Goal: Task Accomplishment & Management: Manage account settings

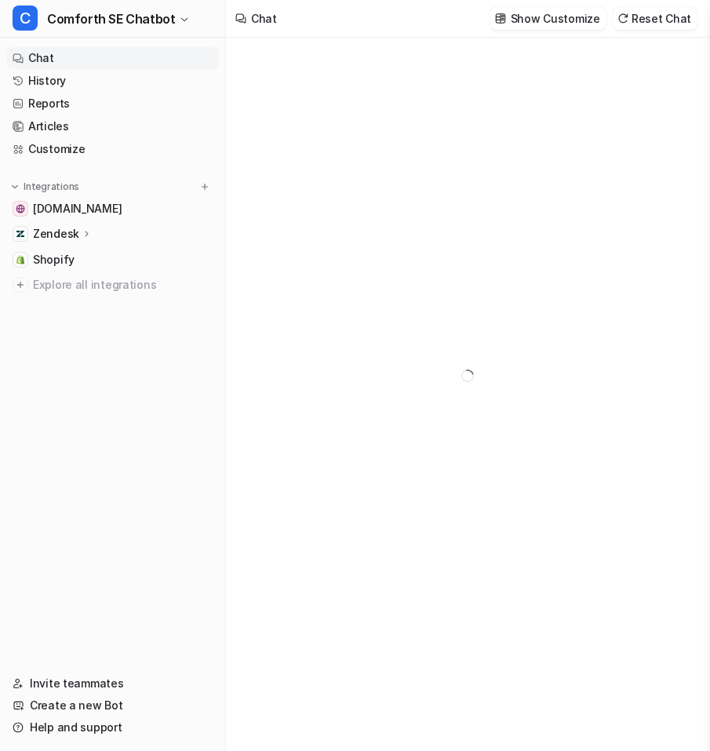
type textarea "**********"
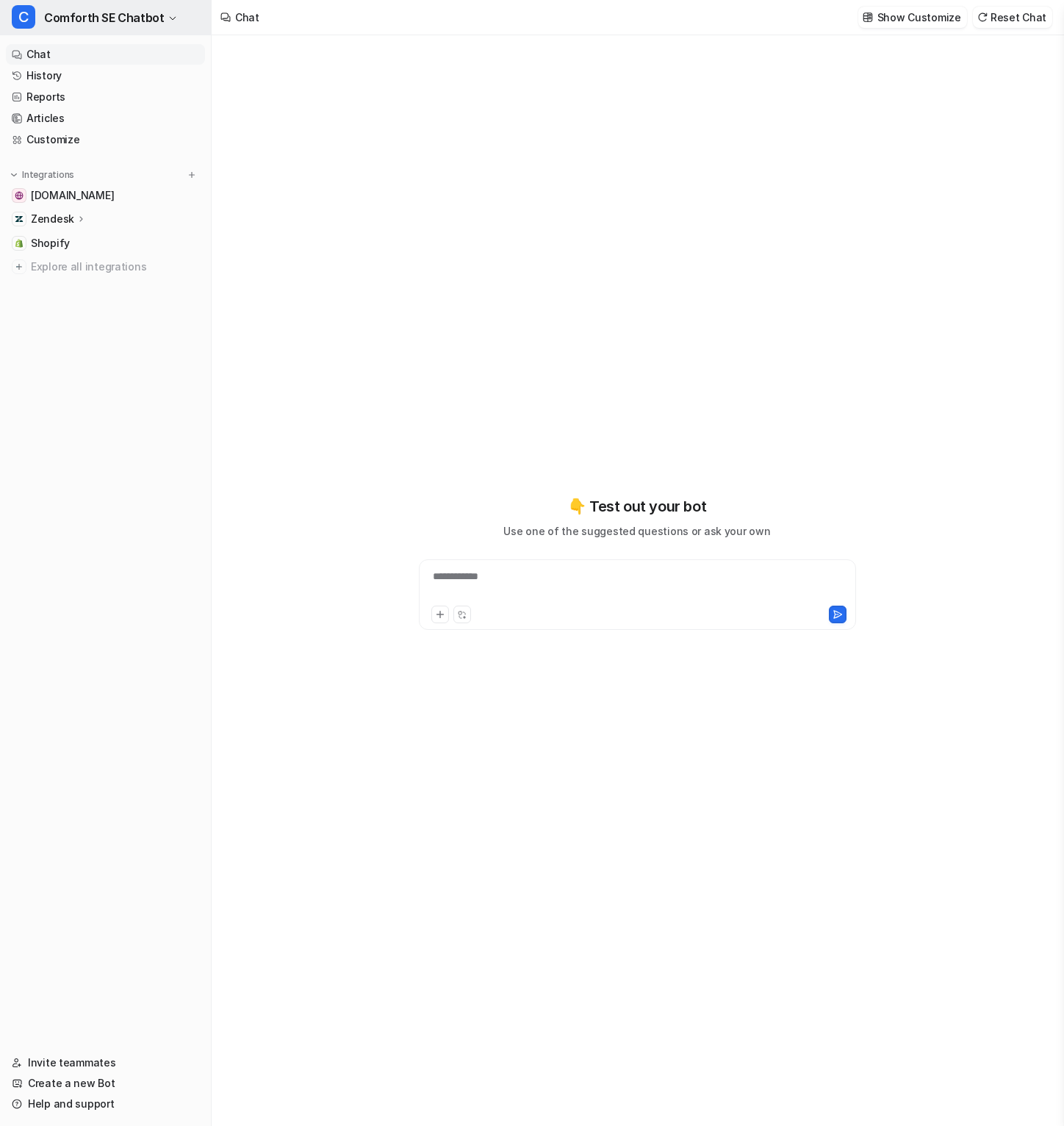
click at [131, 12] on span "Comforth SE Chatbot" at bounding box center [104, 18] width 120 height 21
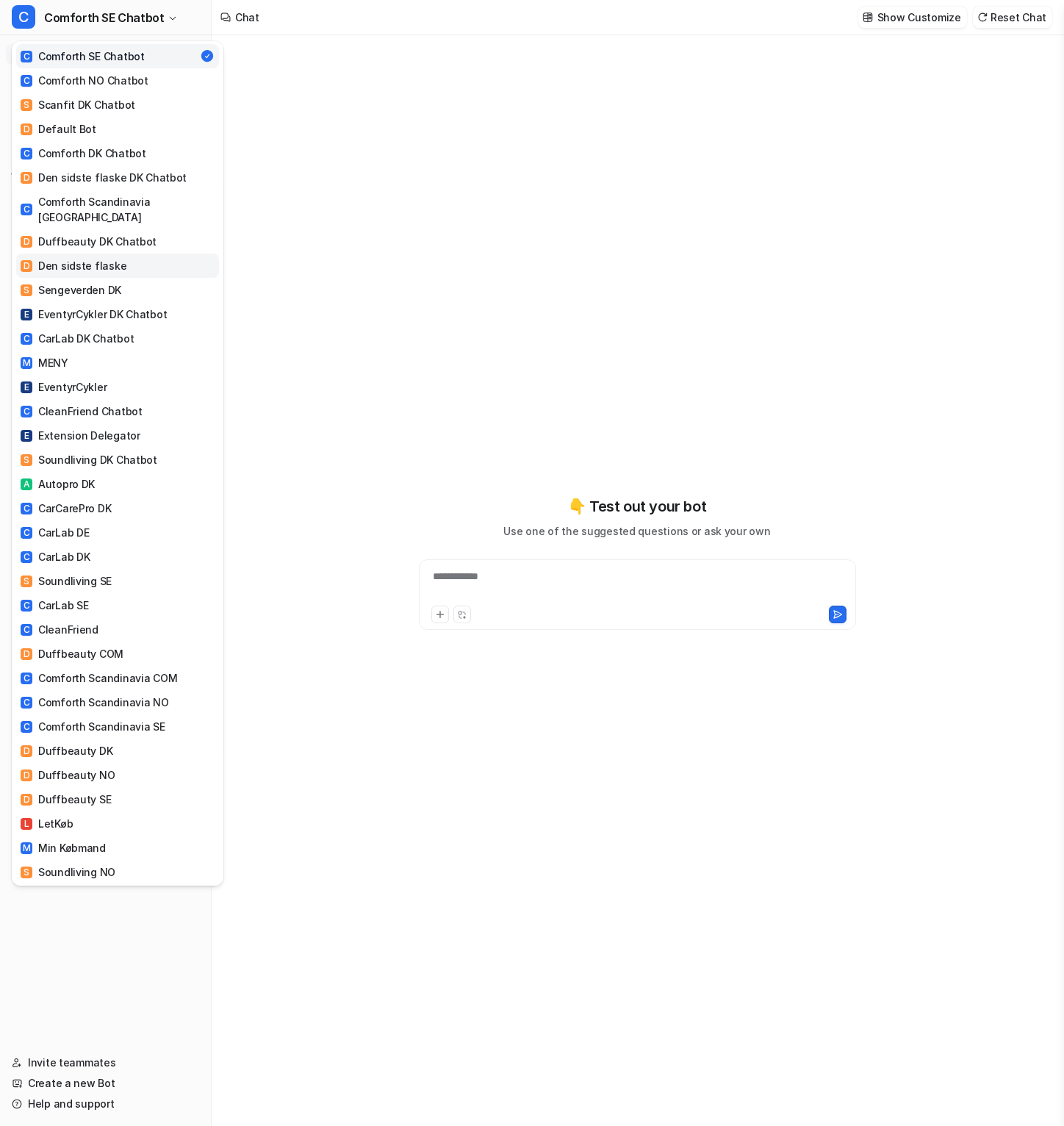
click at [172, 254] on link "D Den sidste flaske" at bounding box center [117, 266] width 203 height 24
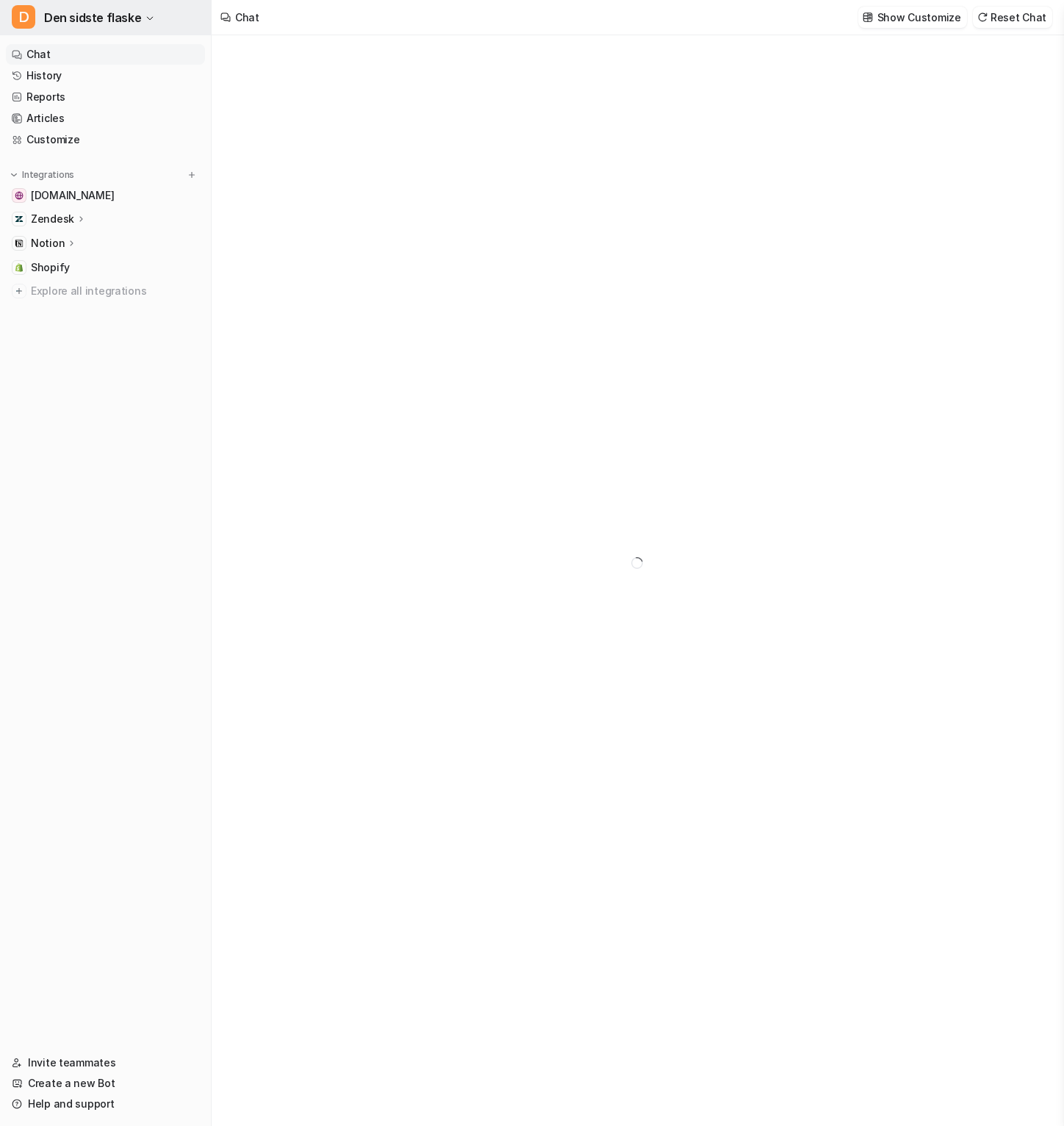
type textarea "**********"
click at [128, 19] on span "Den sidste flaske" at bounding box center [93, 18] width 97 height 21
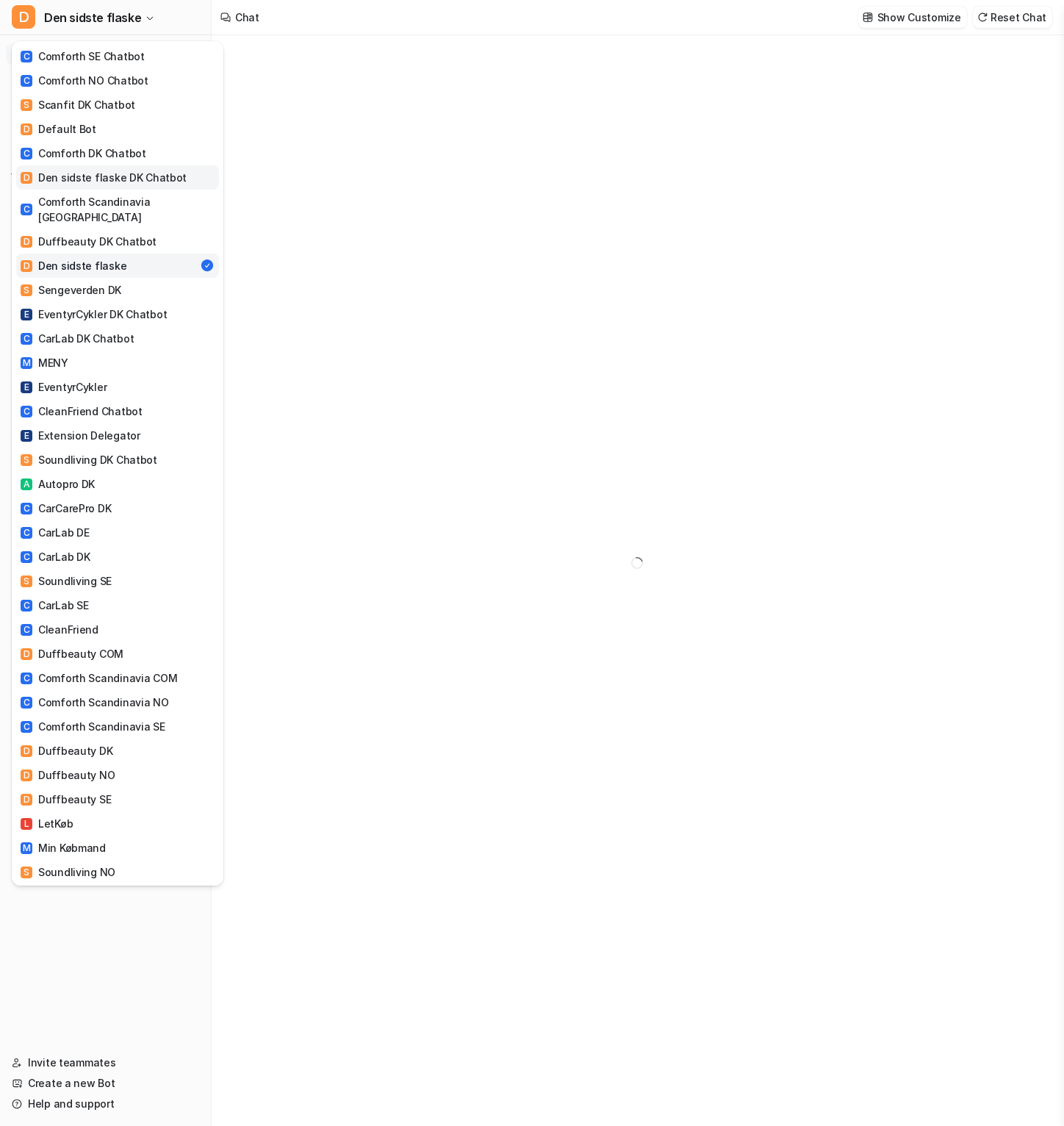
click at [173, 180] on div "D Den sidste flaske DK Chatbot" at bounding box center [103, 177] width 166 height 15
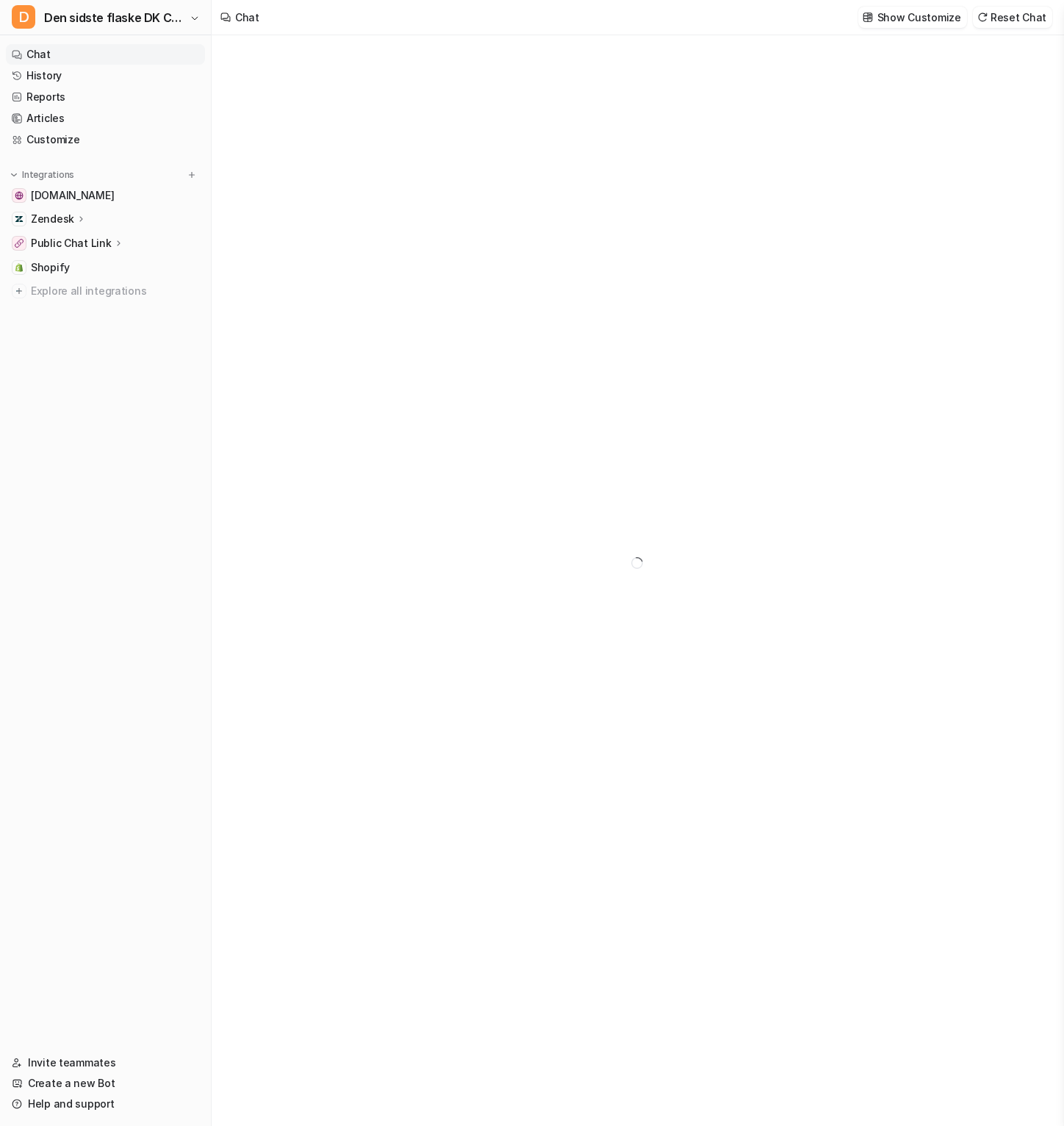
type textarea "**********"
click at [70, 70] on link "History" at bounding box center [105, 76] width 200 height 21
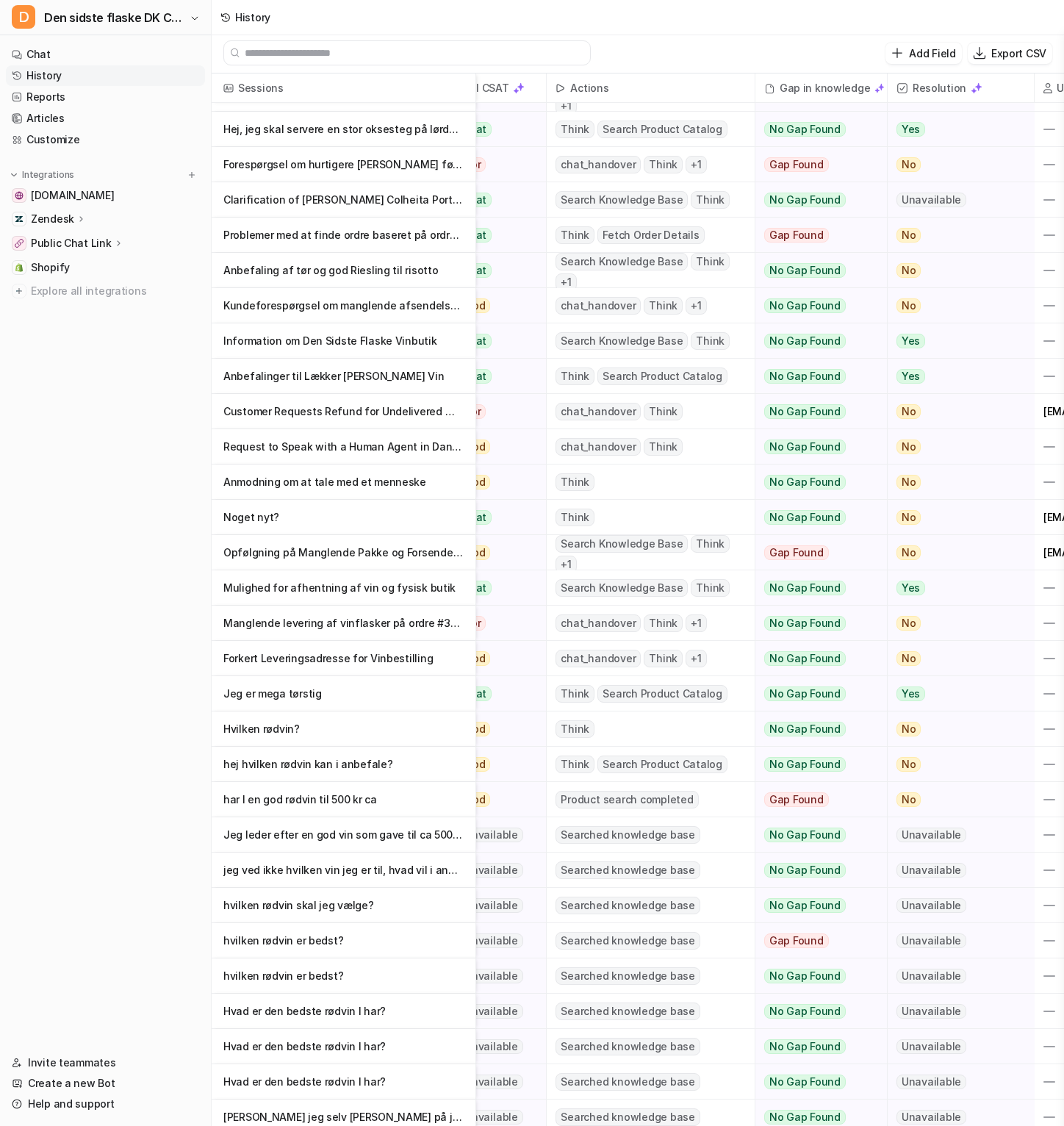
scroll to position [312, 258]
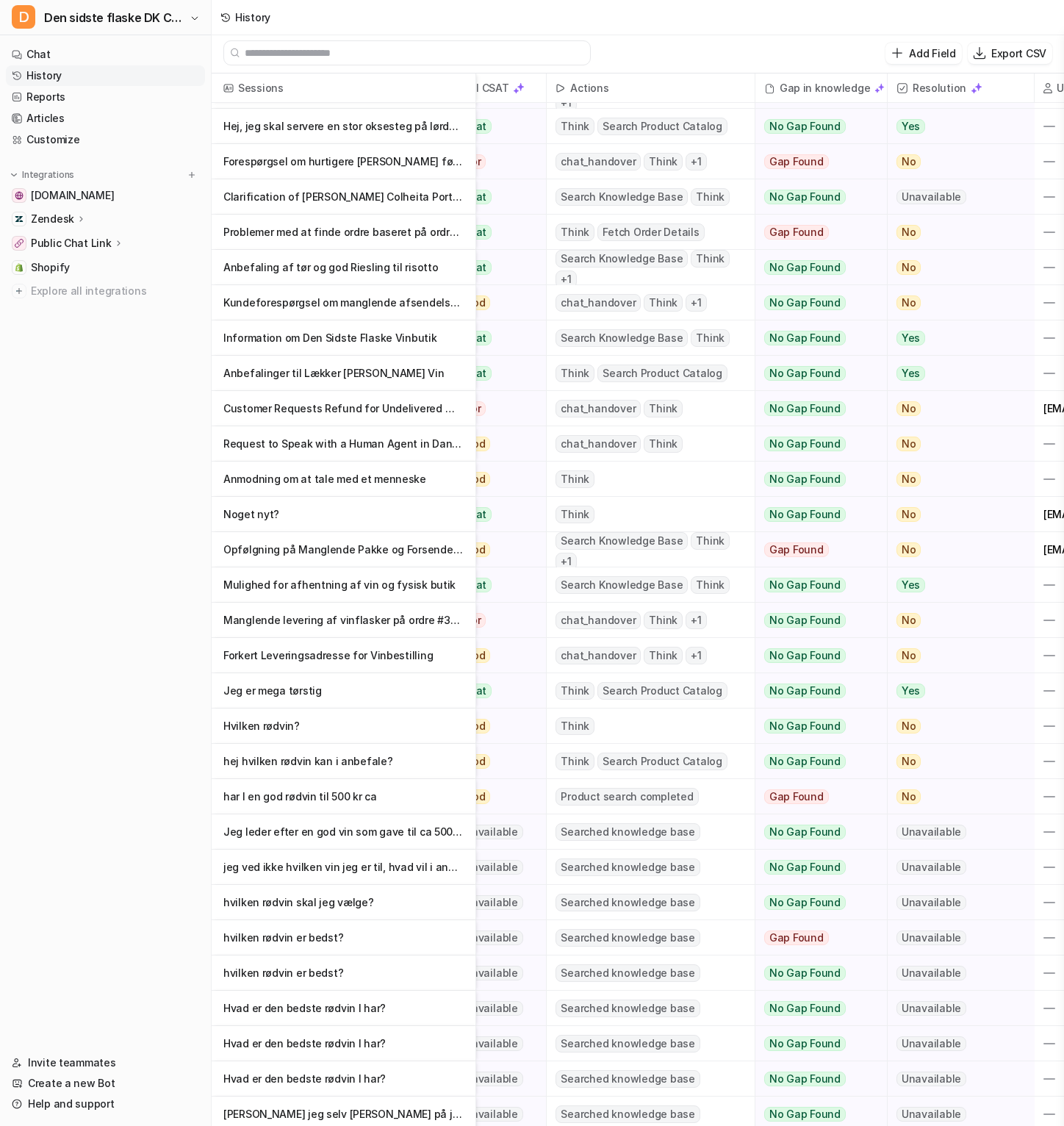
click at [402, 703] on p "hej hvilken rødvin kan i anbefale?" at bounding box center [344, 762] width 241 height 36
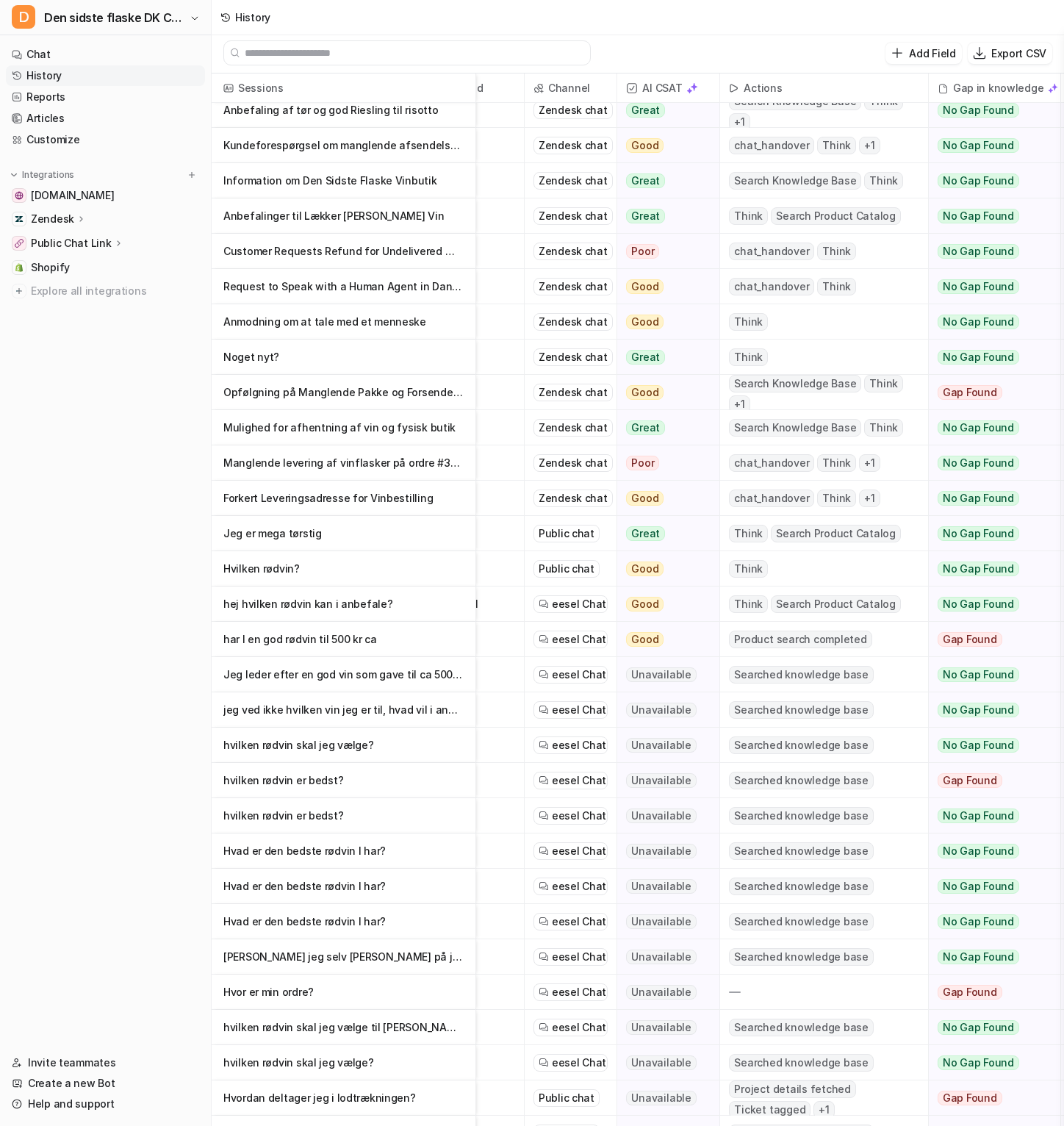
scroll to position [529, 83]
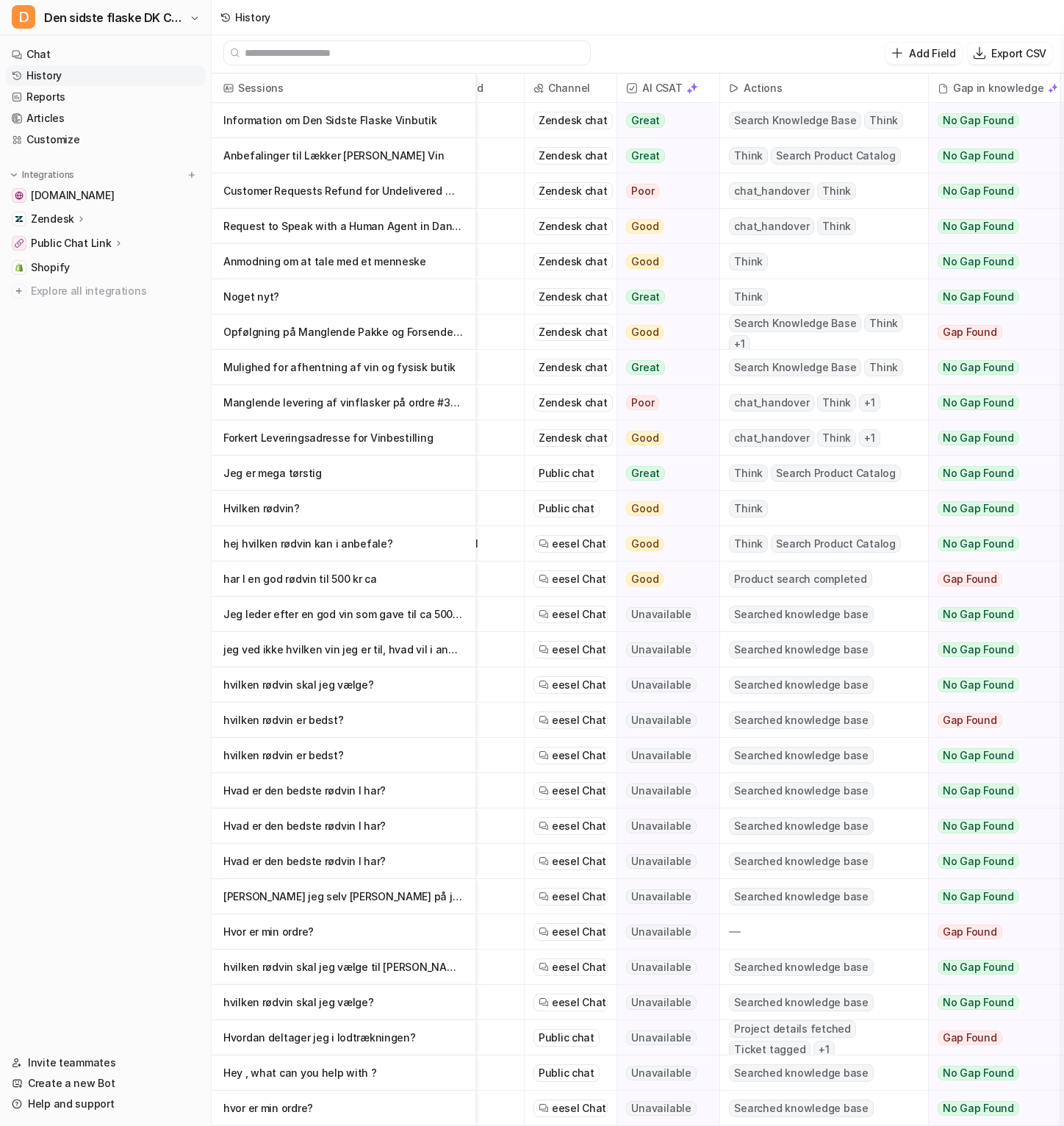
click at [430, 703] on p "Hvordan deltager jeg i lodtrækningen?" at bounding box center [344, 1038] width 241 height 36
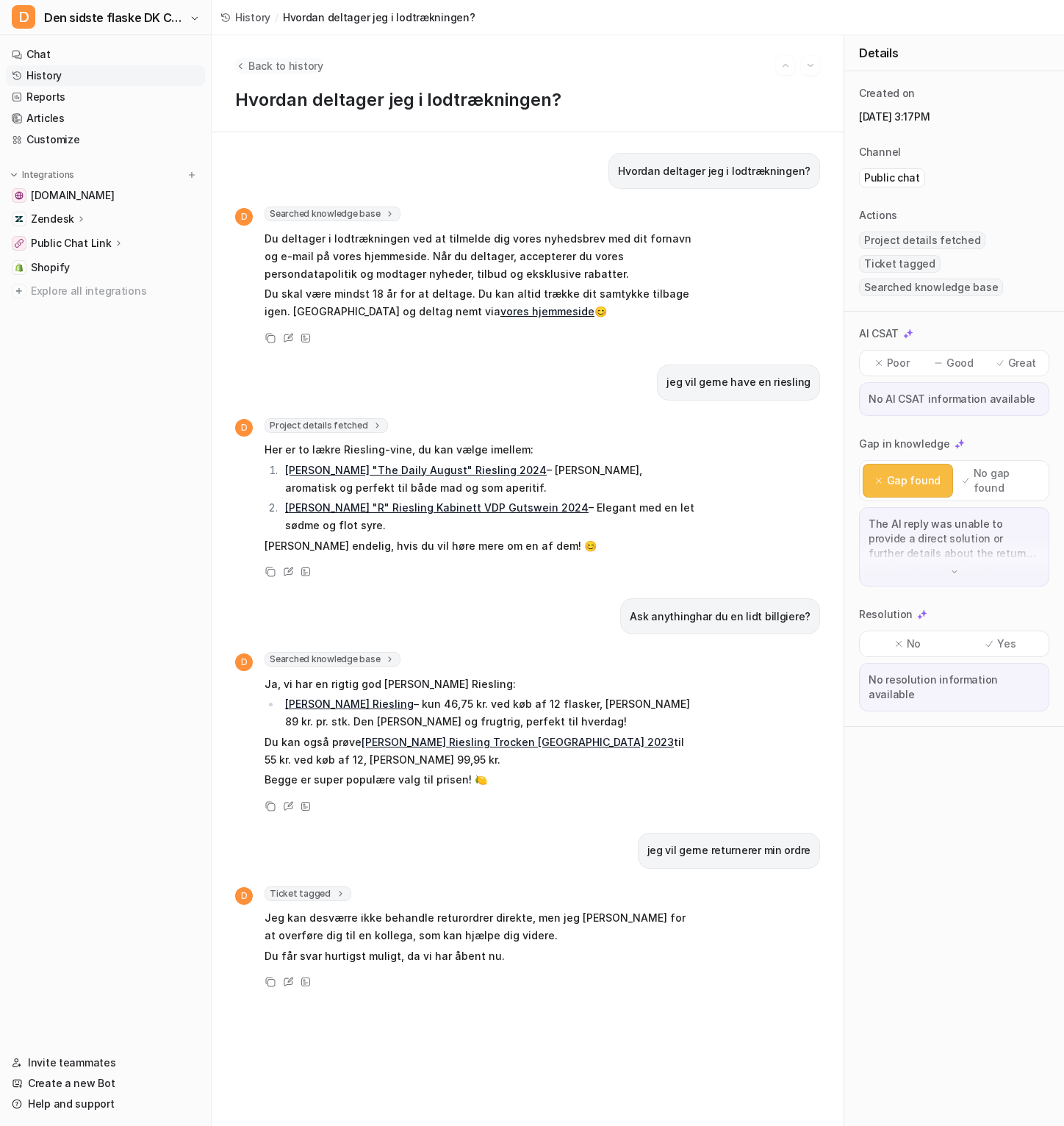
click at [244, 70] on icon "Back to history" at bounding box center [240, 66] width 10 height 11
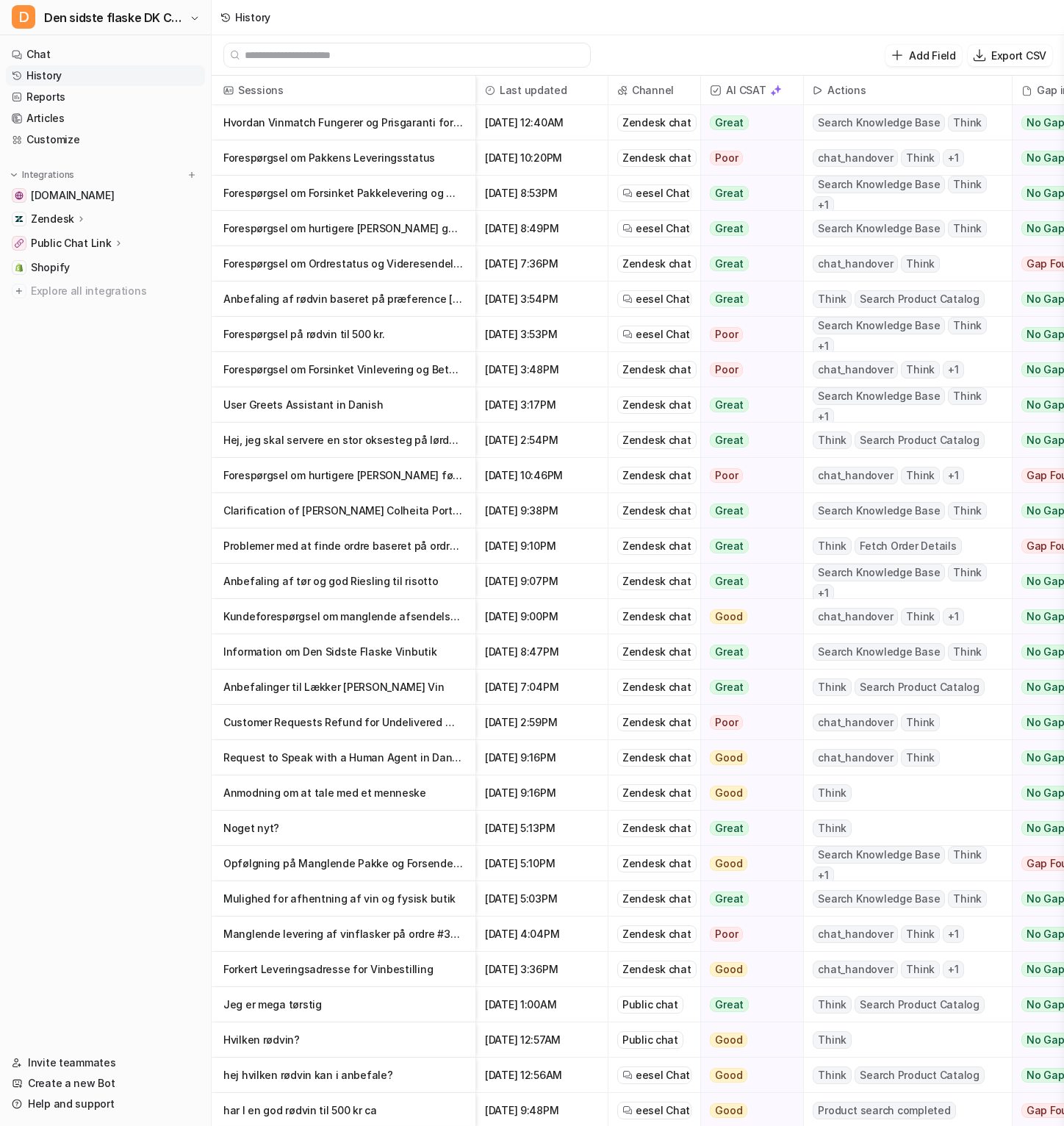
click at [381, 164] on p "Forespørgsel om Pakkens Leveringsstatus" at bounding box center [344, 158] width 241 height 36
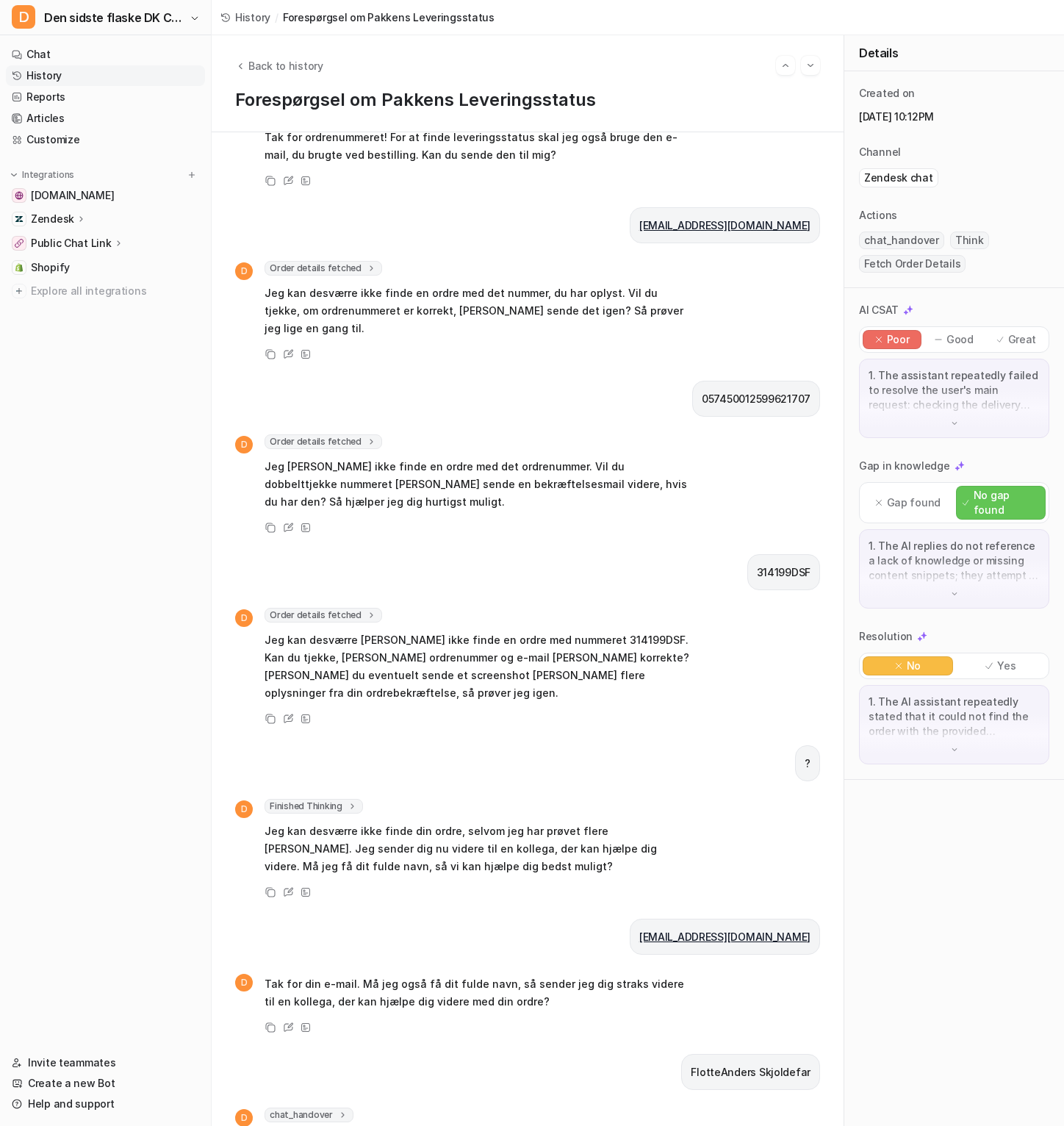
scroll to position [302, 0]
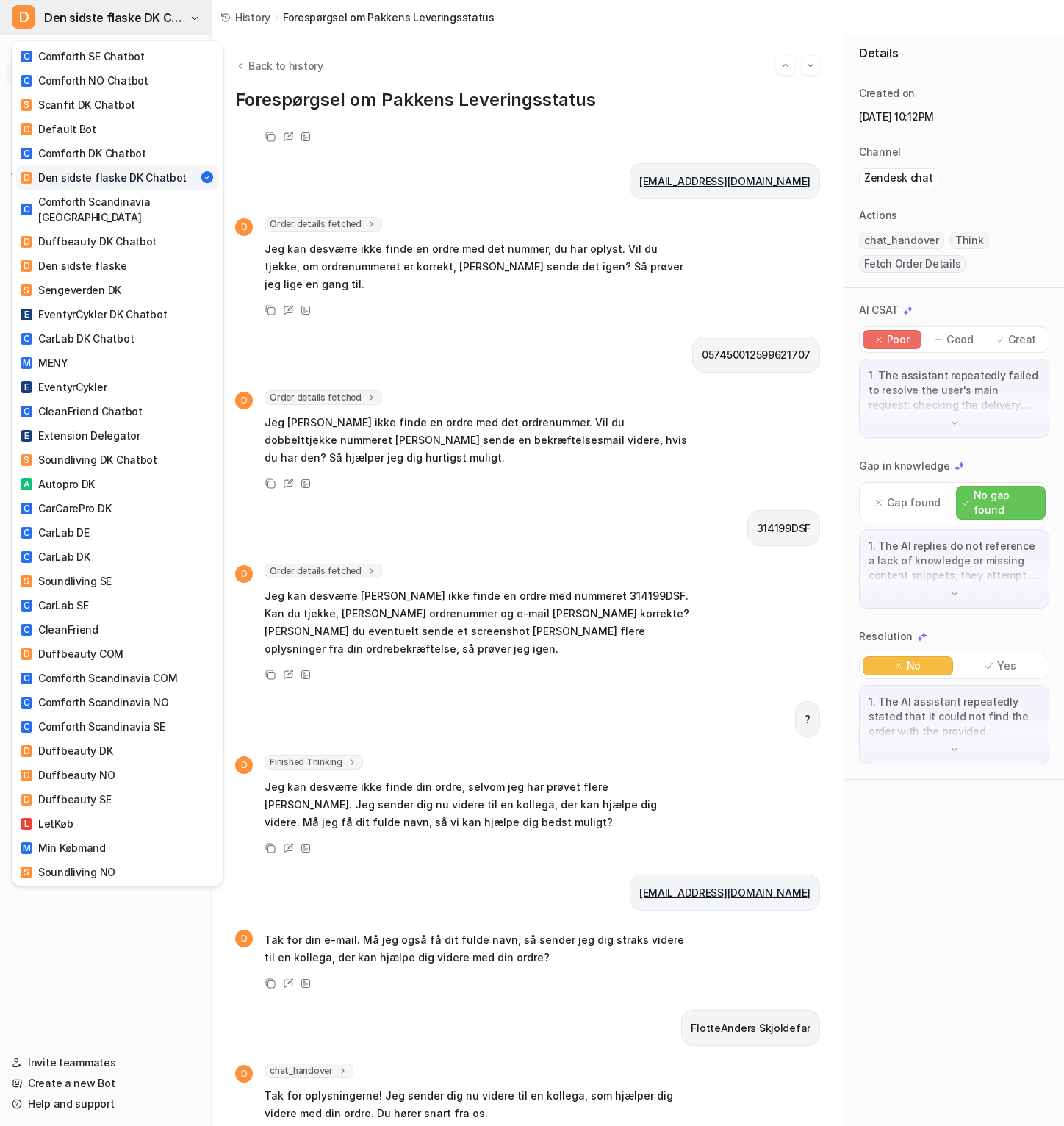
click at [194, 30] on button "D Den sidste flaske DK Chatbot" at bounding box center [105, 18] width 211 height 36
click at [273, 182] on div "D Den sidste flaske DK Chatbot C Comforth SE Chatbot C Comforth NO Chatbot S Sc…" at bounding box center [532, 563] width 1064 height 1126
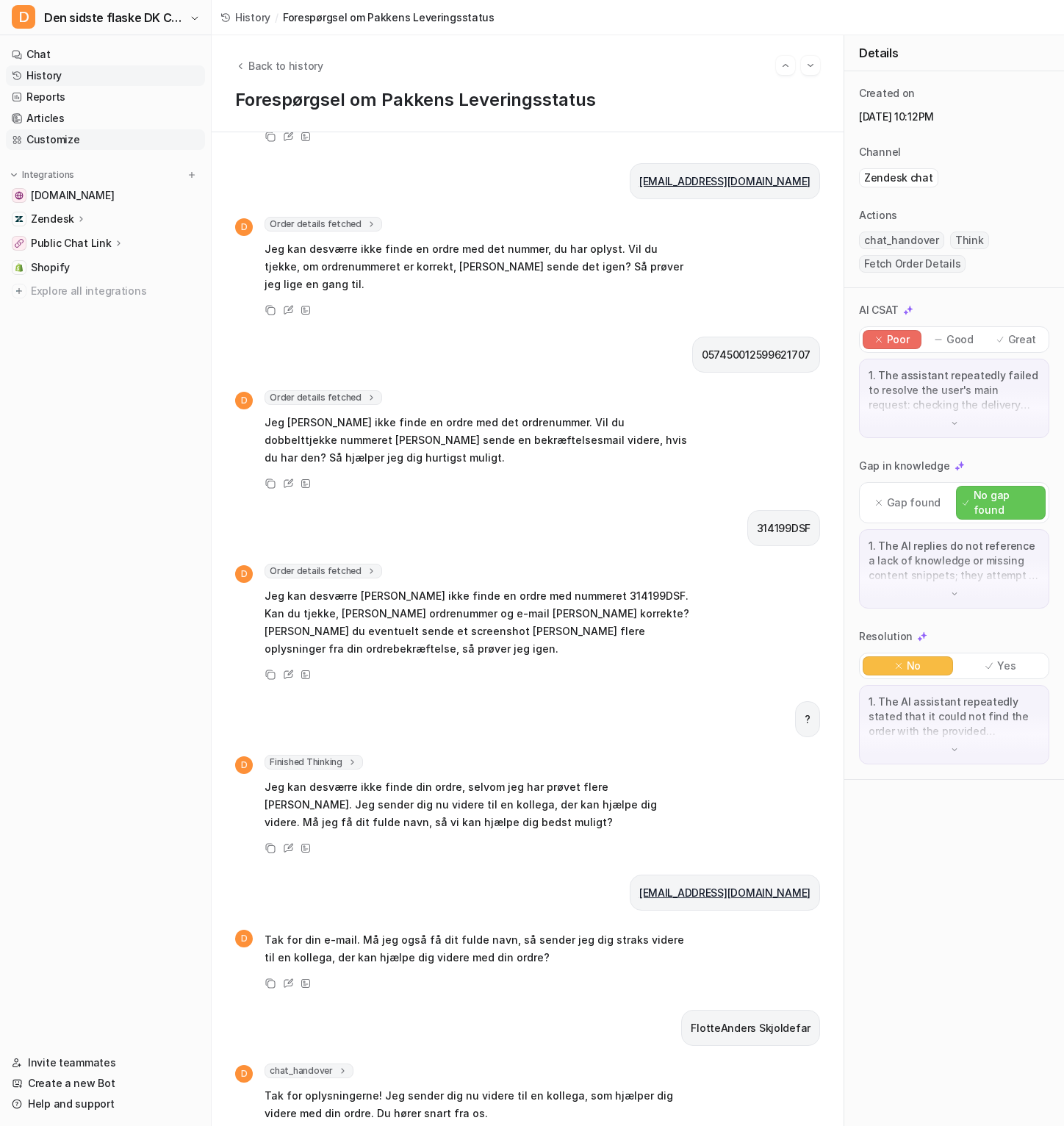
click at [103, 141] on link "Customize" at bounding box center [105, 140] width 200 height 21
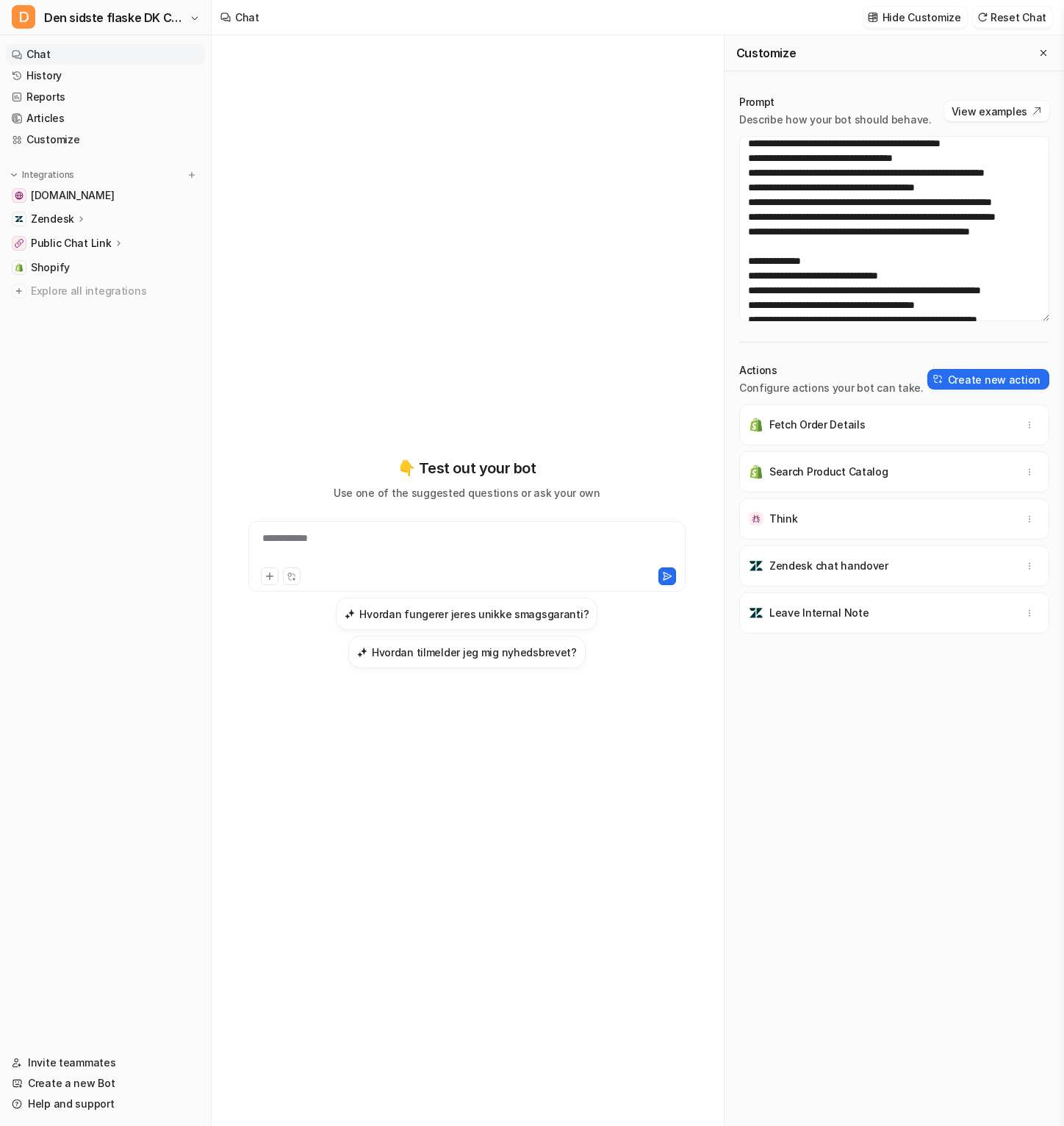
scroll to position [469, 0]
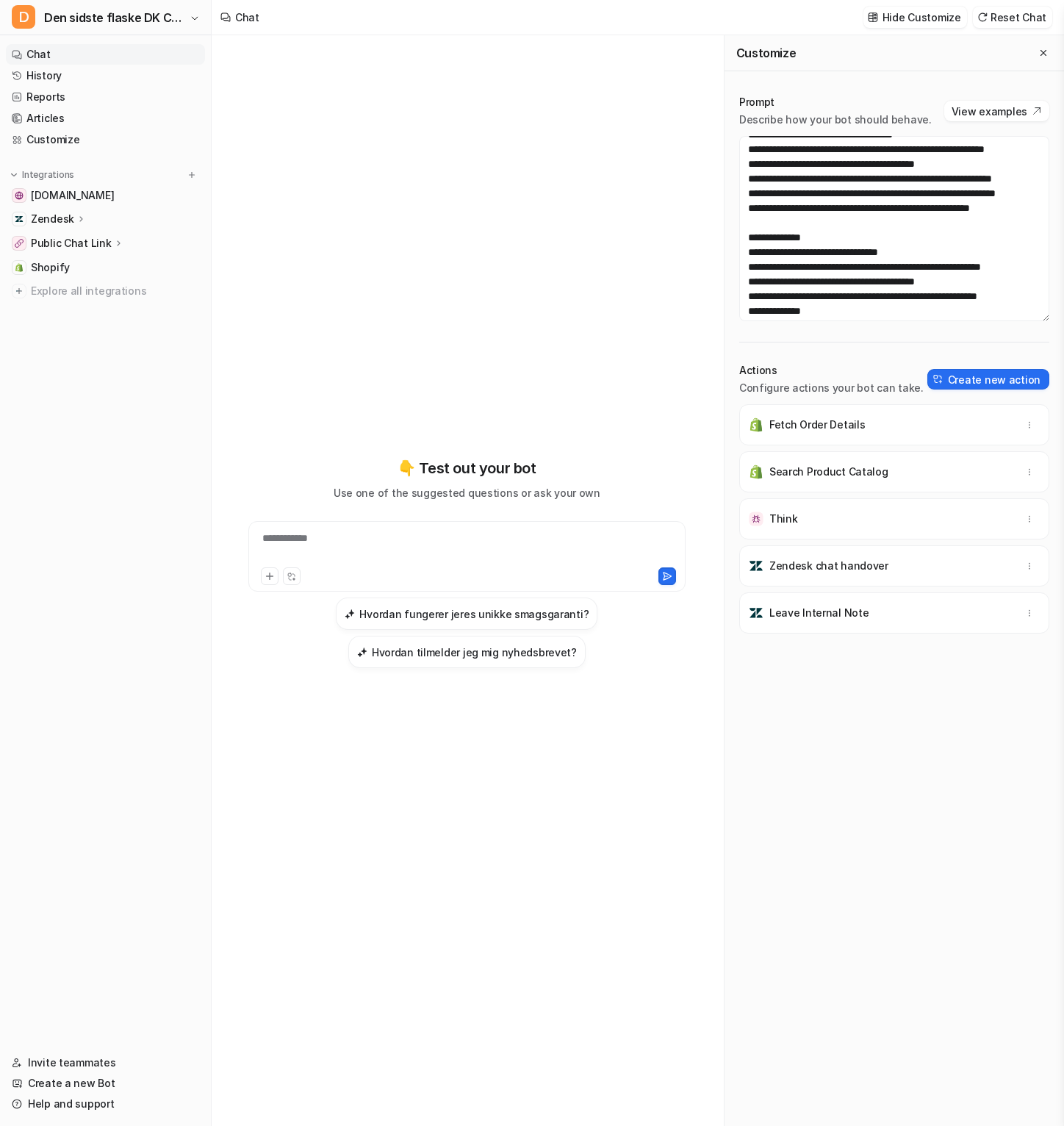
click at [643, 364] on div "**********" at bounding box center [467, 563] width 487 height 788
click at [665, 260] on textarea at bounding box center [894, 229] width 310 height 185
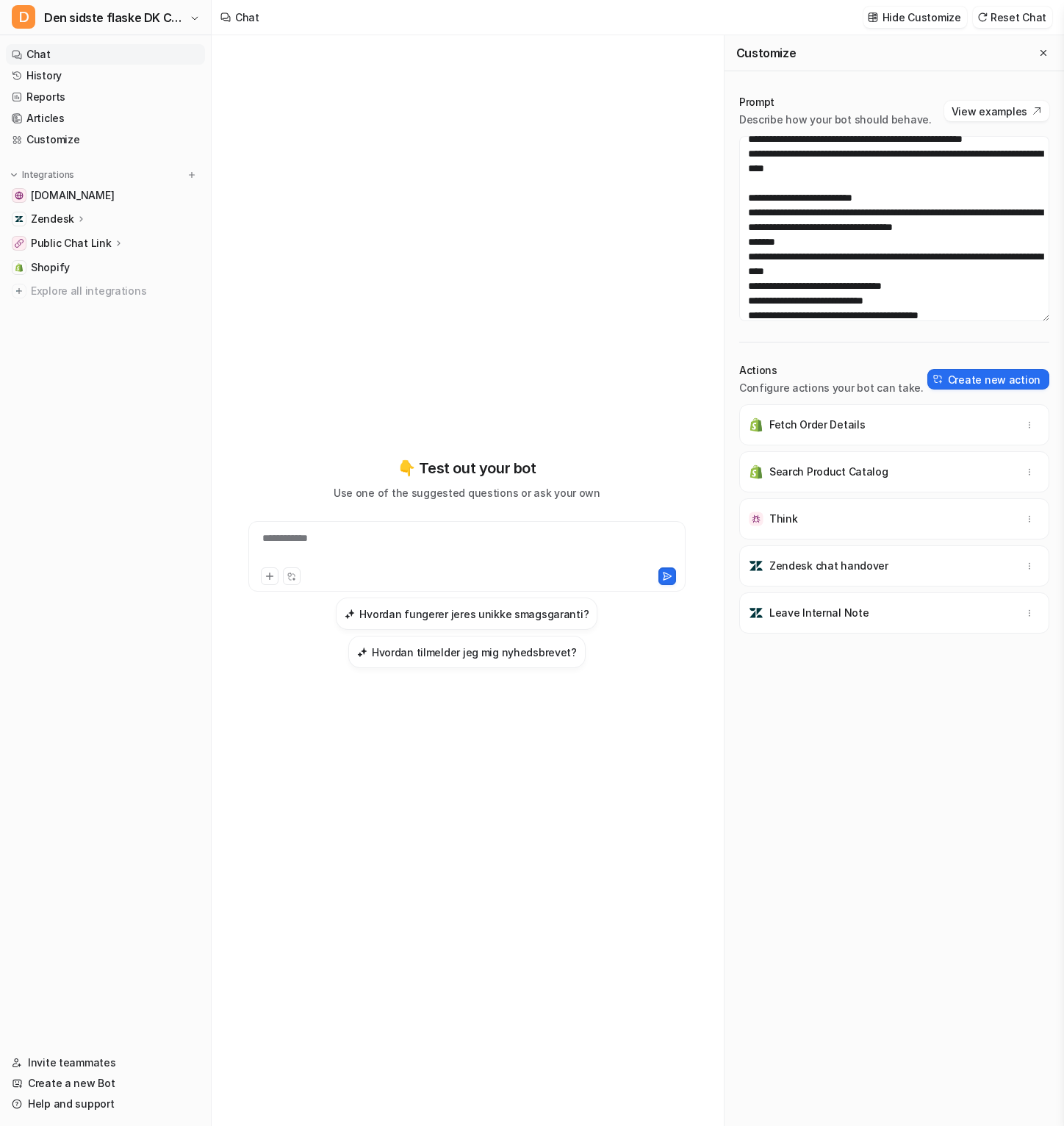
scroll to position [1180, 0]
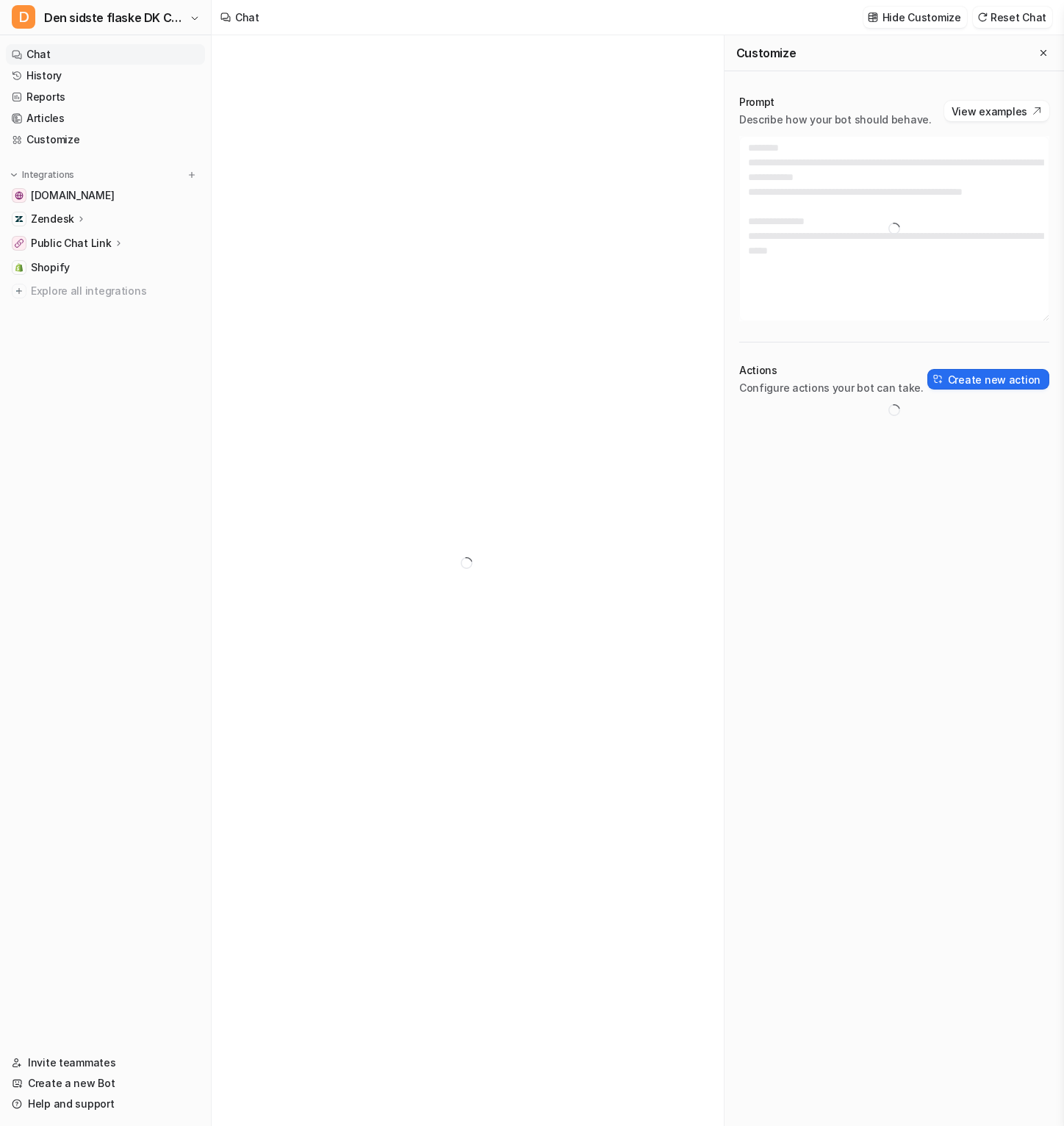
type textarea "**********"
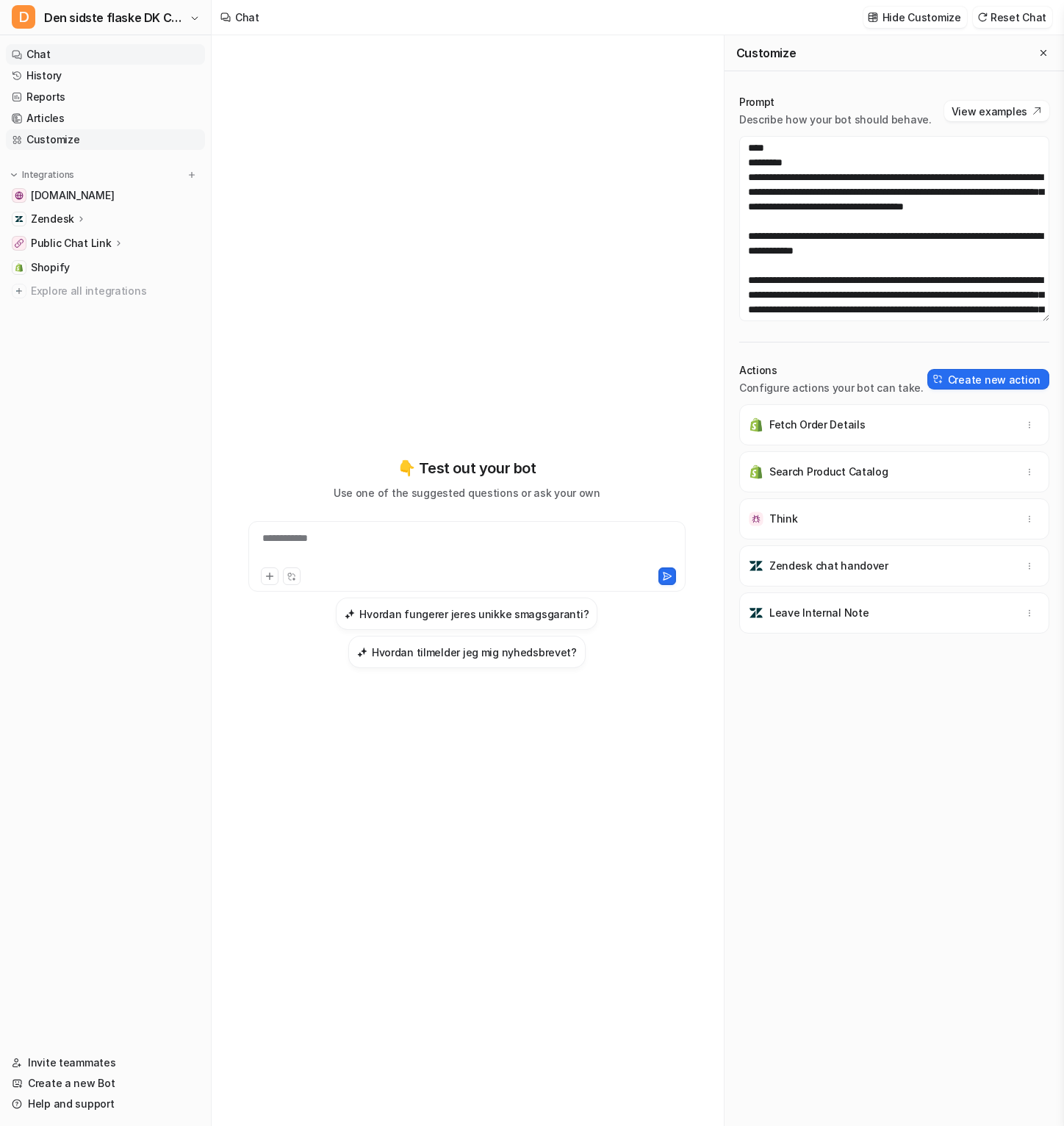
click at [111, 141] on link "Customize" at bounding box center [105, 140] width 200 height 21
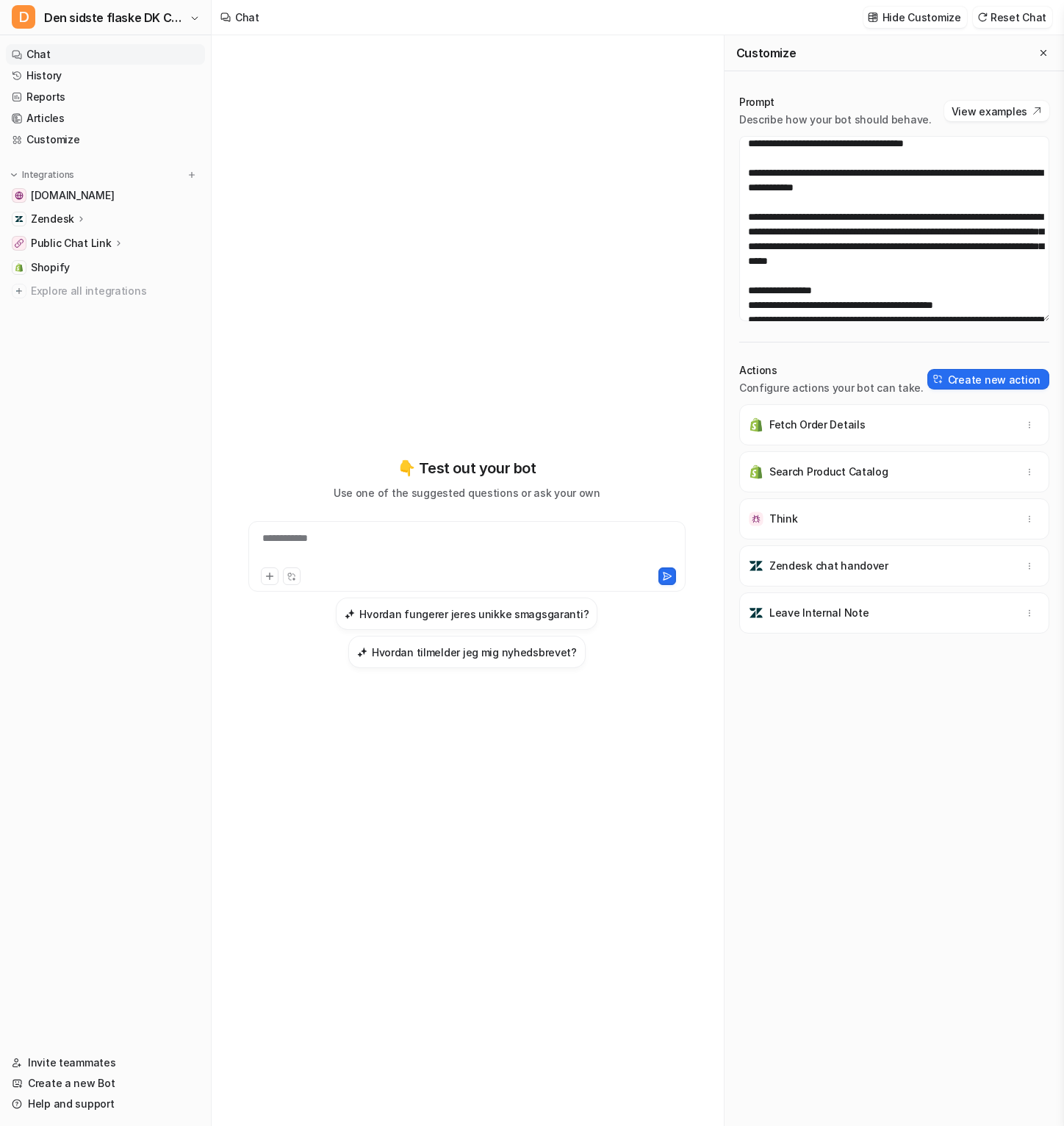
scroll to position [100, 0]
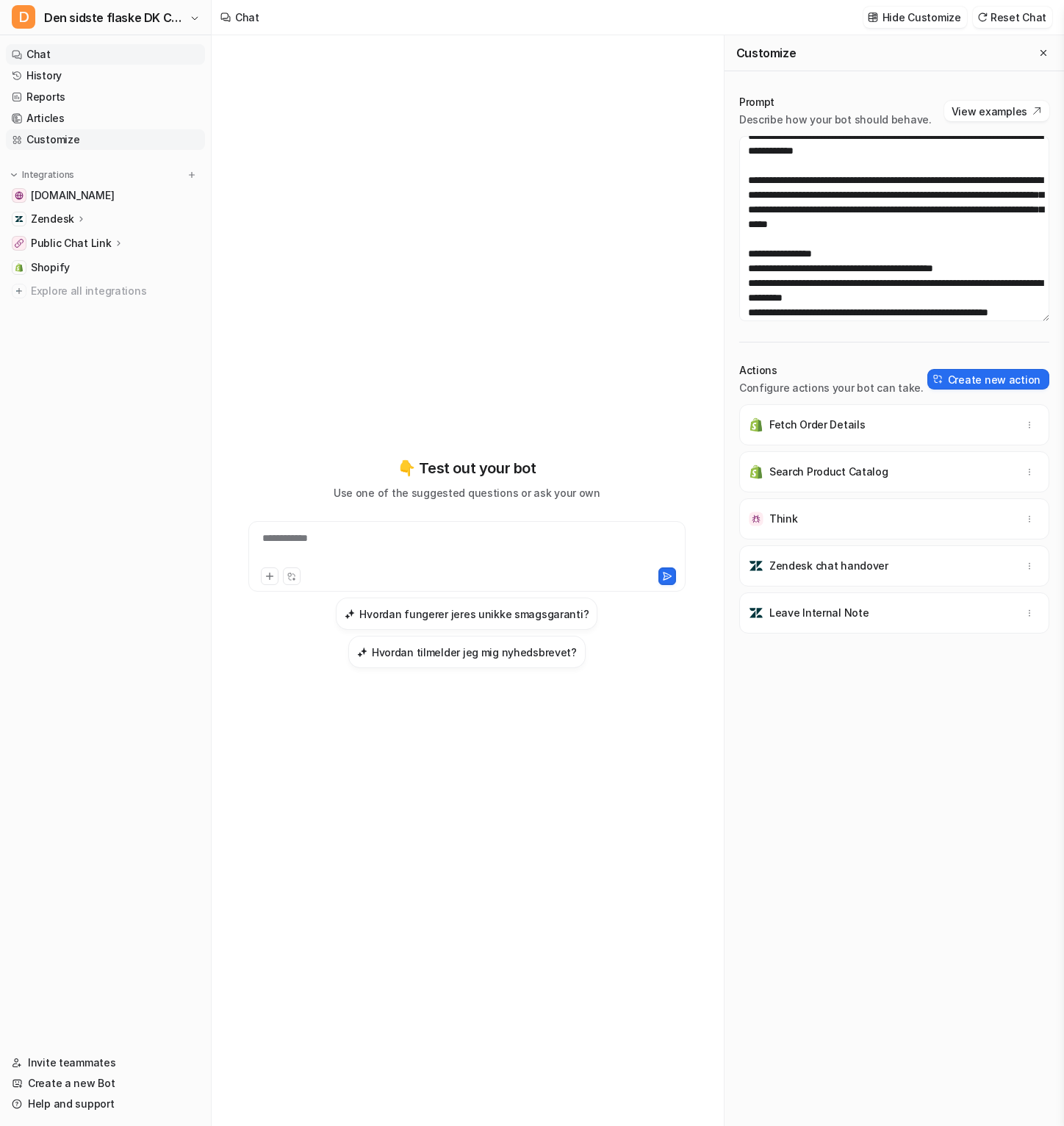
click at [108, 139] on link "Customize" at bounding box center [105, 140] width 200 height 21
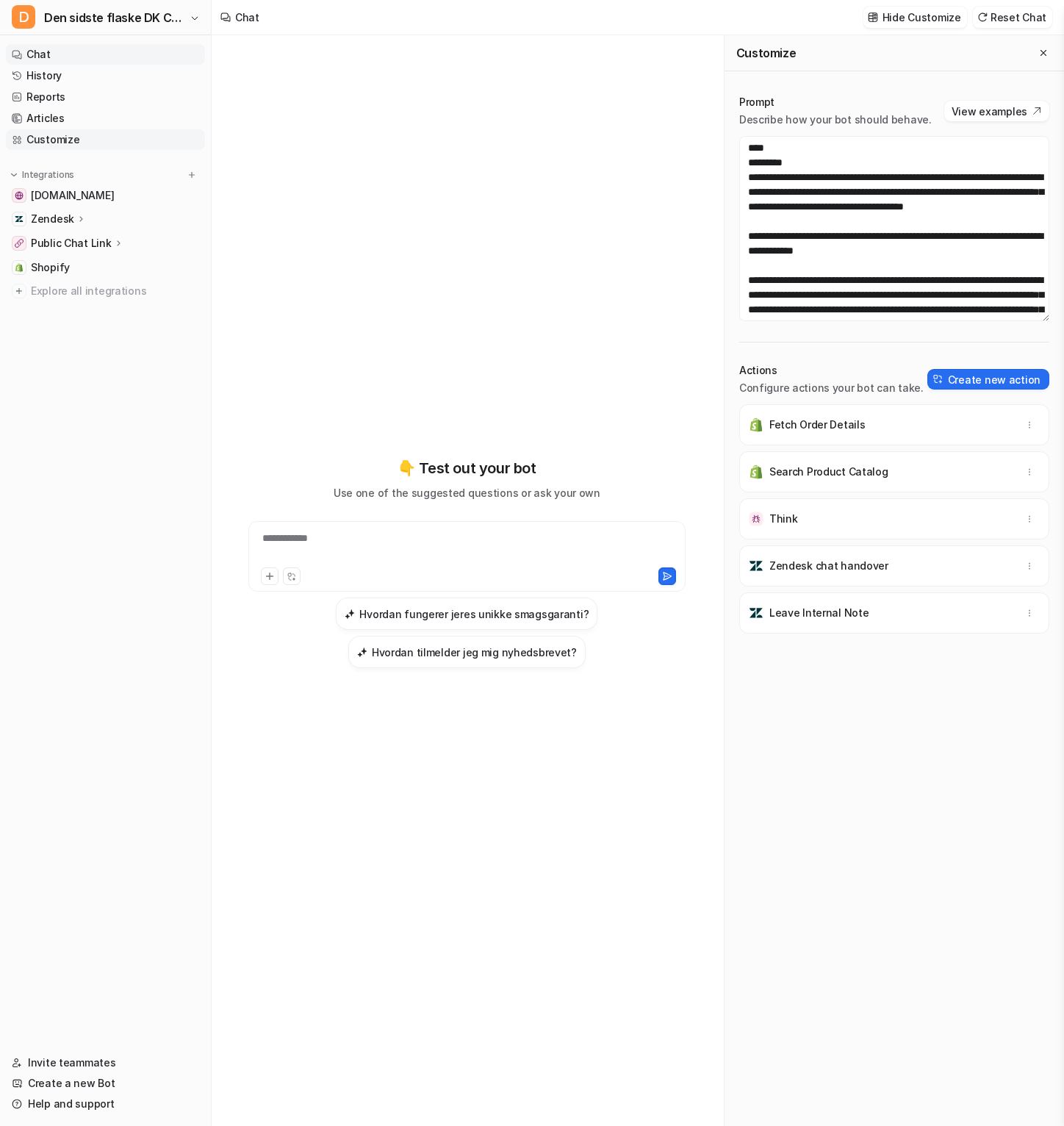
click at [104, 139] on link "Customize" at bounding box center [105, 140] width 200 height 21
click at [118, 97] on link "Reports" at bounding box center [105, 97] width 200 height 21
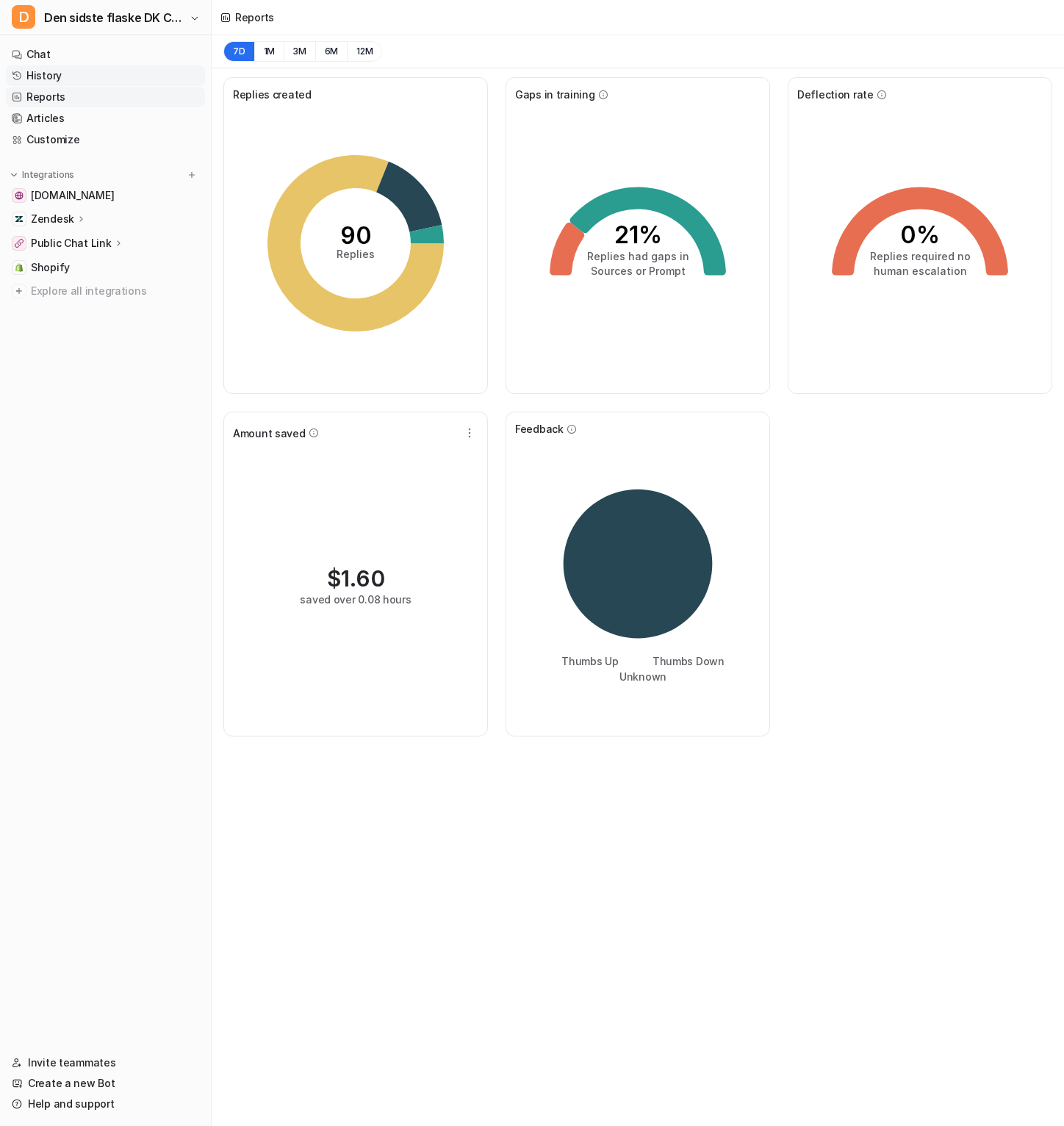
click at [124, 72] on link "History" at bounding box center [105, 76] width 200 height 21
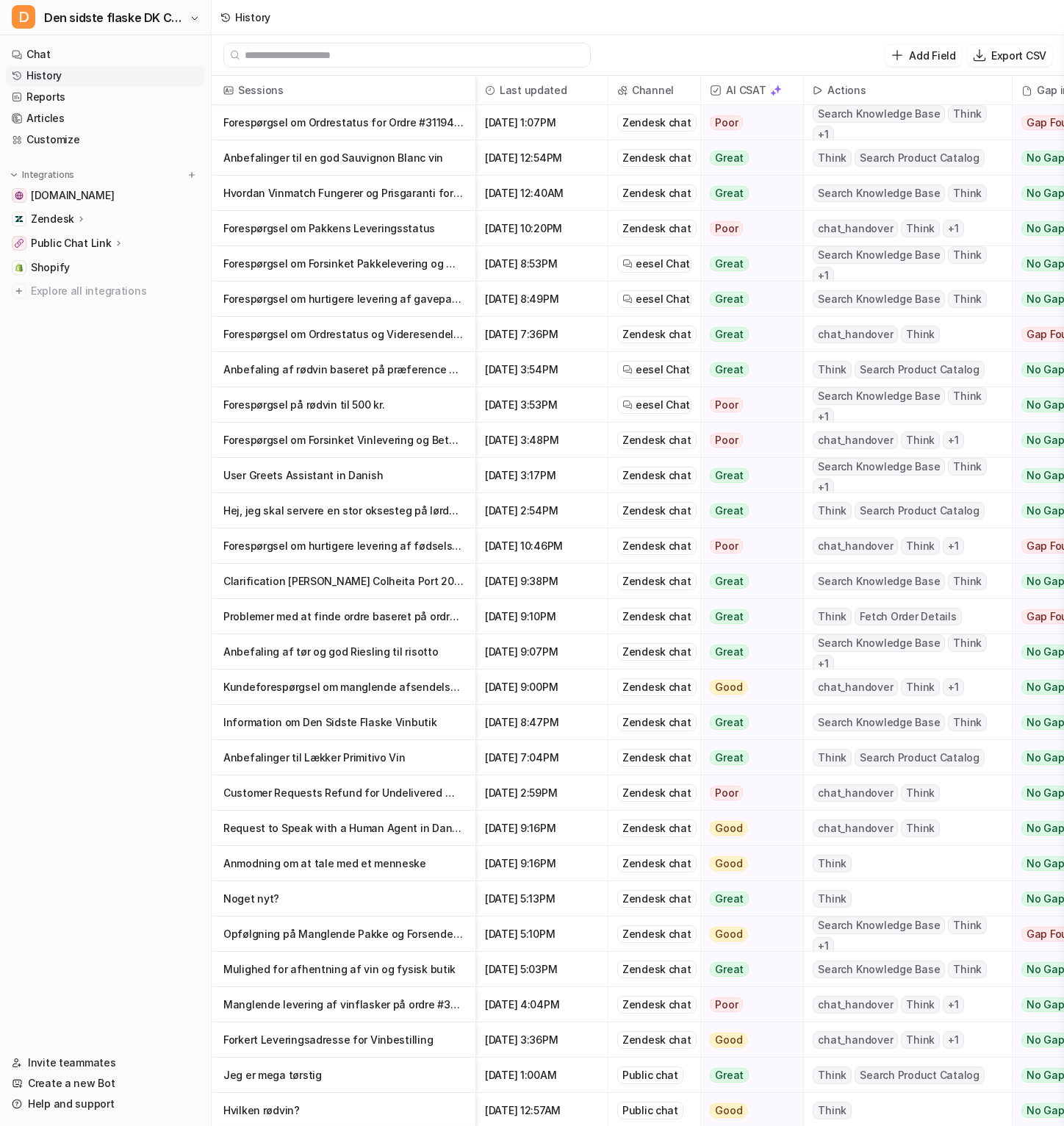
click at [378, 190] on p "Hvordan Vinmatch Fungerer og Prisgaranti for Vin" at bounding box center [344, 194] width 241 height 36
click at [425, 120] on p "Forespørgsel om Ordrestatus for Ordre #311947DSF" at bounding box center [344, 123] width 241 height 36
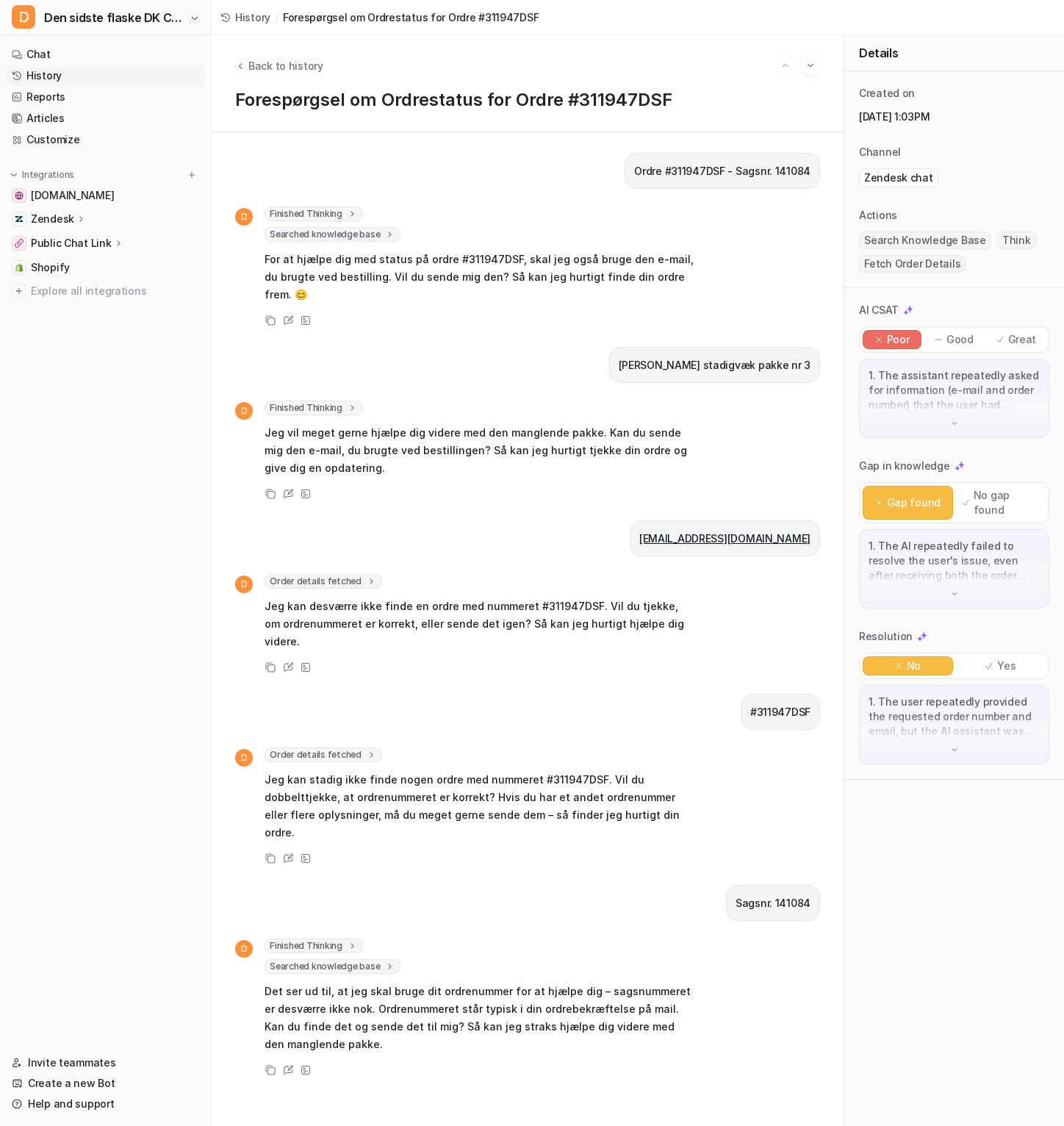
click at [256, 65] on span "Back to history" at bounding box center [286, 66] width 75 height 15
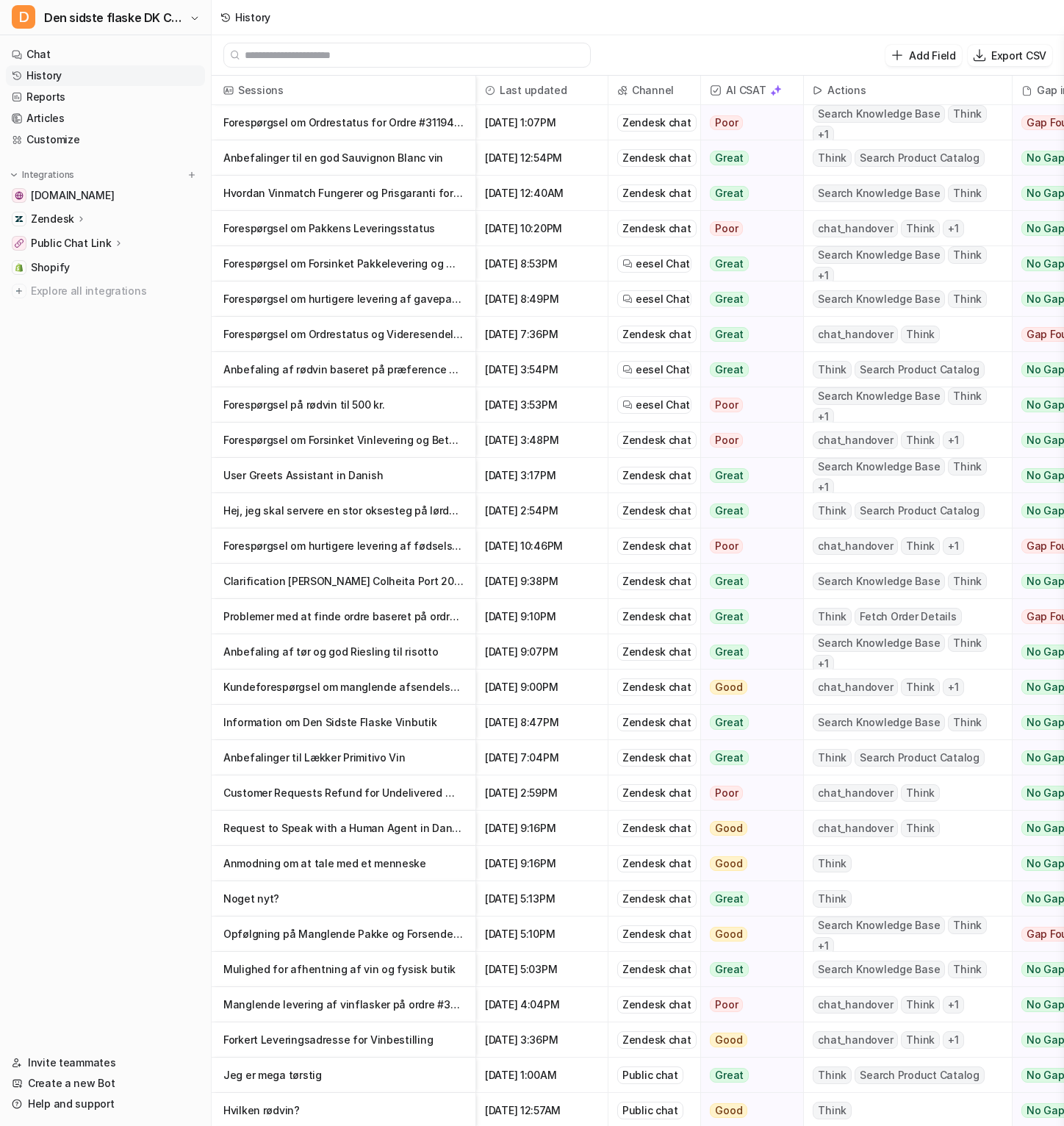
click at [413, 407] on p "Forespørgsel på rødvin til 500 kr." at bounding box center [344, 406] width 241 height 36
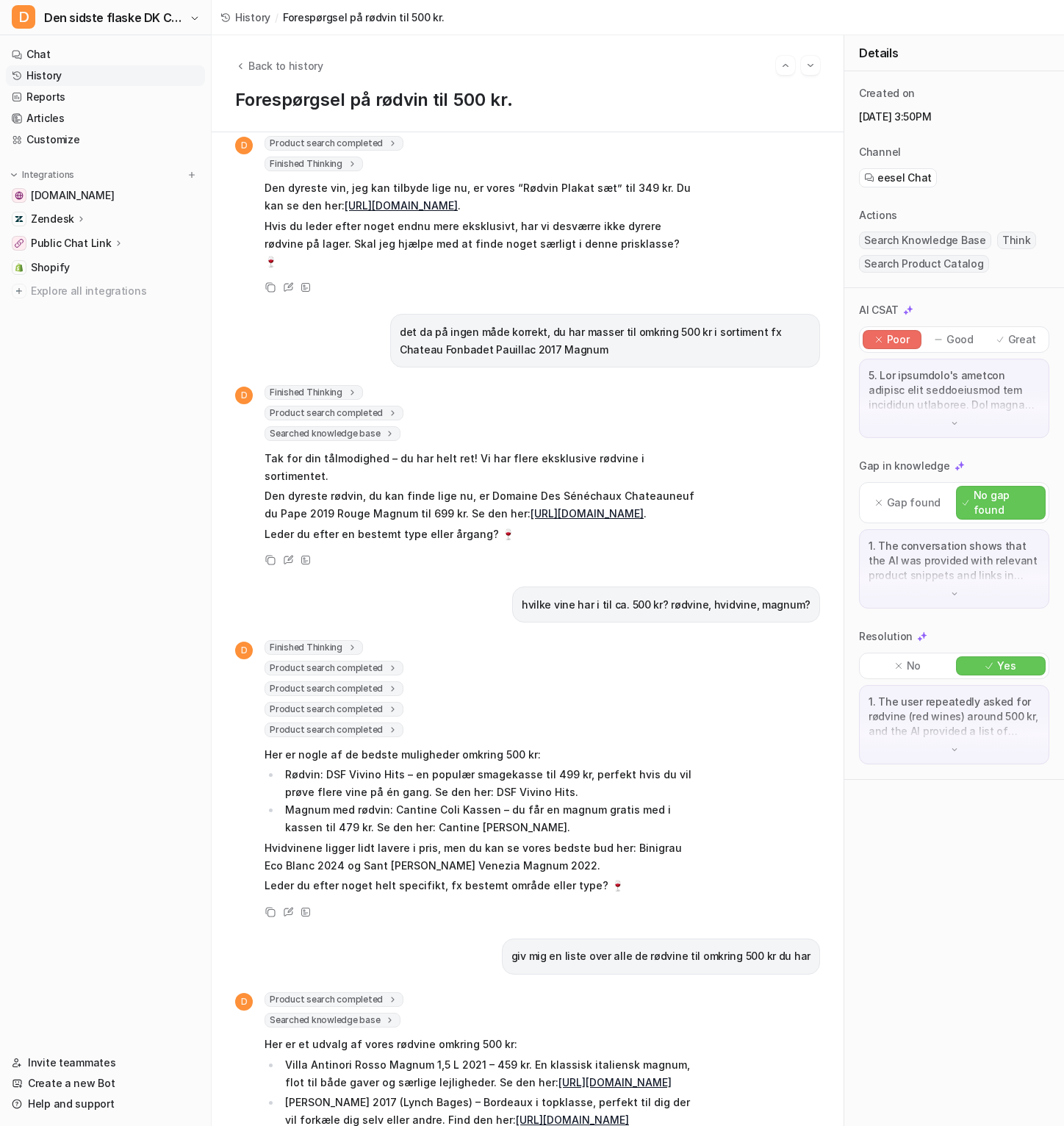
scroll to position [477, 0]
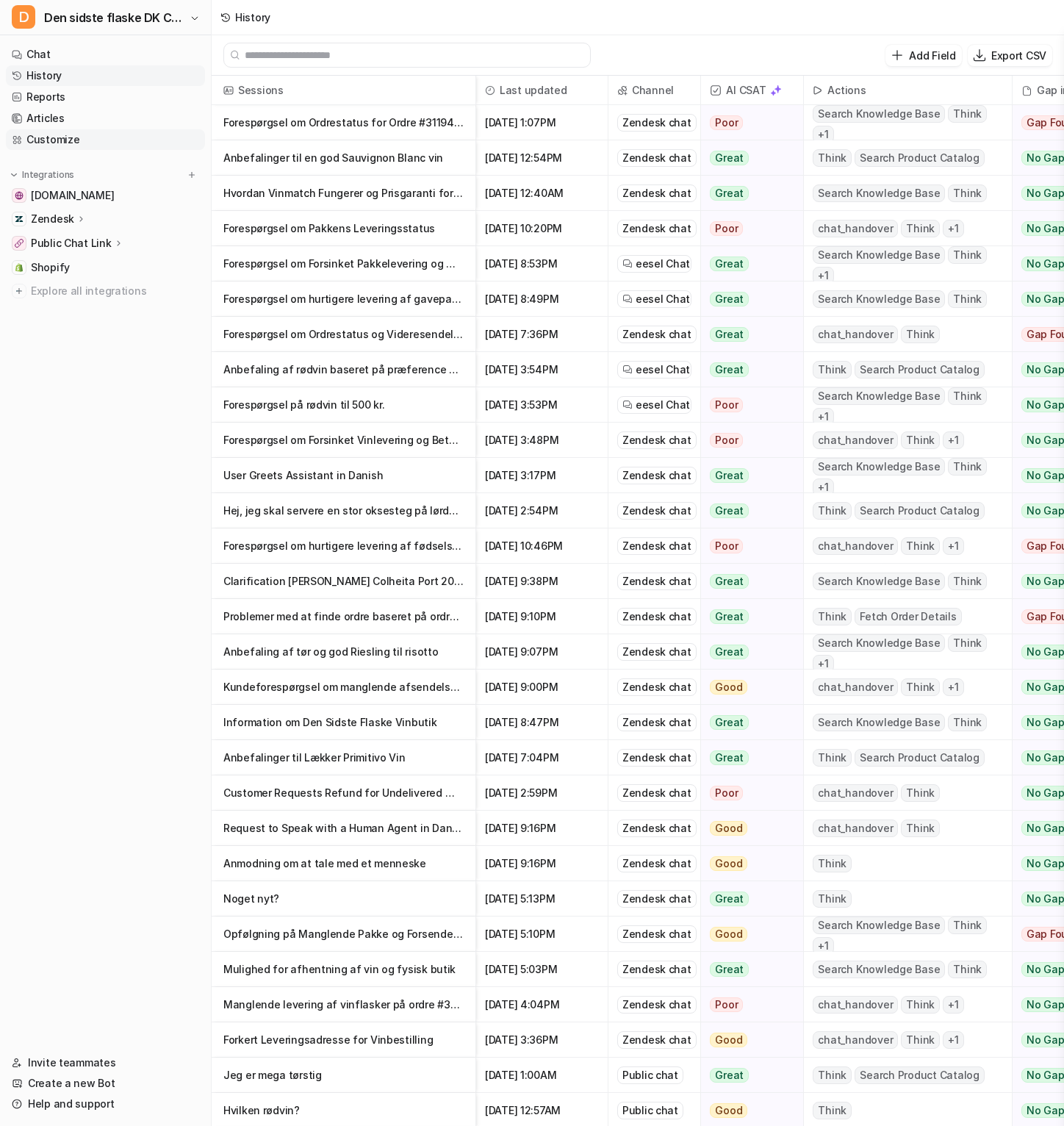
click at [145, 139] on link "Customize" at bounding box center [105, 140] width 200 height 21
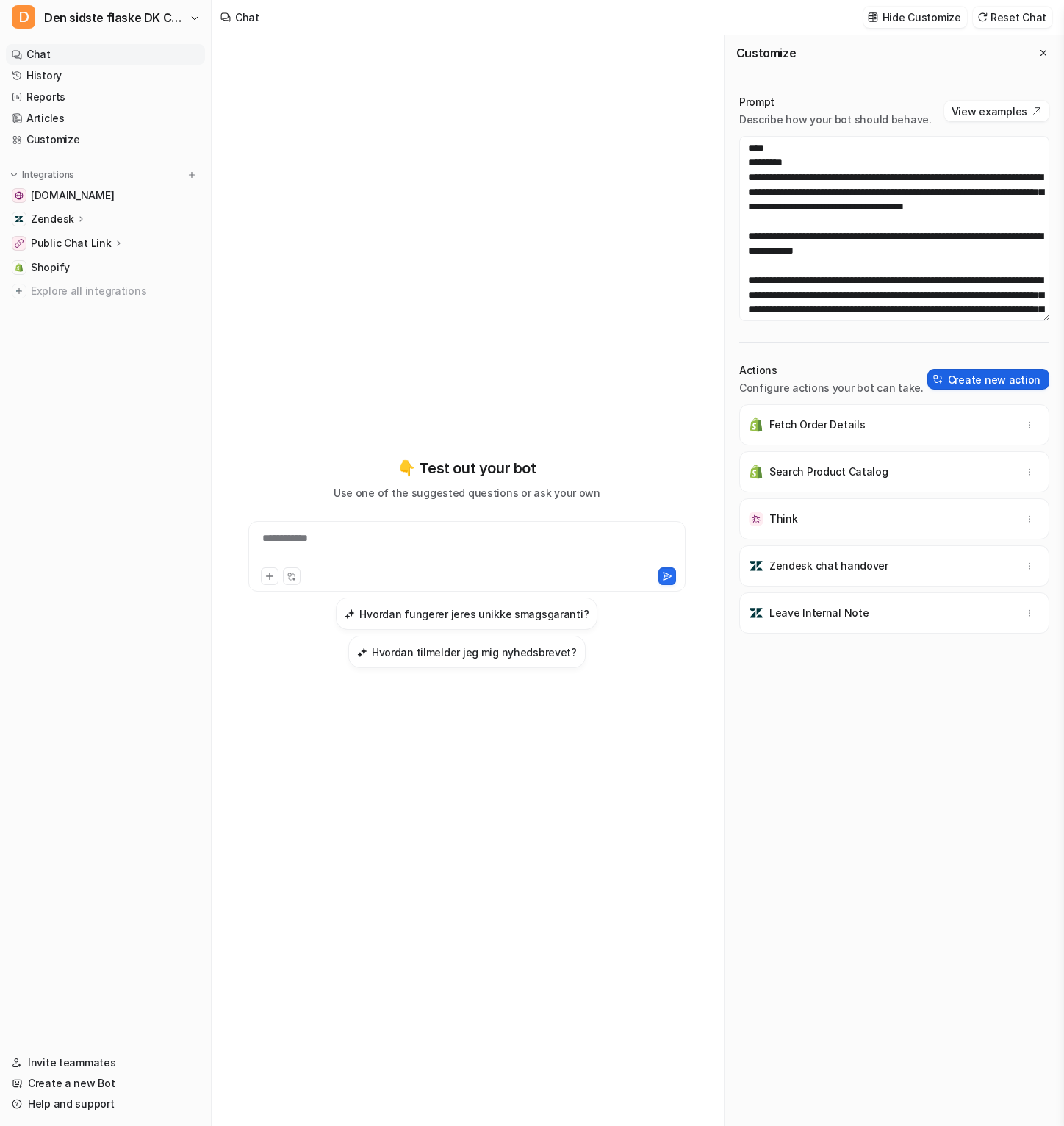
click at [1005, 374] on button "Create new action" at bounding box center [988, 379] width 122 height 21
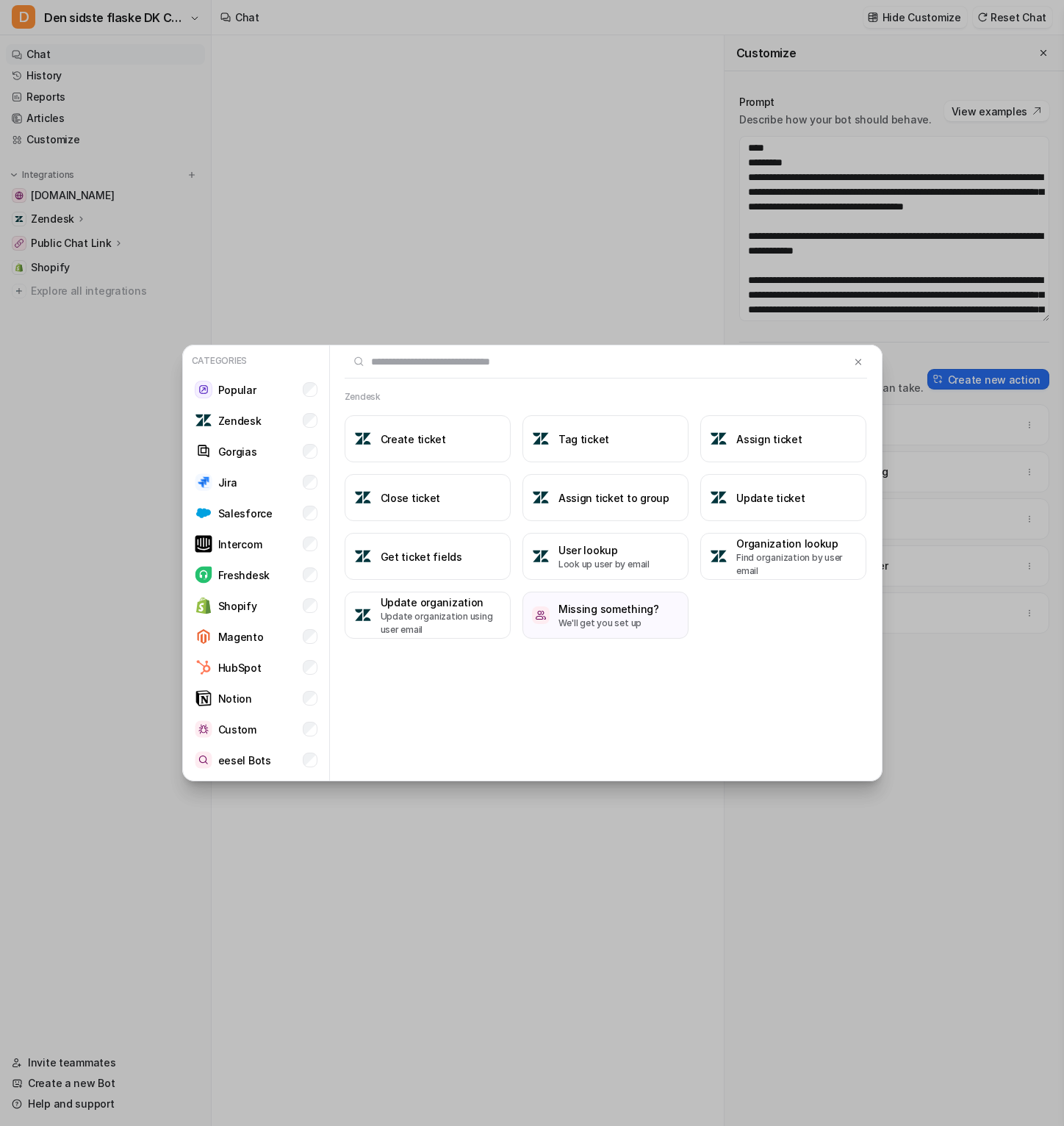
click at [357, 253] on div "Categories Popular Zendesk Gorgias Jira Salesforce Intercom Freshdesk Shopify M…" at bounding box center [532, 563] width 724 height 1126
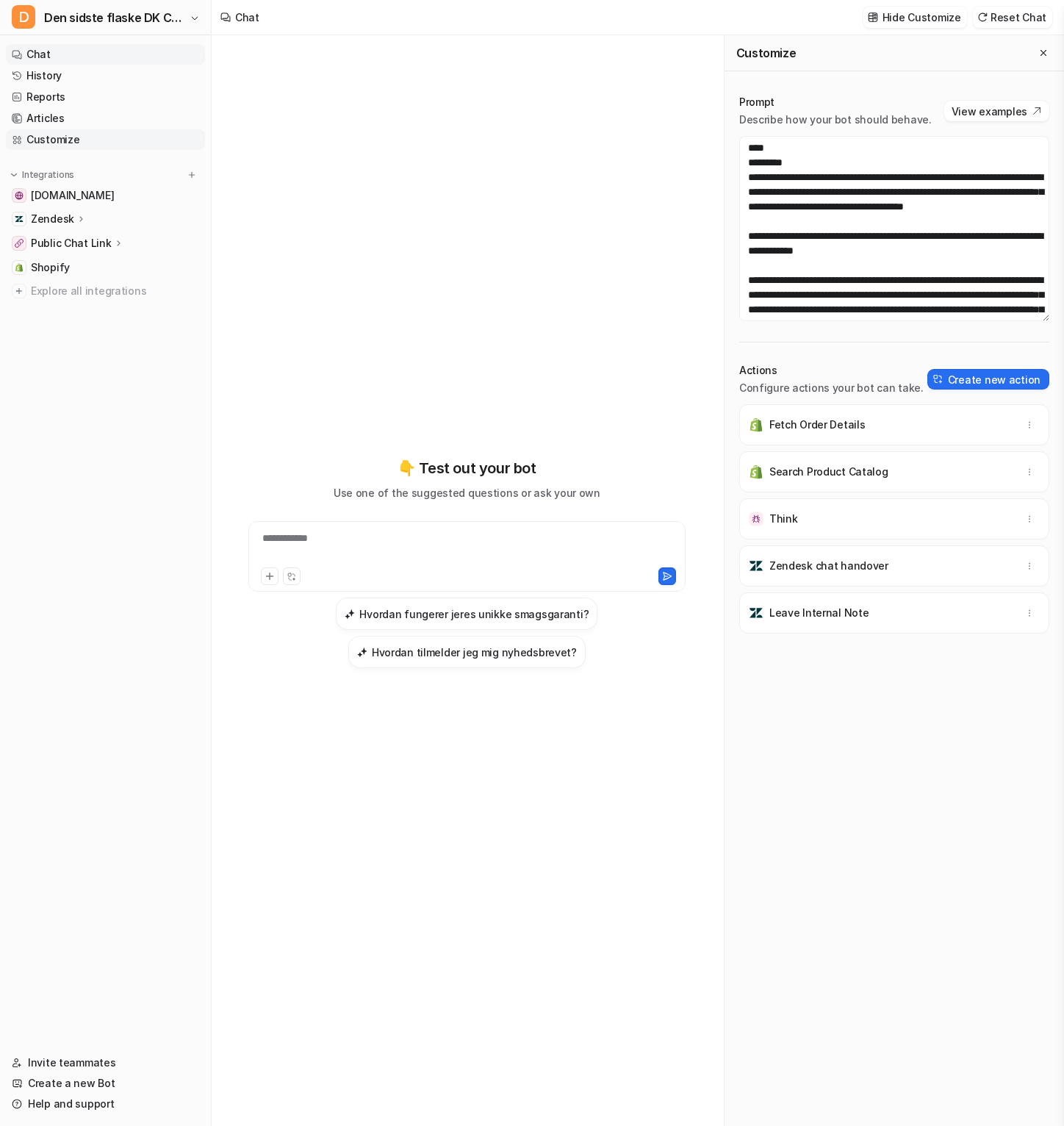
click at [67, 144] on link "Customize" at bounding box center [105, 140] width 200 height 21
click at [77, 81] on link "History" at bounding box center [105, 76] width 200 height 21
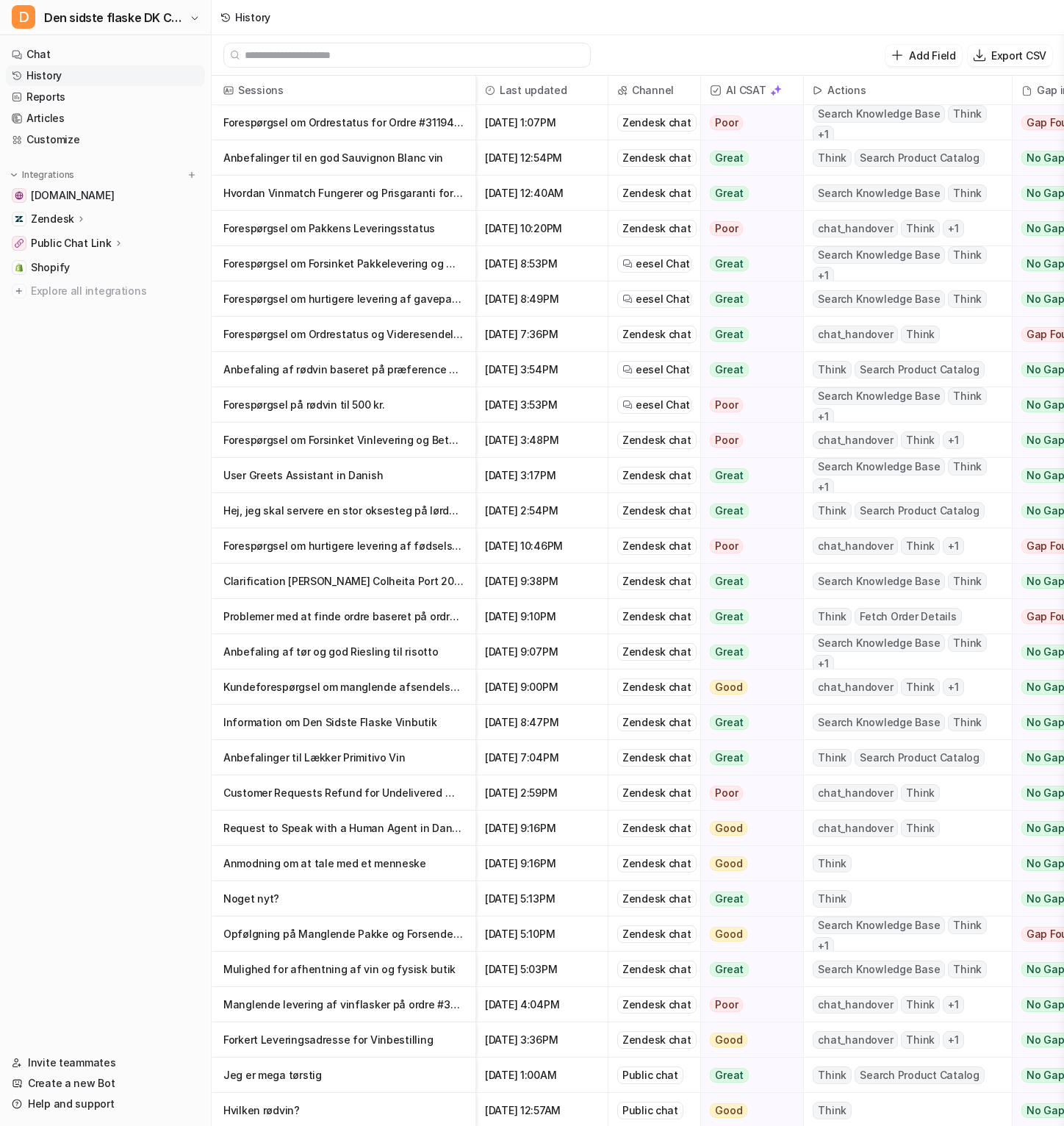
click at [396, 125] on p "Forespørgsel om Ordrestatus for Ordre #311947DSF" at bounding box center [344, 123] width 241 height 36
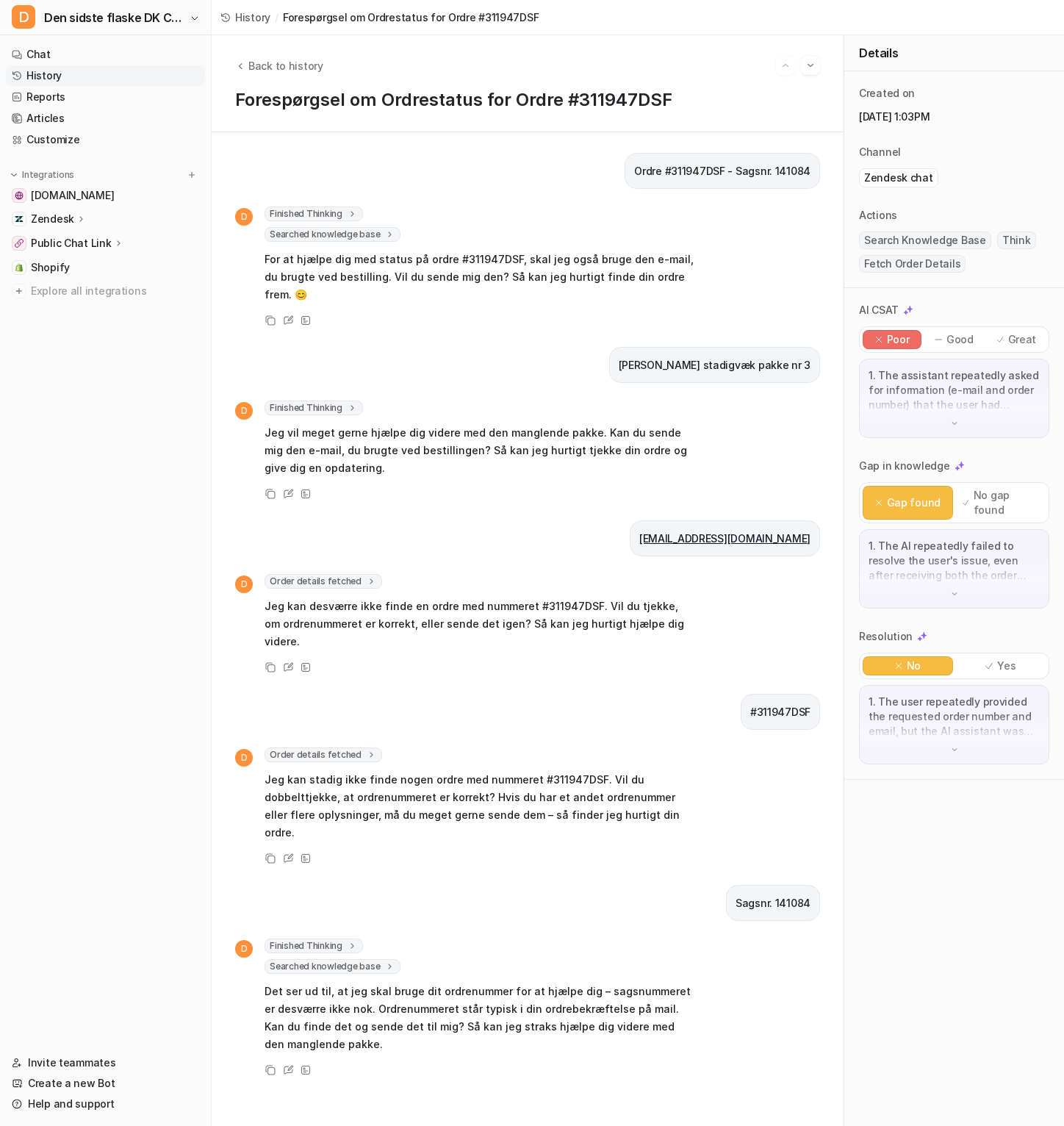
click at [71, 216] on p "Zendesk" at bounding box center [52, 219] width 43 height 15
click at [72, 287] on p "AI Agent" at bounding box center [65, 283] width 43 height 15
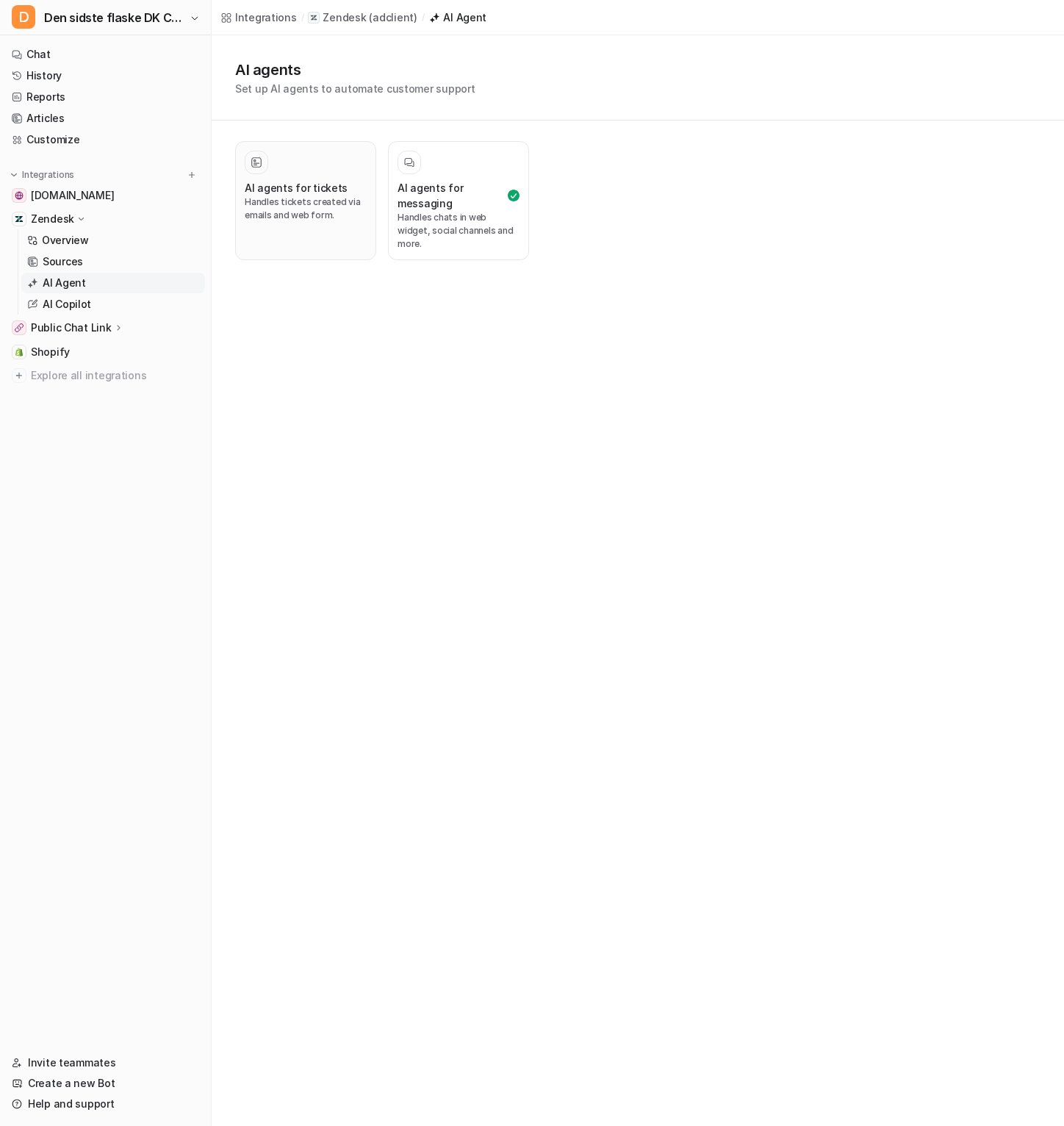
click at [335, 214] on p "Handles tickets created via emails and web form." at bounding box center [305, 209] width 122 height 26
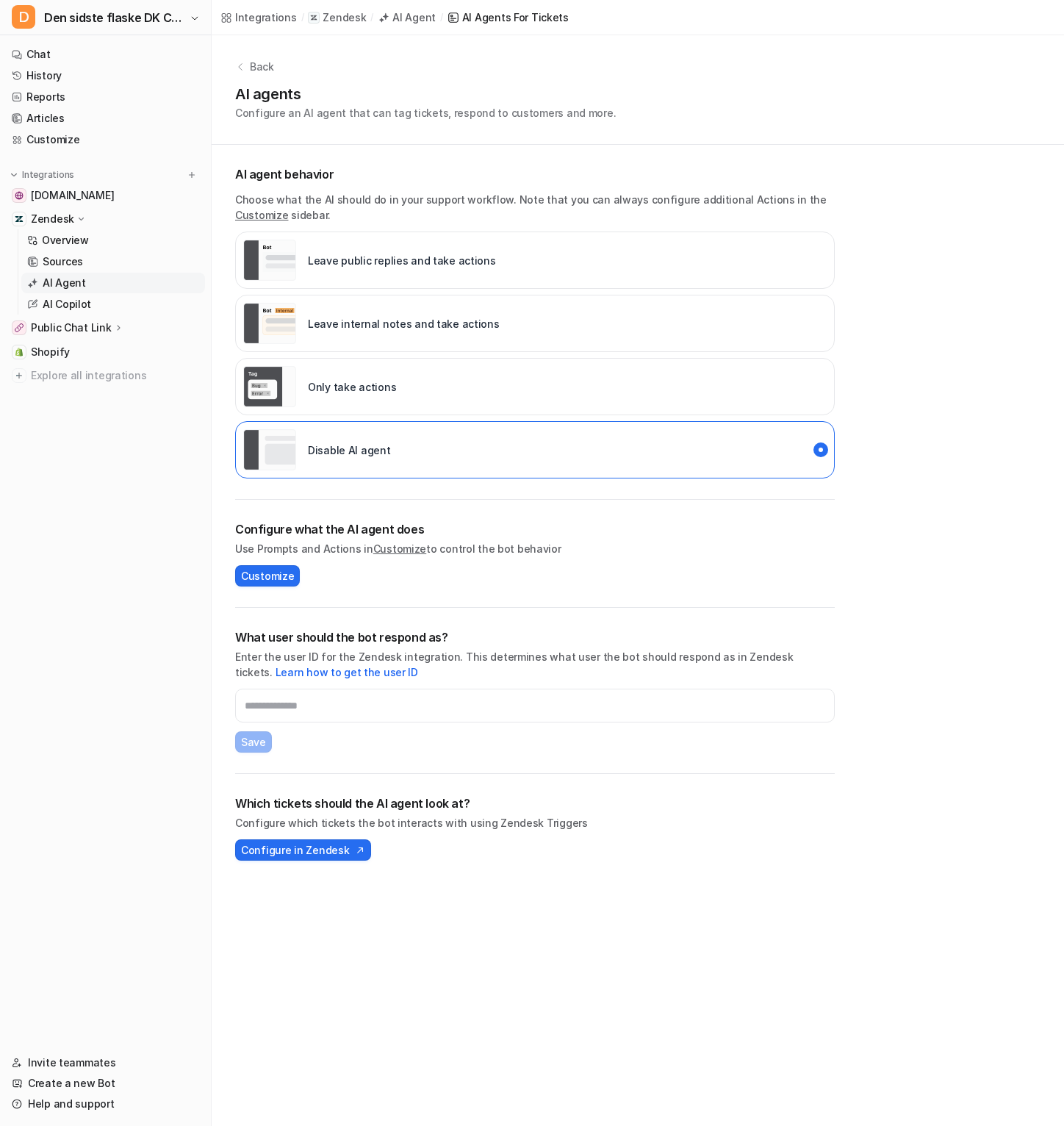
click at [248, 67] on div "Back" at bounding box center [638, 67] width 805 height 15
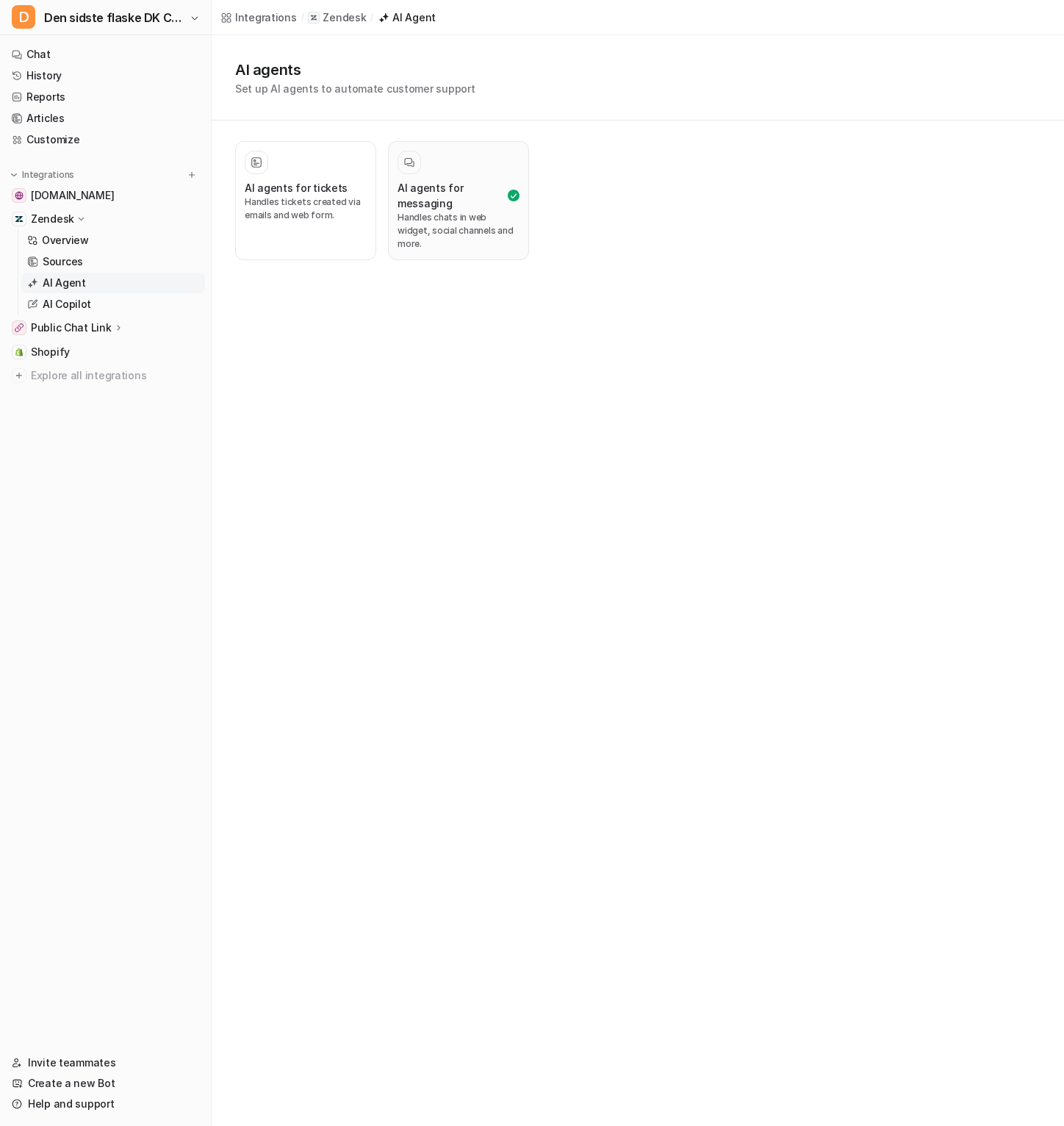
click at [466, 205] on div "AI agents for messaging Handles chats in web widget, social channels and more." at bounding box center [459, 215] width 122 height 70
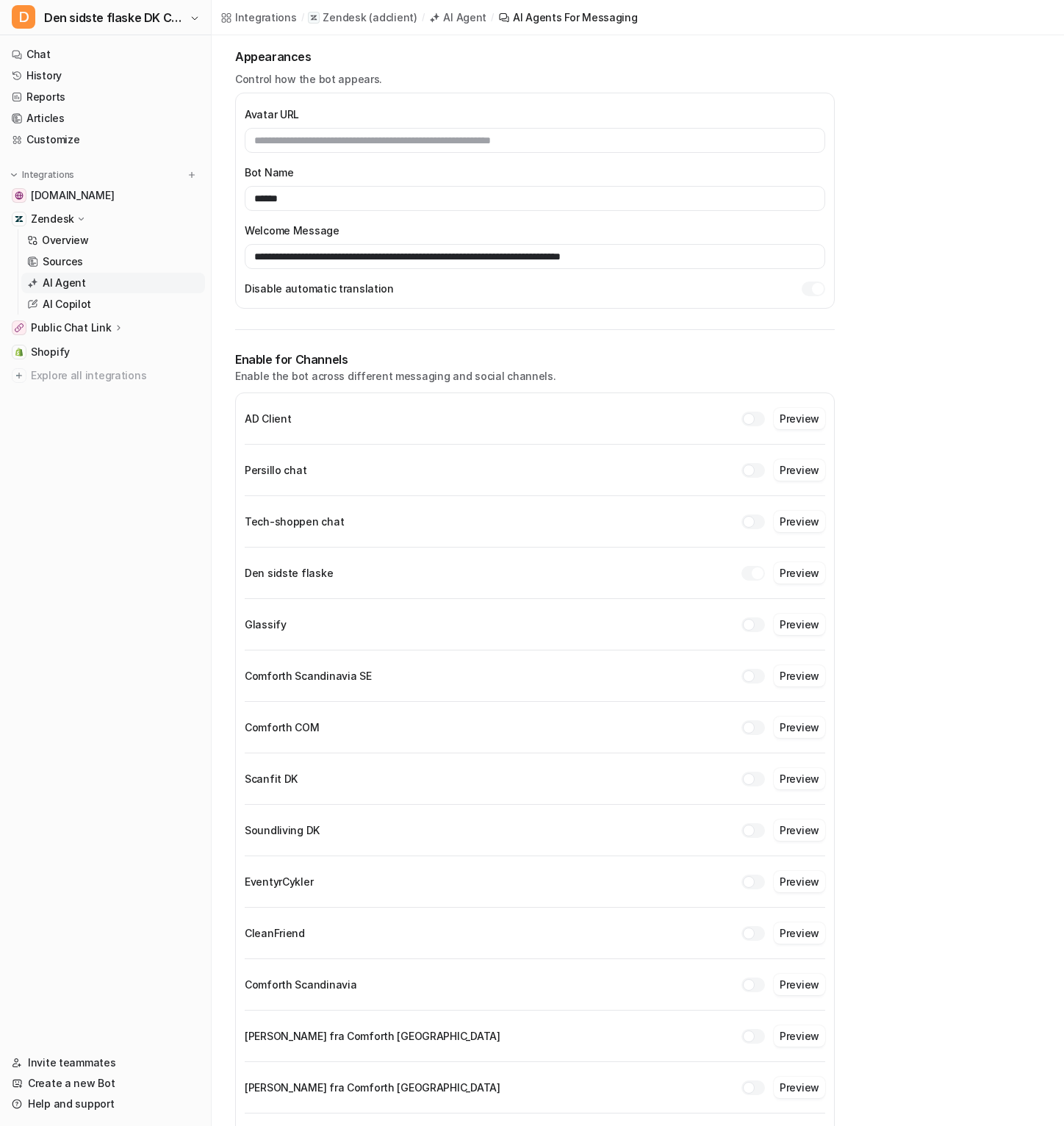
scroll to position [119, 0]
click at [807, 570] on button "Preview" at bounding box center [799, 571] width 52 height 22
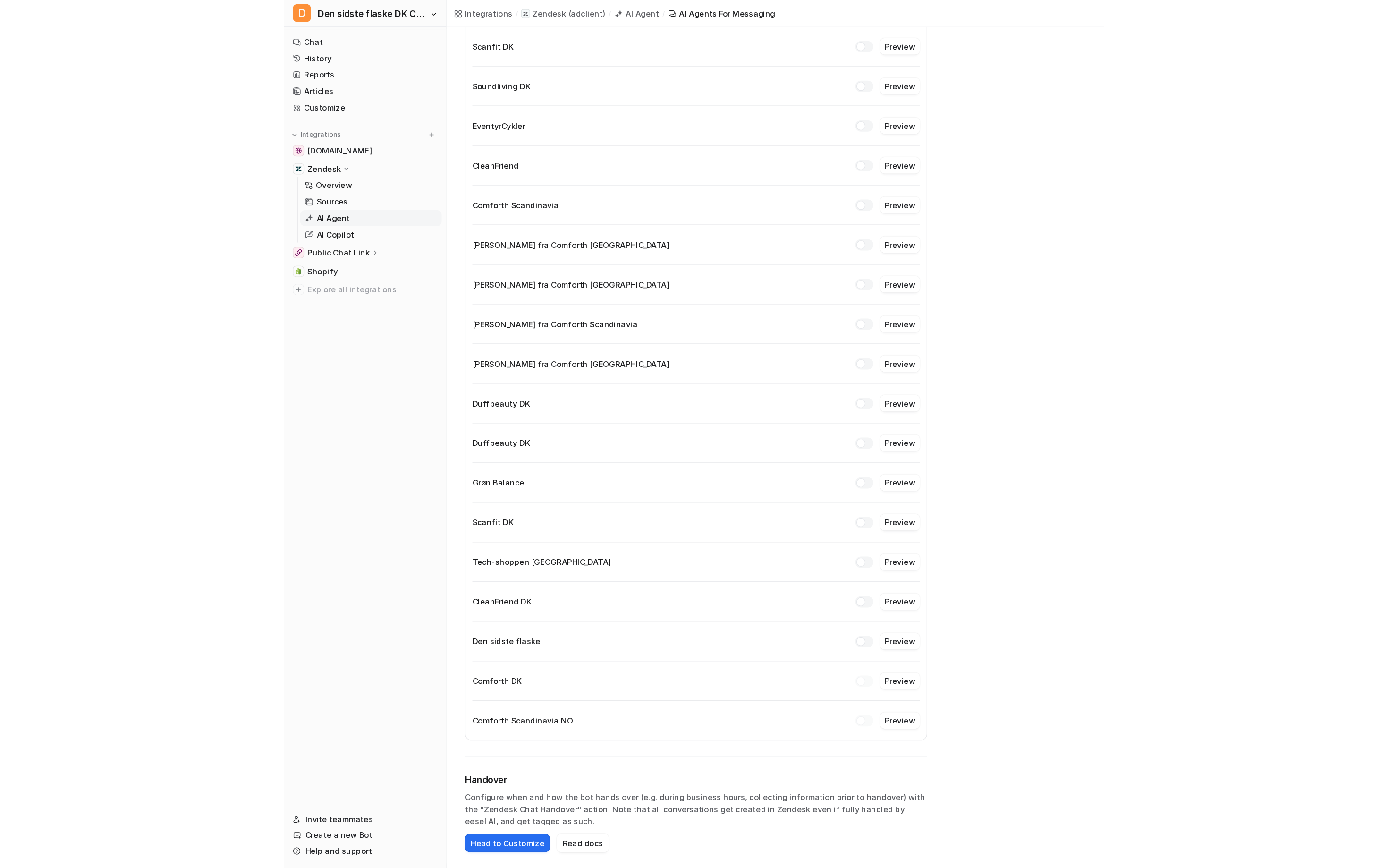
scroll to position [0, 0]
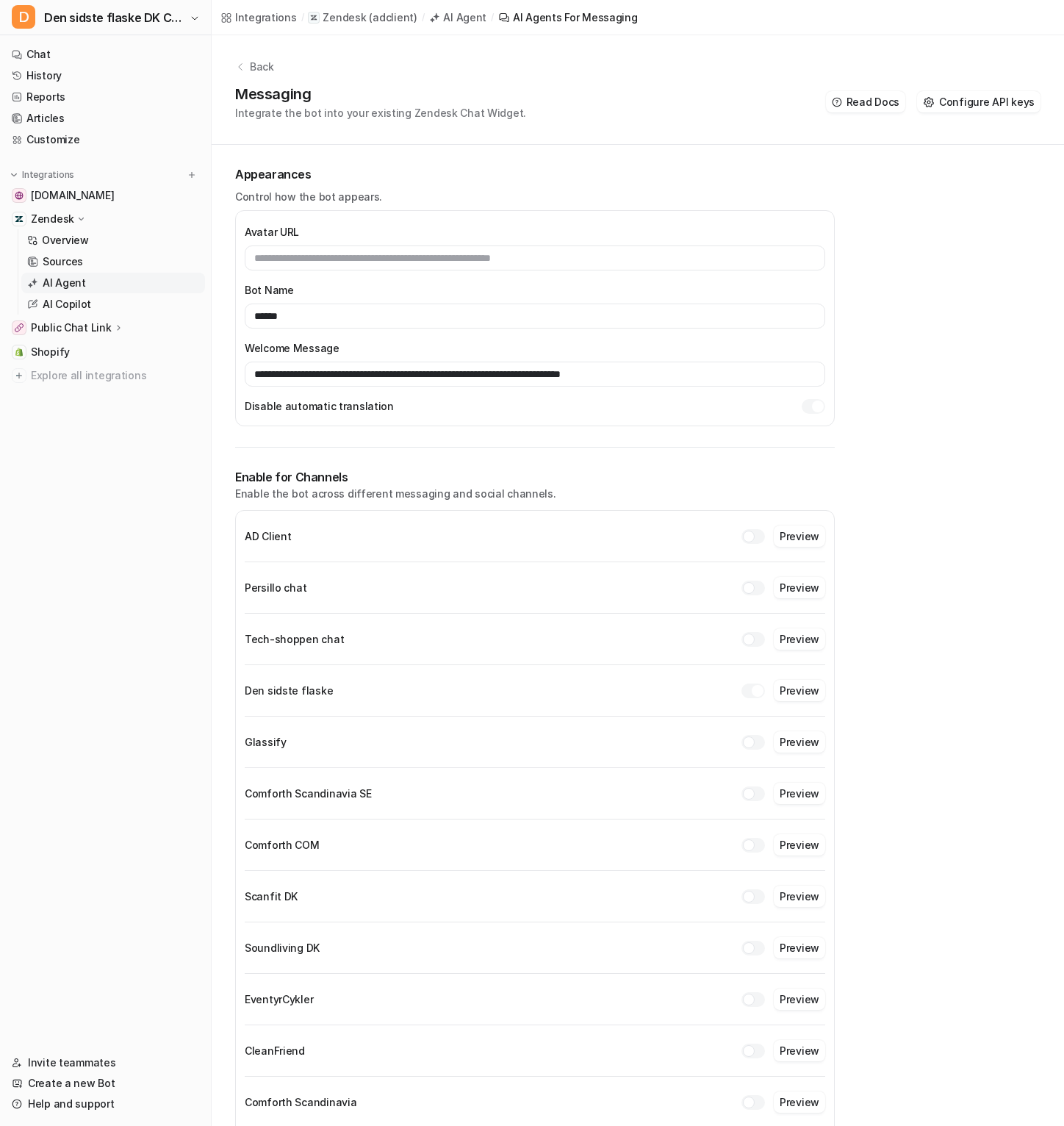
click at [262, 62] on p "Back" at bounding box center [262, 67] width 24 height 15
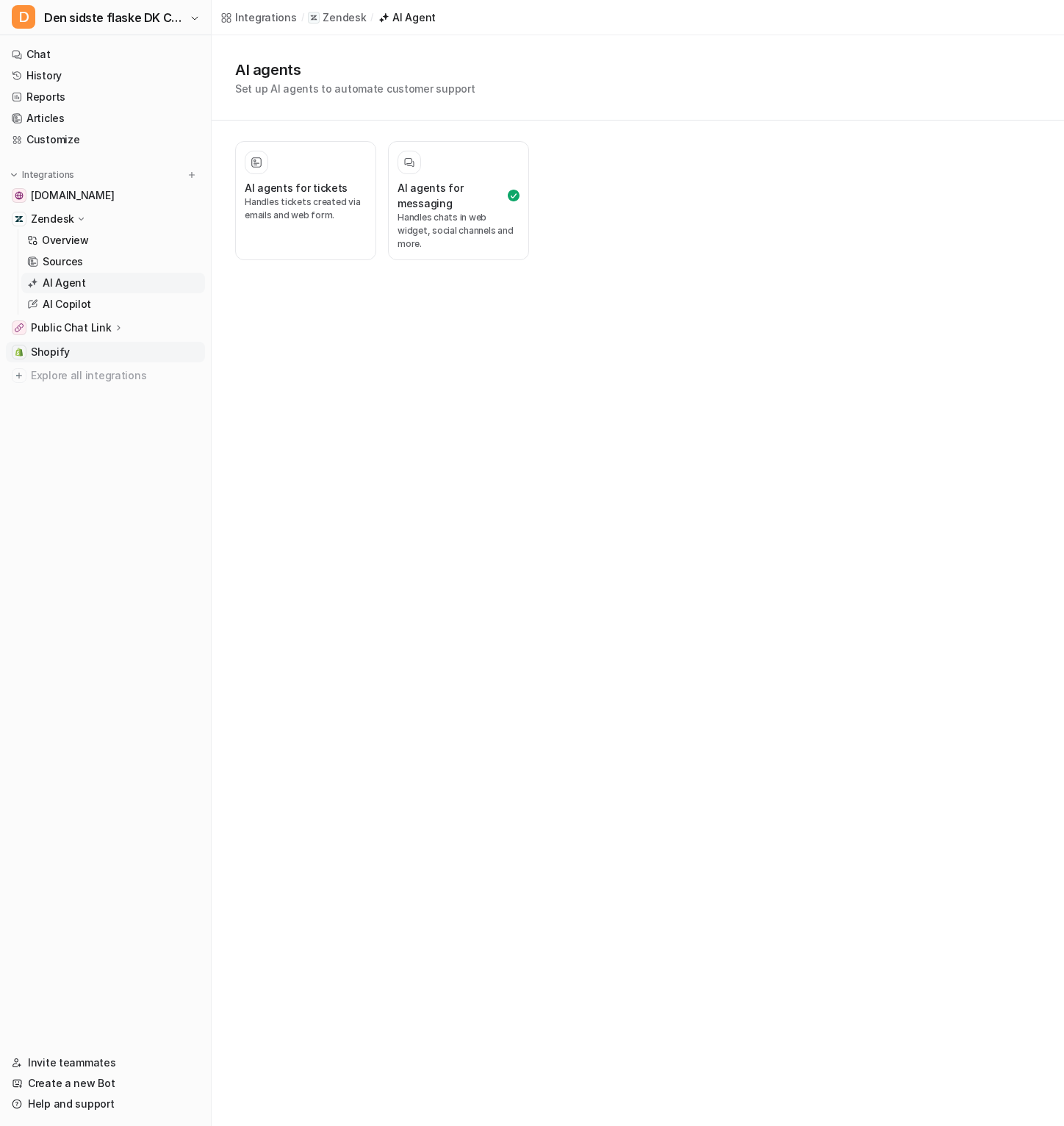
click at [66, 347] on span "Shopify" at bounding box center [51, 352] width 39 height 15
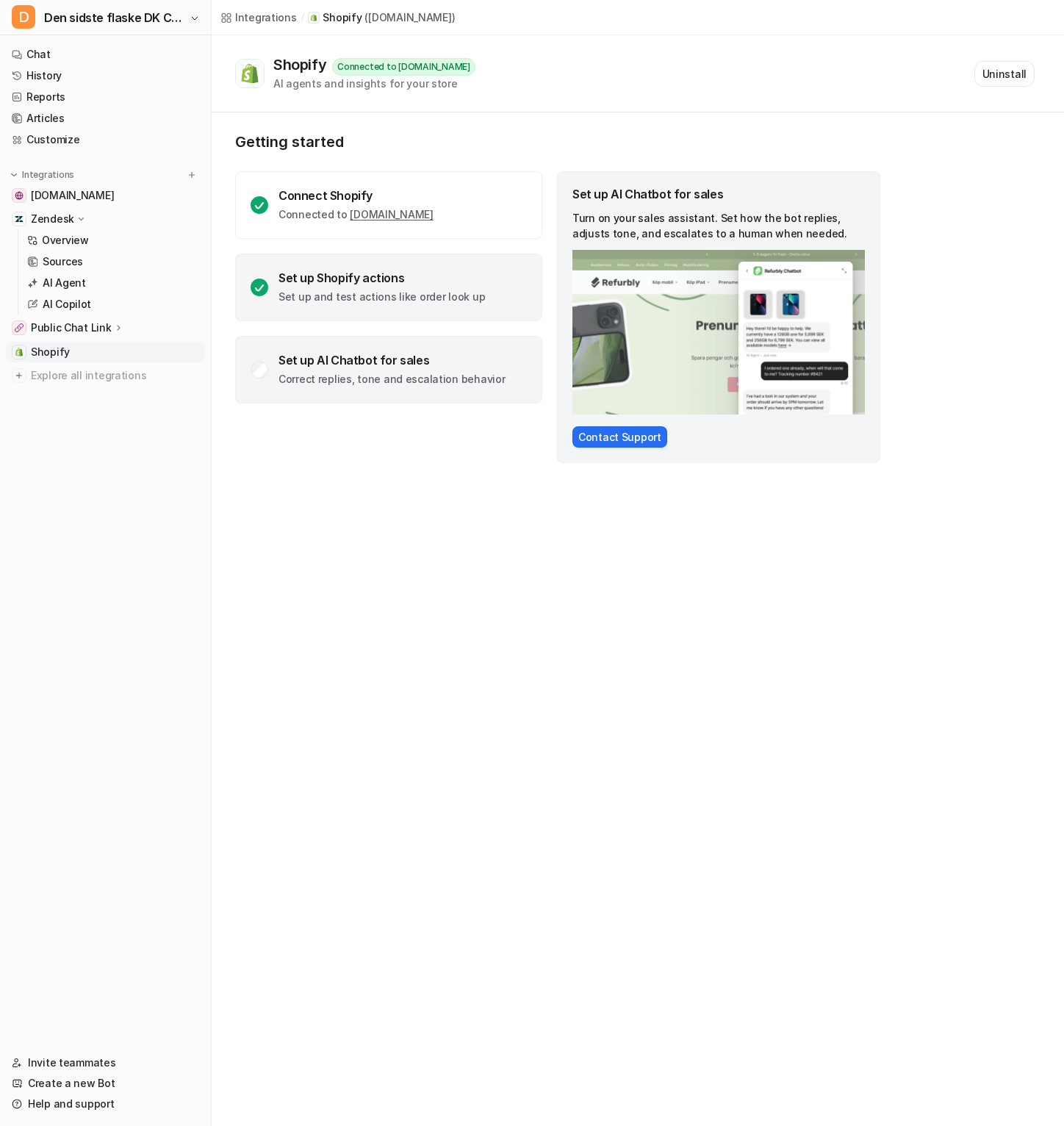
click at [359, 306] on div "Set up Shopify actions Set up and test actions like order look up" at bounding box center [389, 288] width 307 height 67
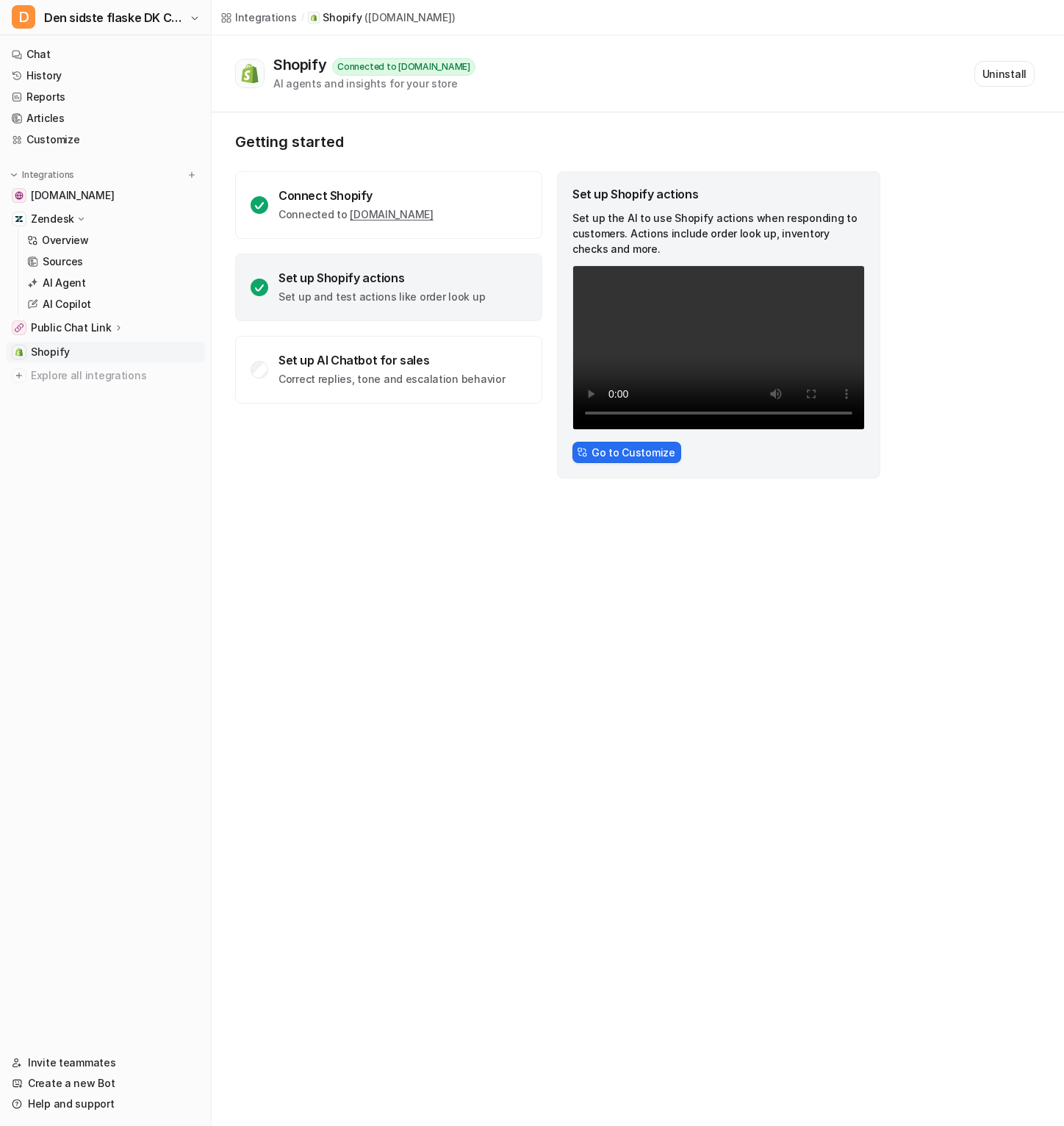
click at [728, 357] on video "Your browser does not support the video tag." at bounding box center [718, 348] width 292 height 165
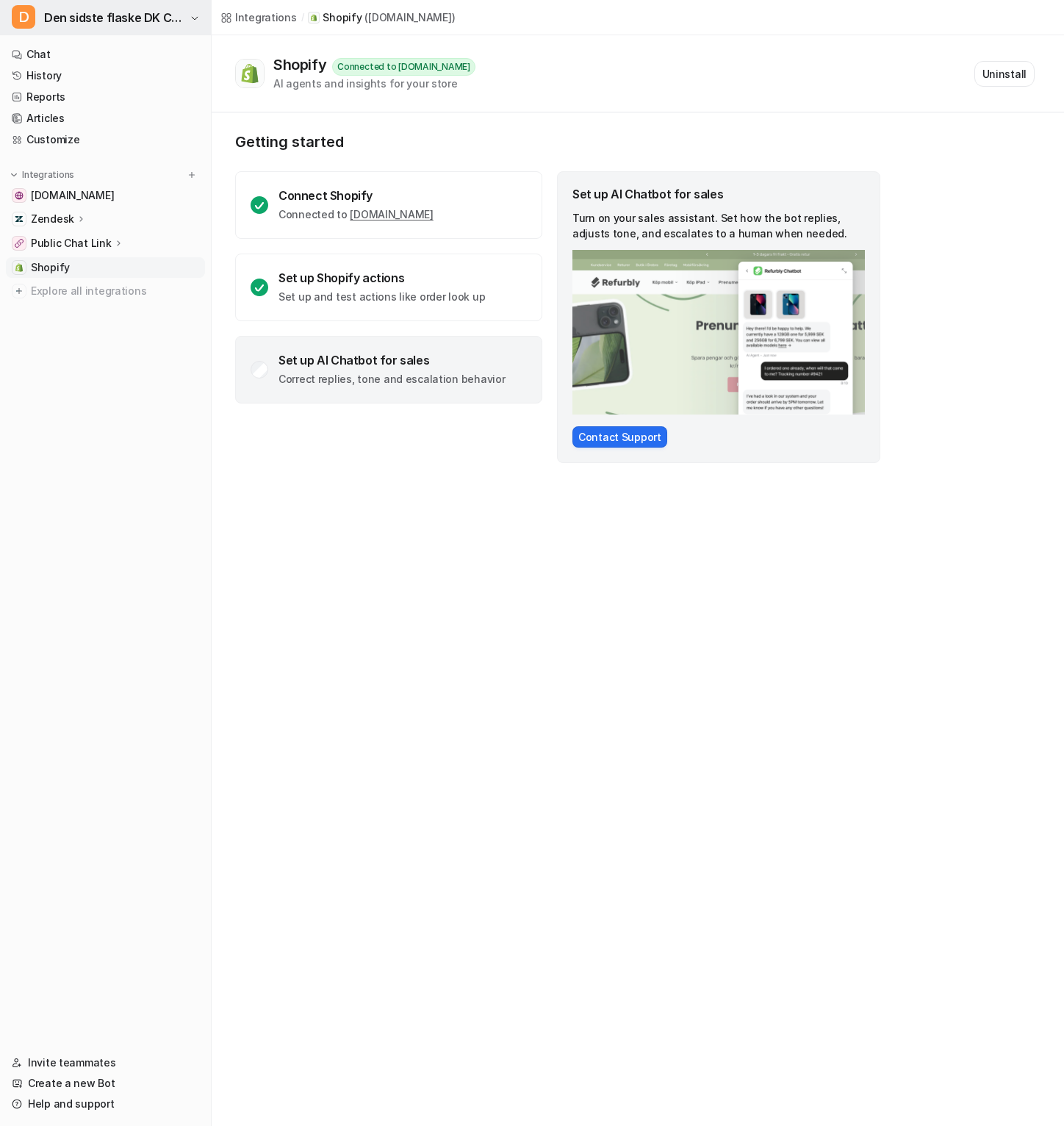
click at [103, 22] on span "Den sidste flaske DK Chatbot" at bounding box center [114, 18] width 141 height 21
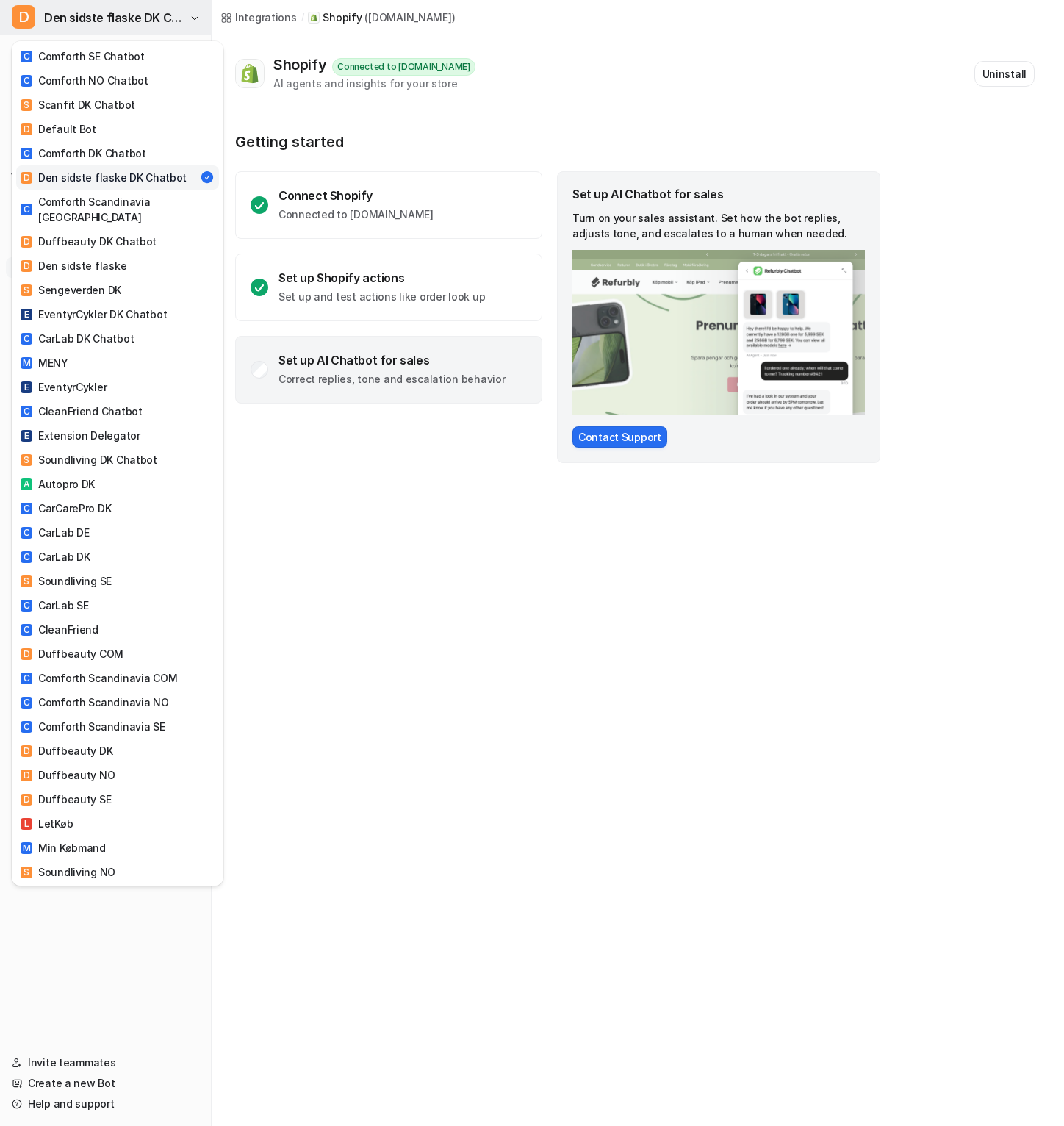
click at [152, 7] on span "Den sidste flaske DK Chatbot" at bounding box center [114, 18] width 141 height 21
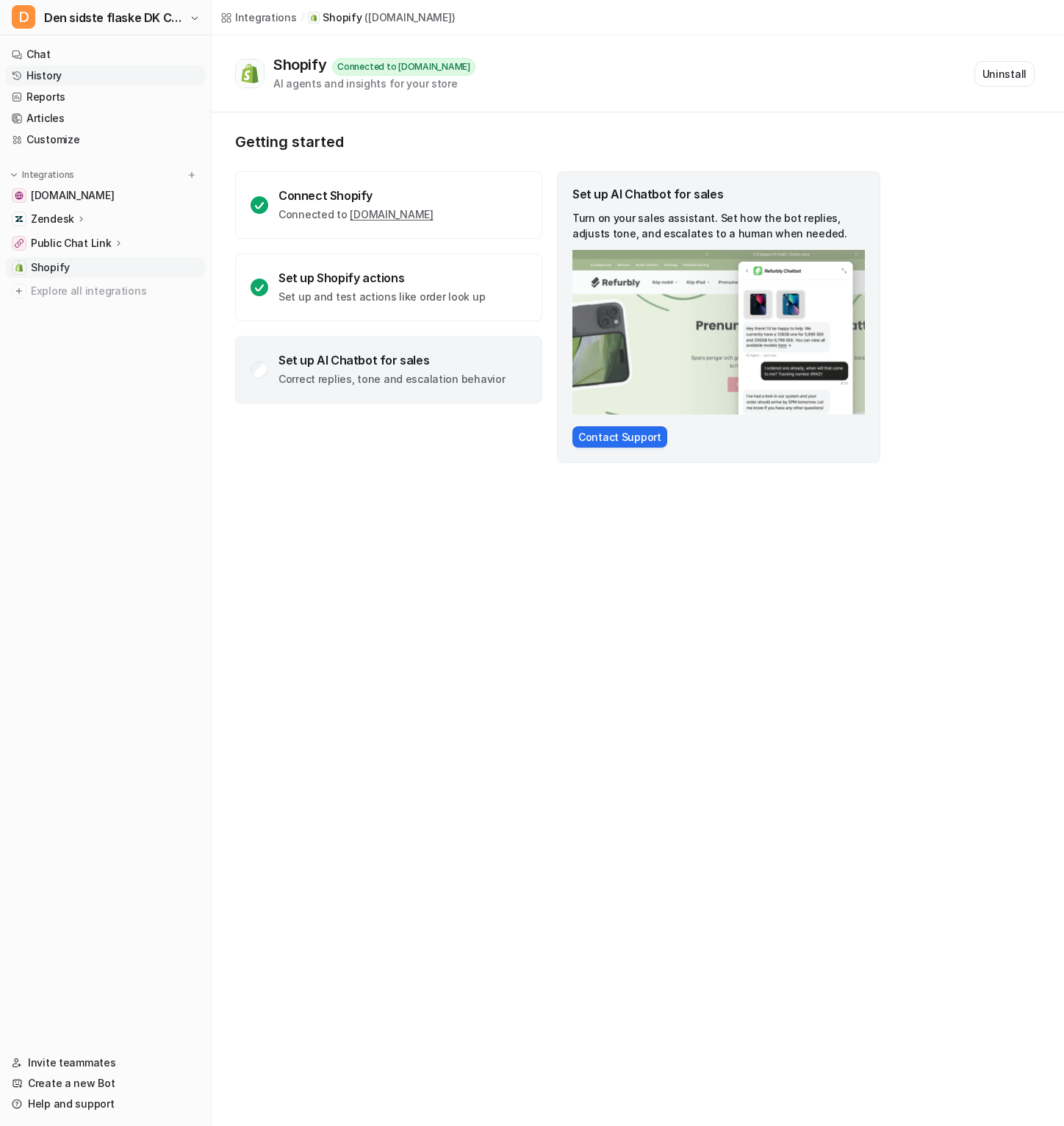
click at [91, 72] on link "History" at bounding box center [105, 76] width 200 height 21
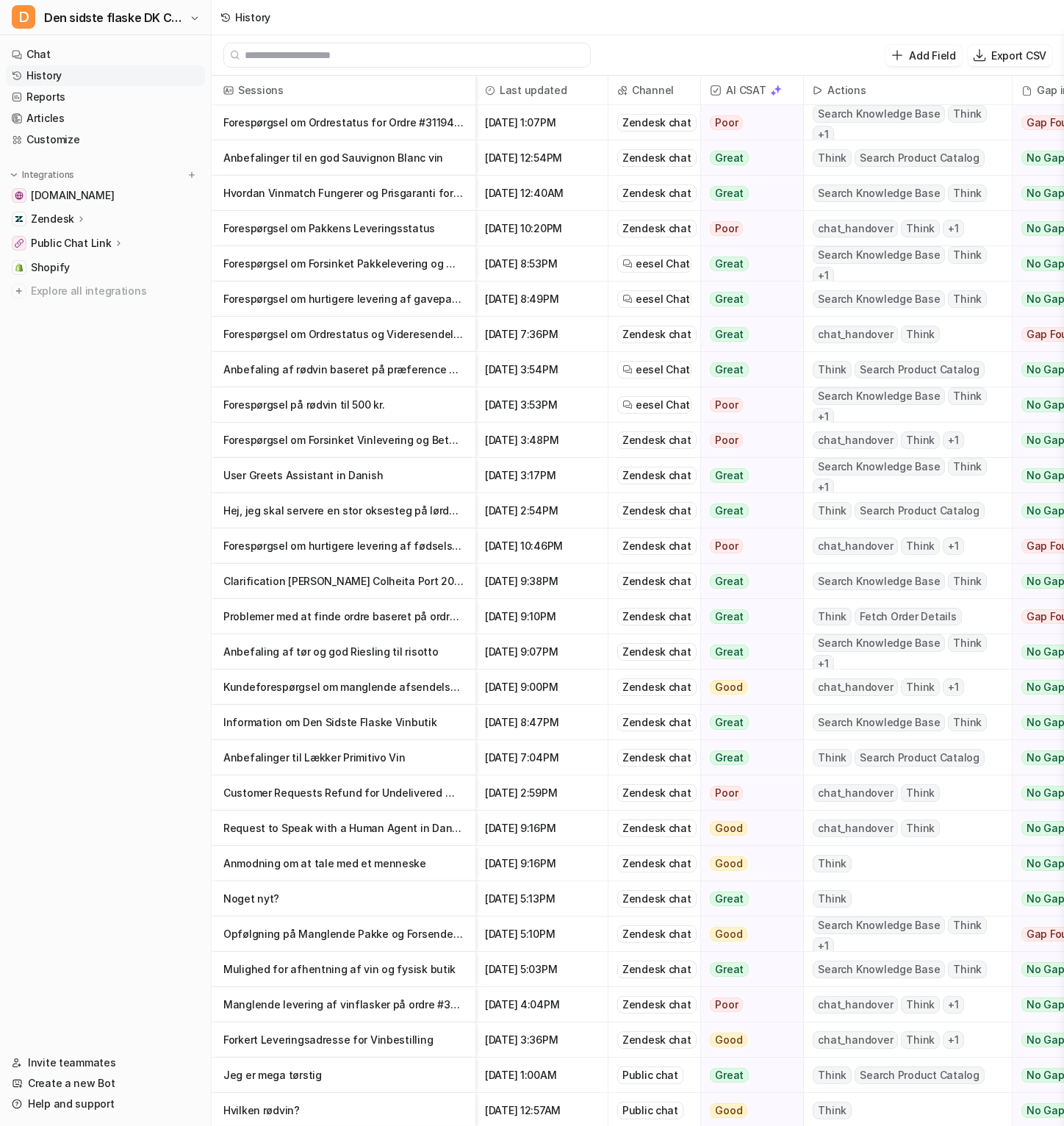
click at [414, 118] on p "Forespørgsel om Ordrestatus for Ordre #311947DSF" at bounding box center [344, 123] width 241 height 36
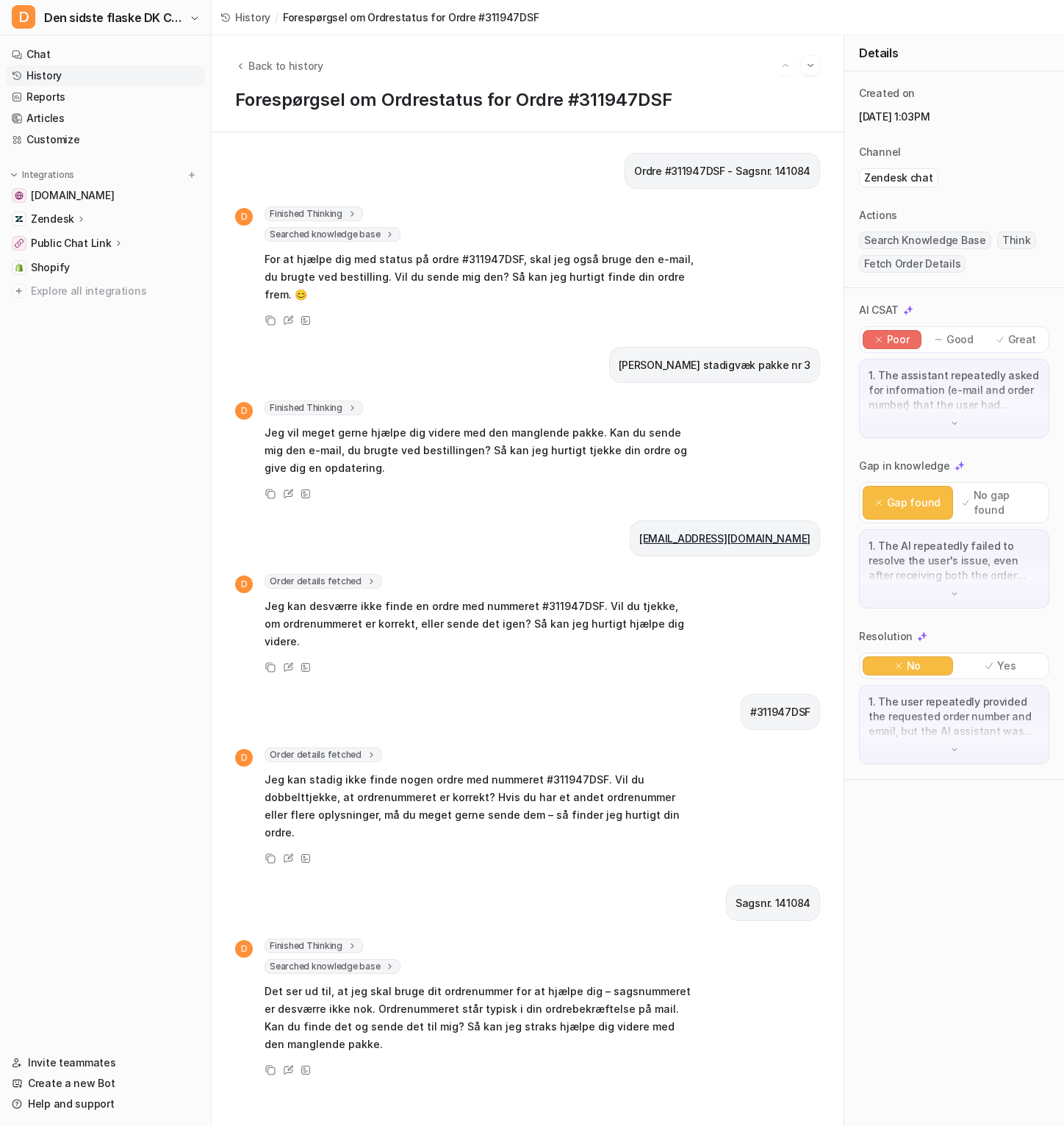
click at [342, 748] on span "Order details fetched" at bounding box center [324, 755] width 118 height 15
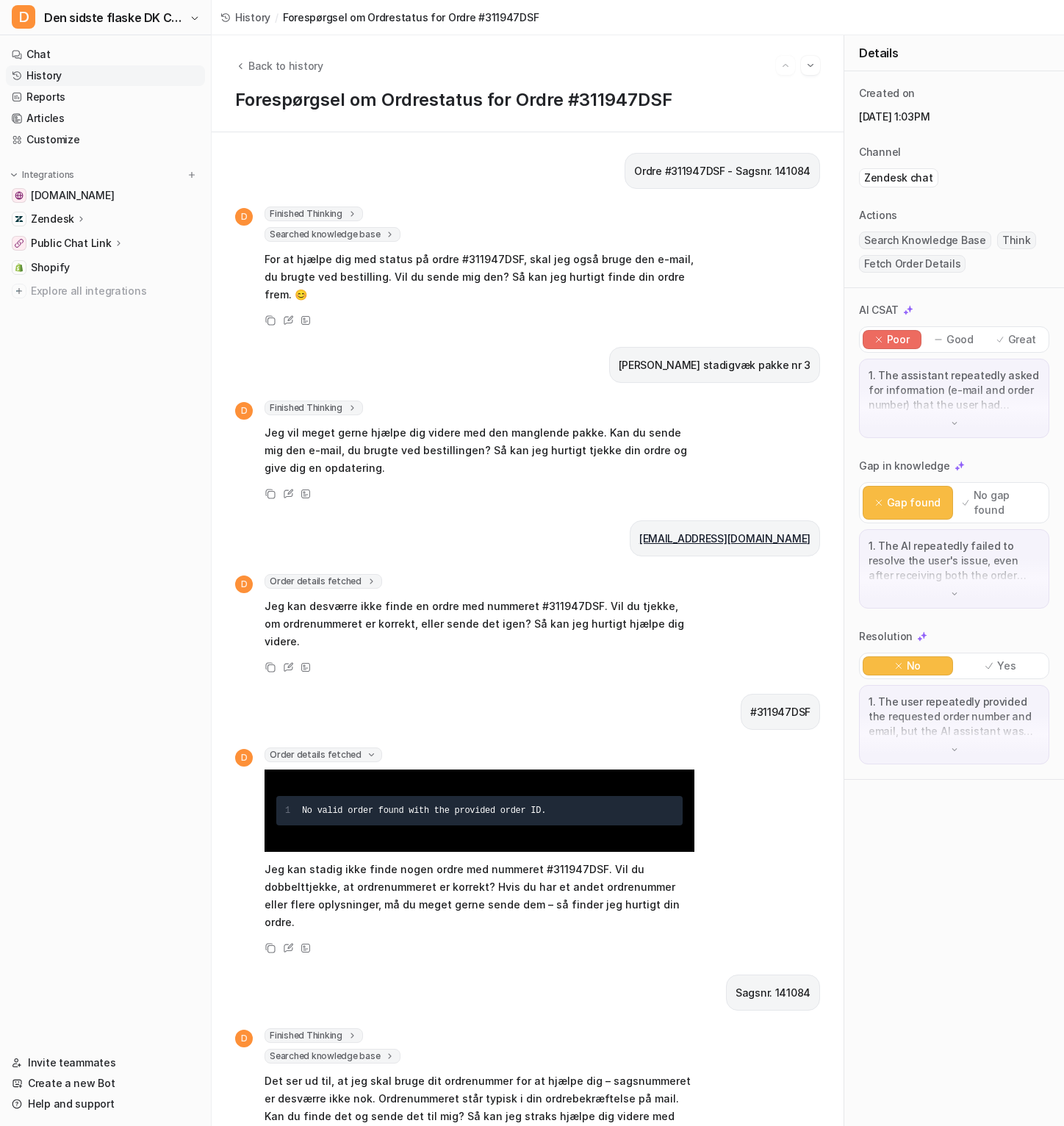
click at [358, 1049] on span "Searched knowledge base" at bounding box center [332, 1057] width 136 height 15
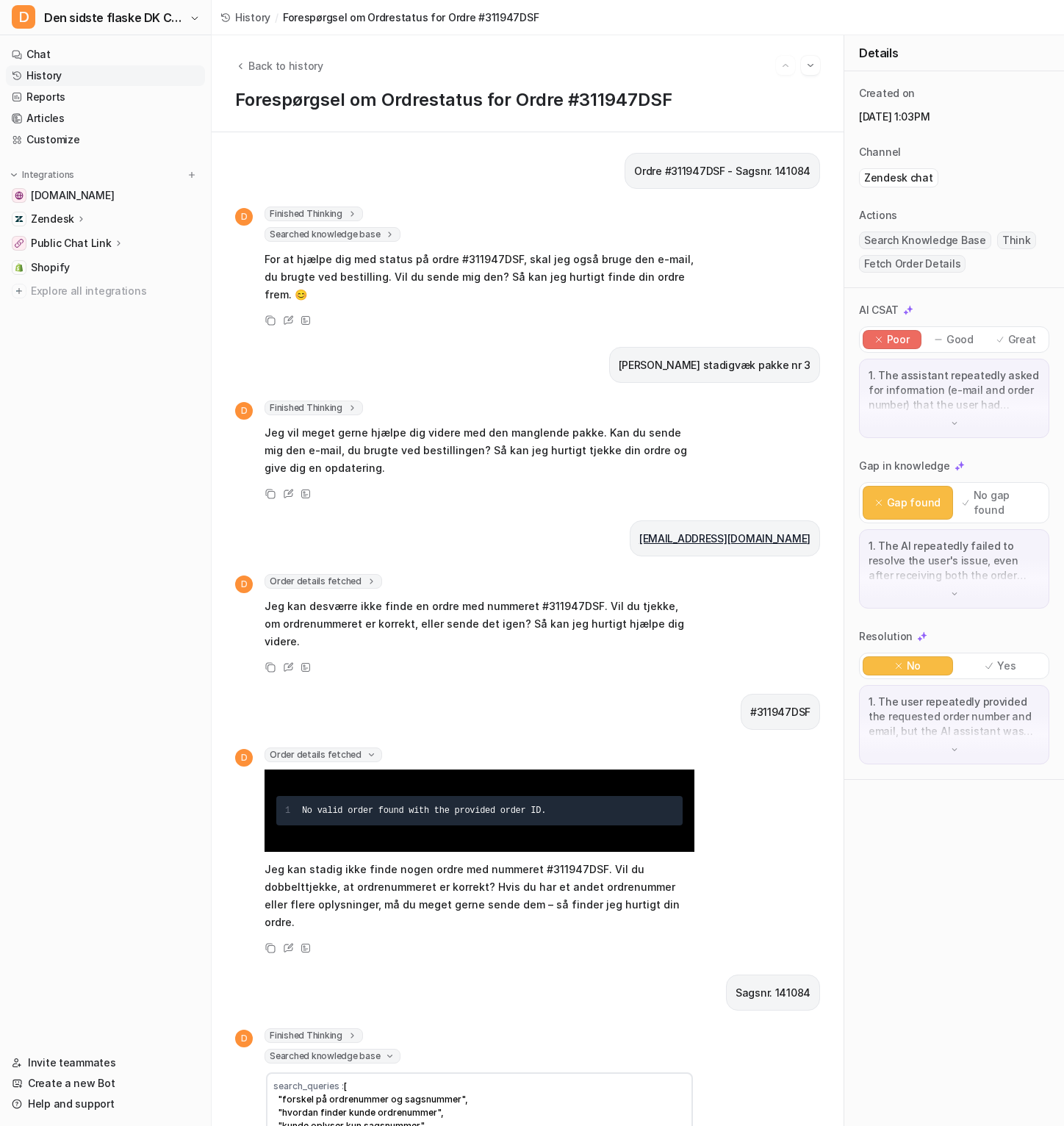
scroll to position [100, 0]
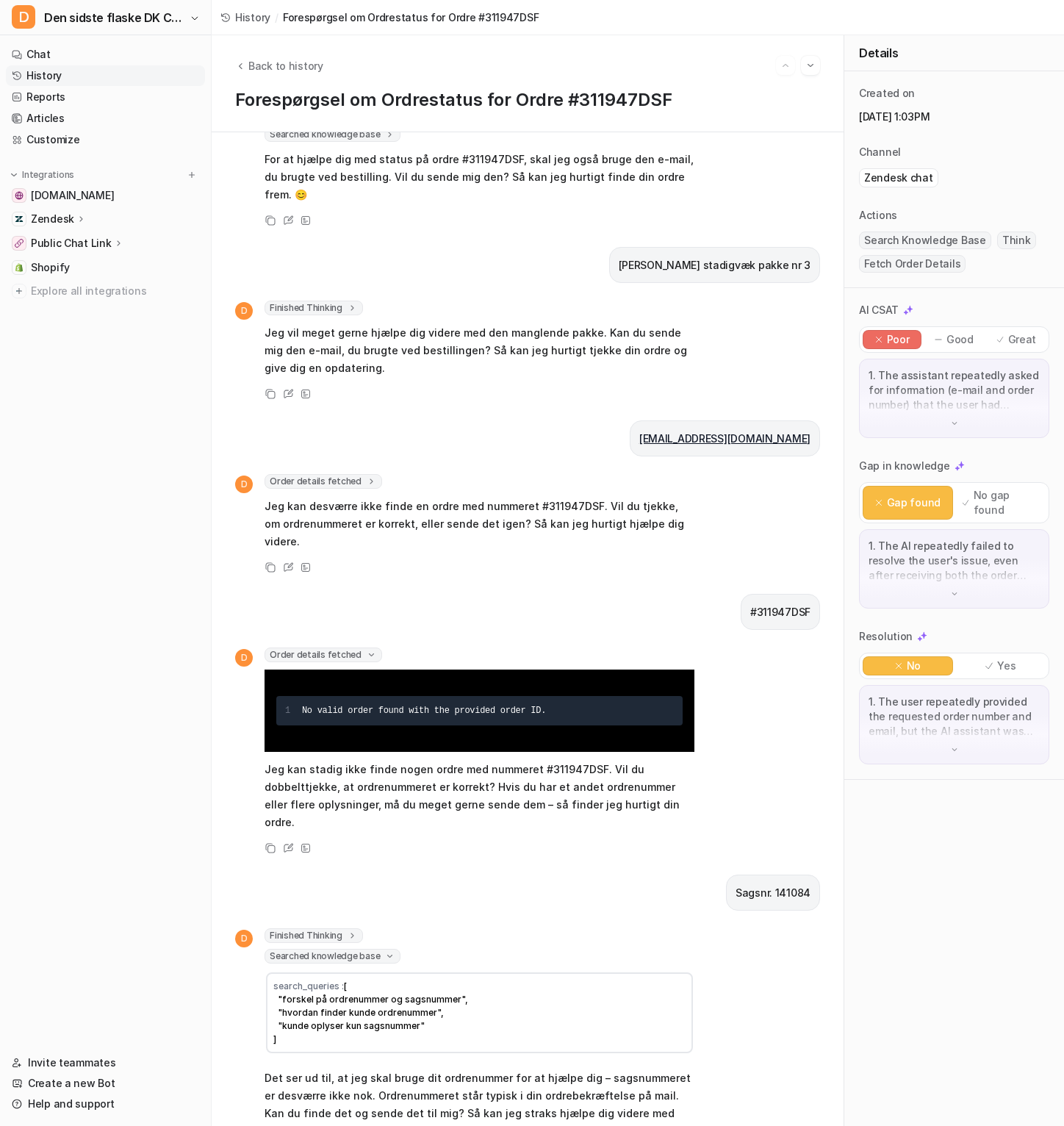
click at [339, 928] on span "Finished Thinking" at bounding box center [314, 936] width 98 height 15
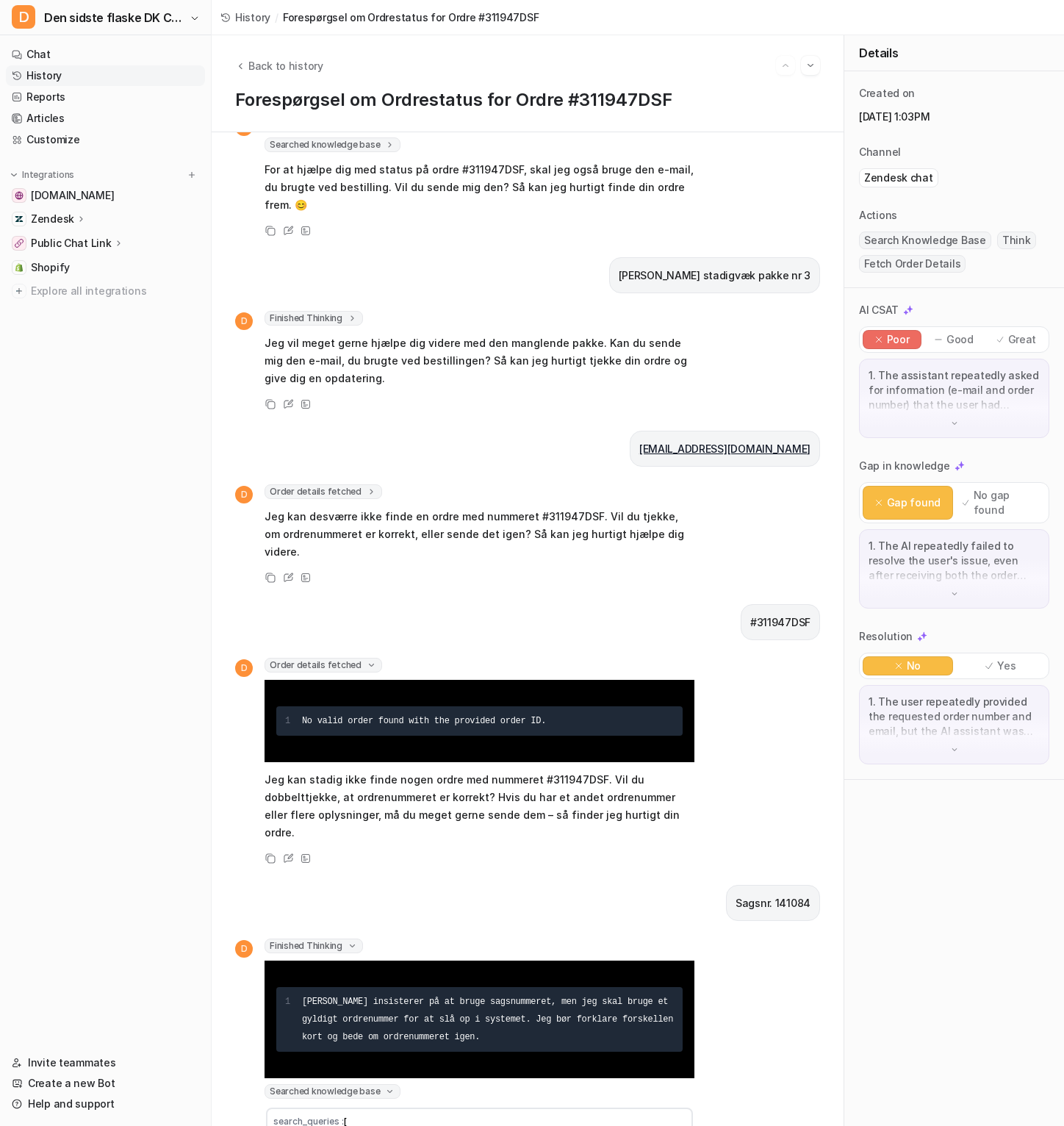
scroll to position [0, 0]
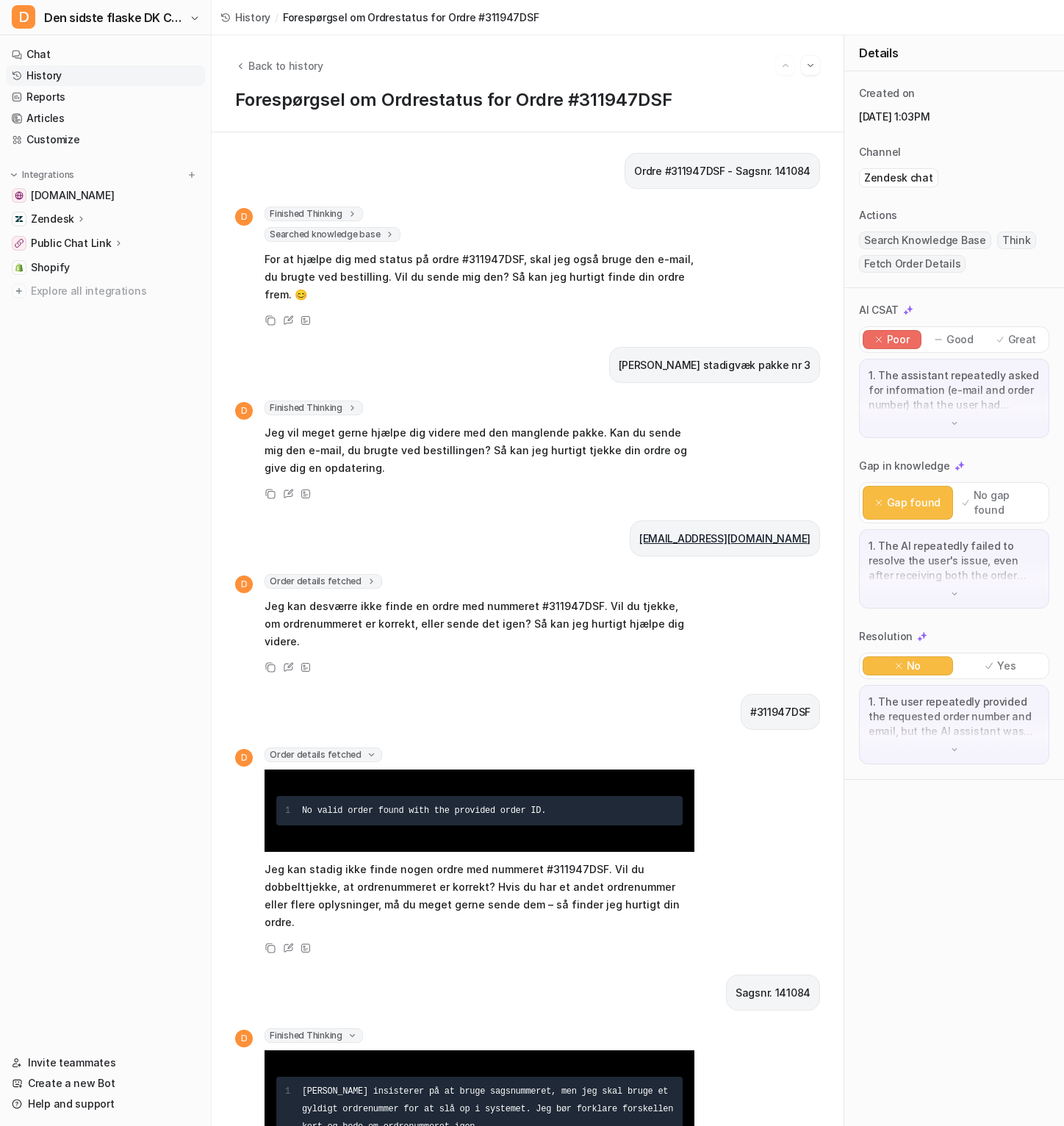
click at [331, 401] on span "Finished Thinking" at bounding box center [314, 408] width 98 height 15
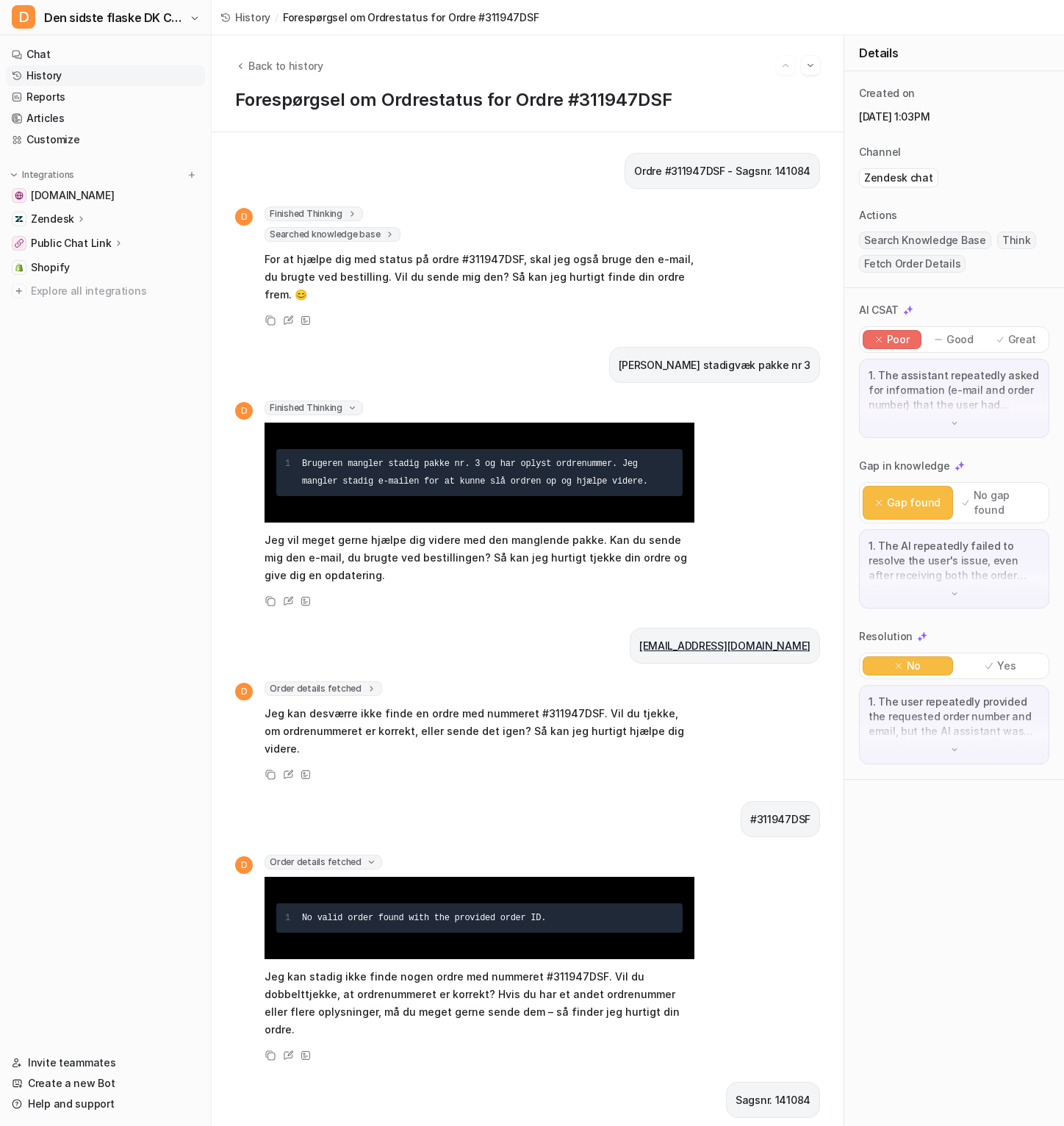
click at [330, 682] on span "Order details fetched" at bounding box center [324, 689] width 118 height 15
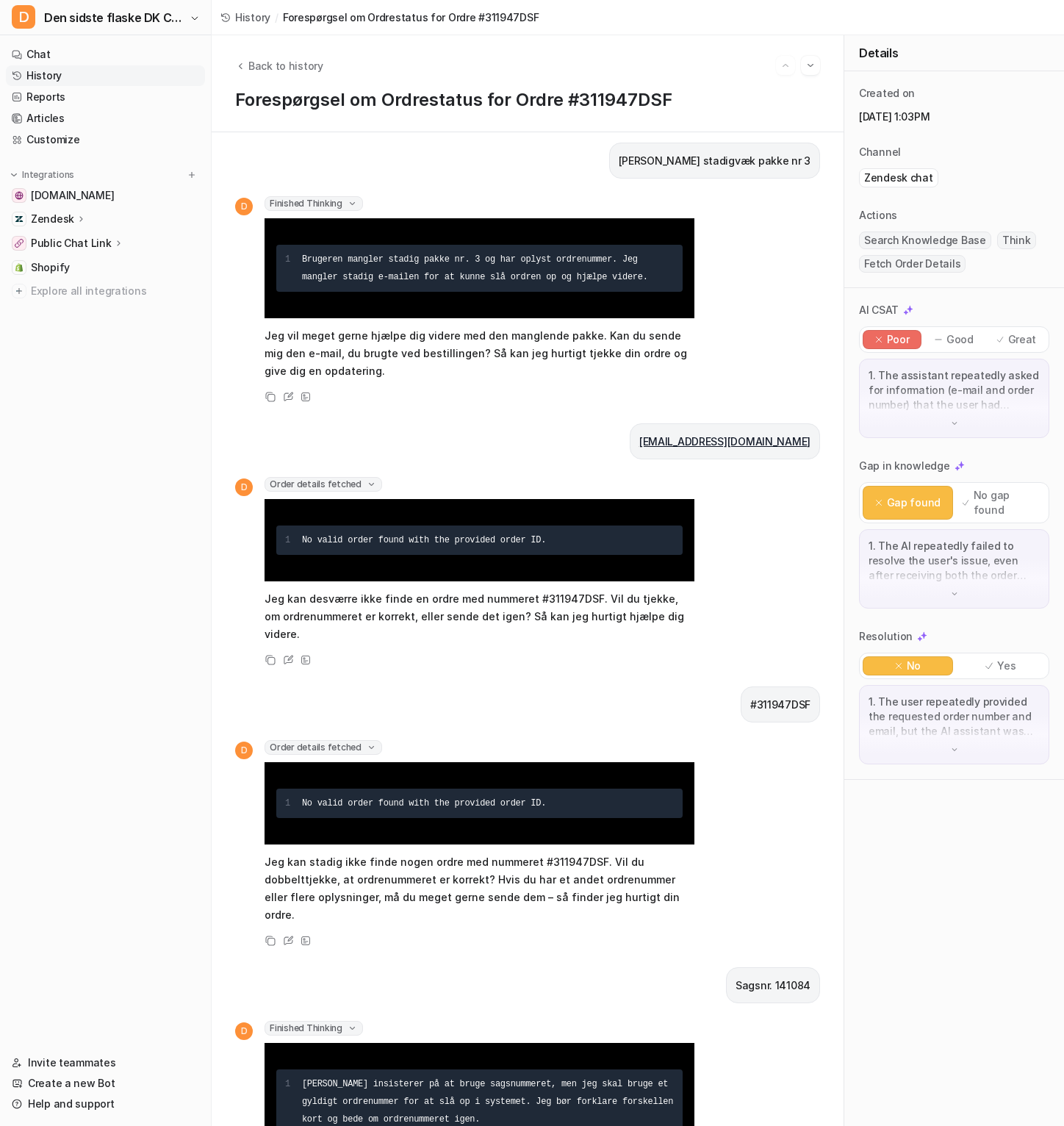
scroll to position [207, 0]
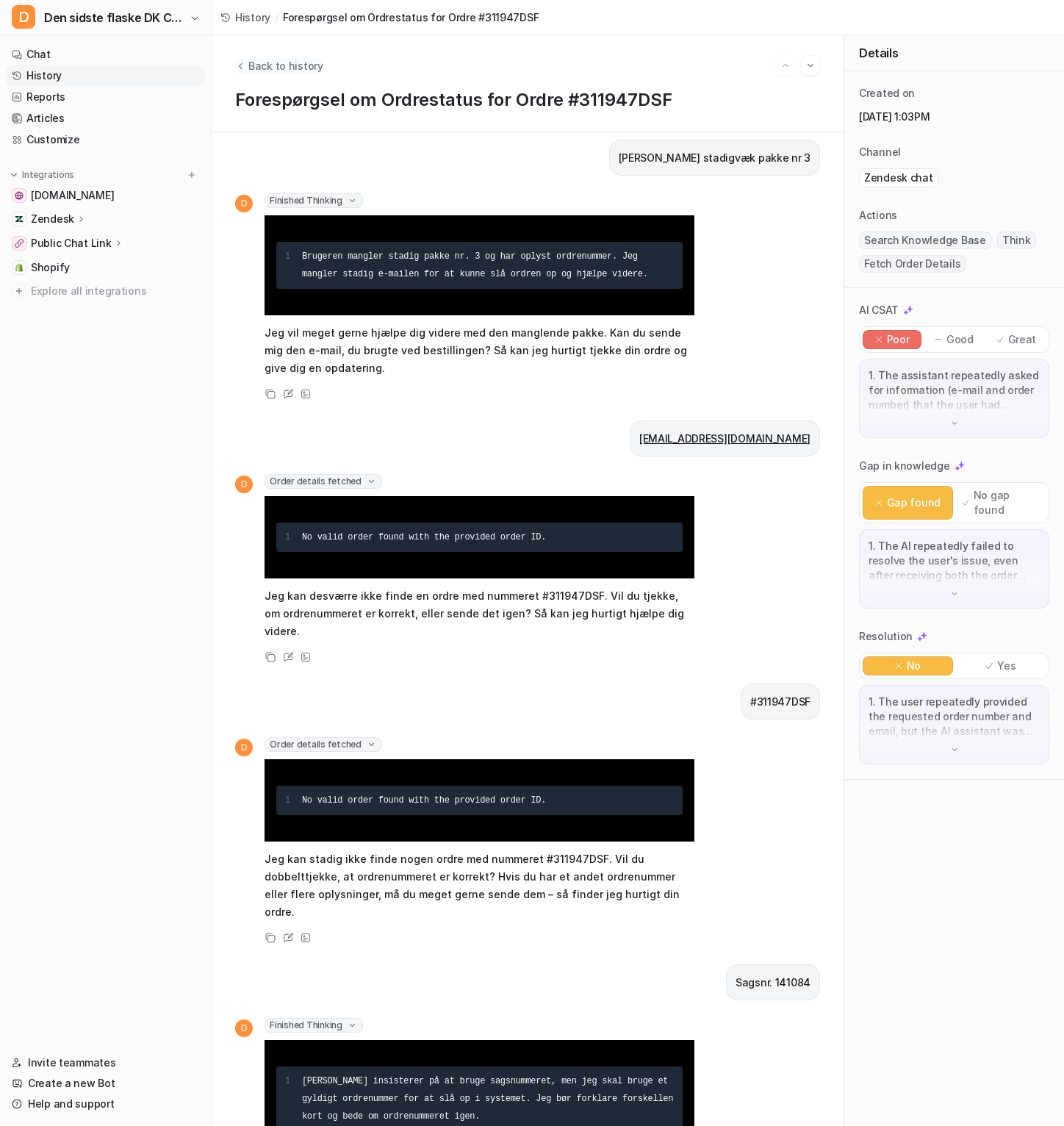
click at [261, 64] on span "Back to history" at bounding box center [286, 66] width 75 height 15
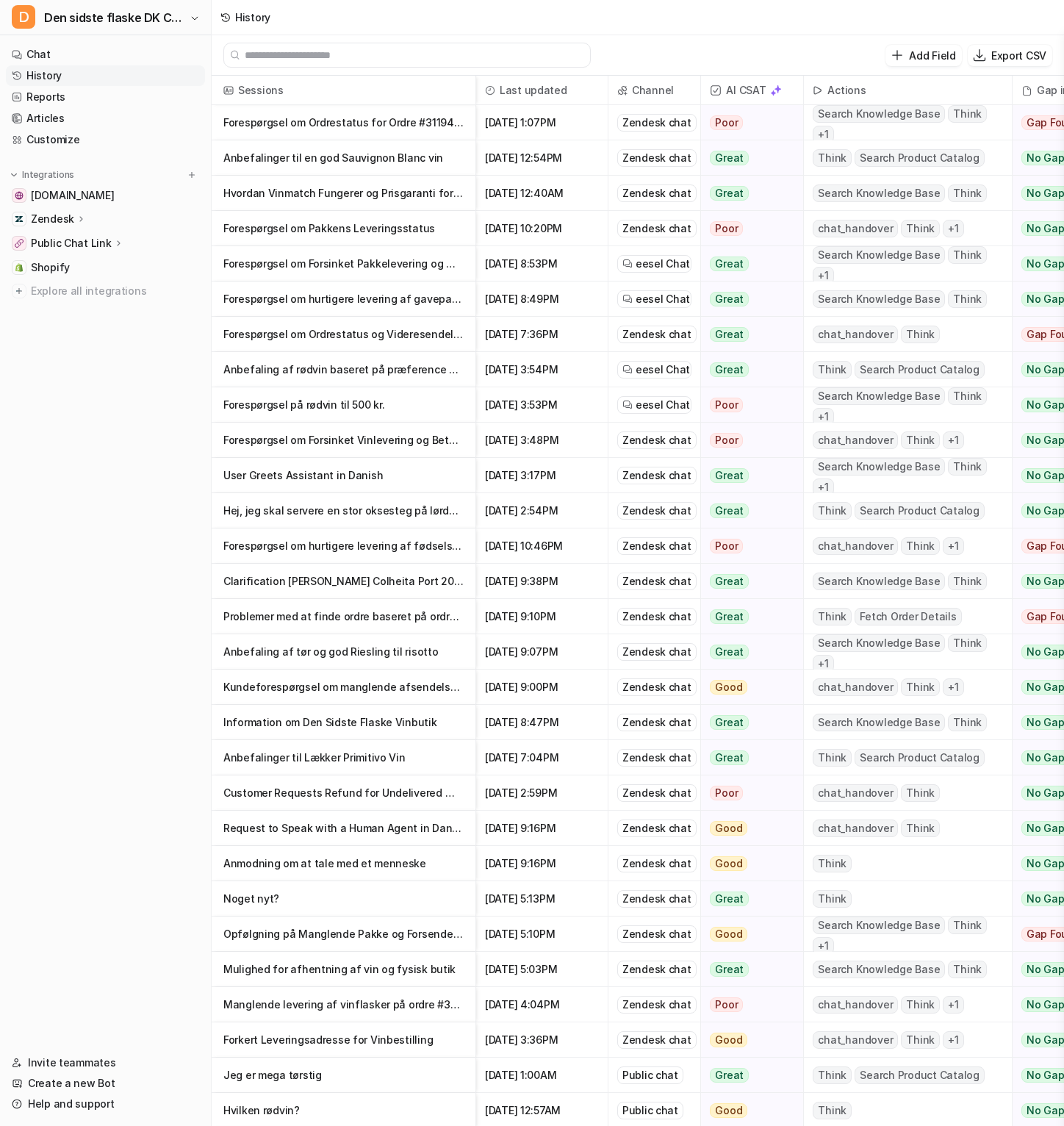
click at [402, 722] on p "Information om Den Sidste Flaske Vinbutik" at bounding box center [344, 723] width 241 height 36
click at [388, 440] on p "Forespørgsel om Forsinket Vinlevering og Betaling" at bounding box center [344, 440] width 241 height 36
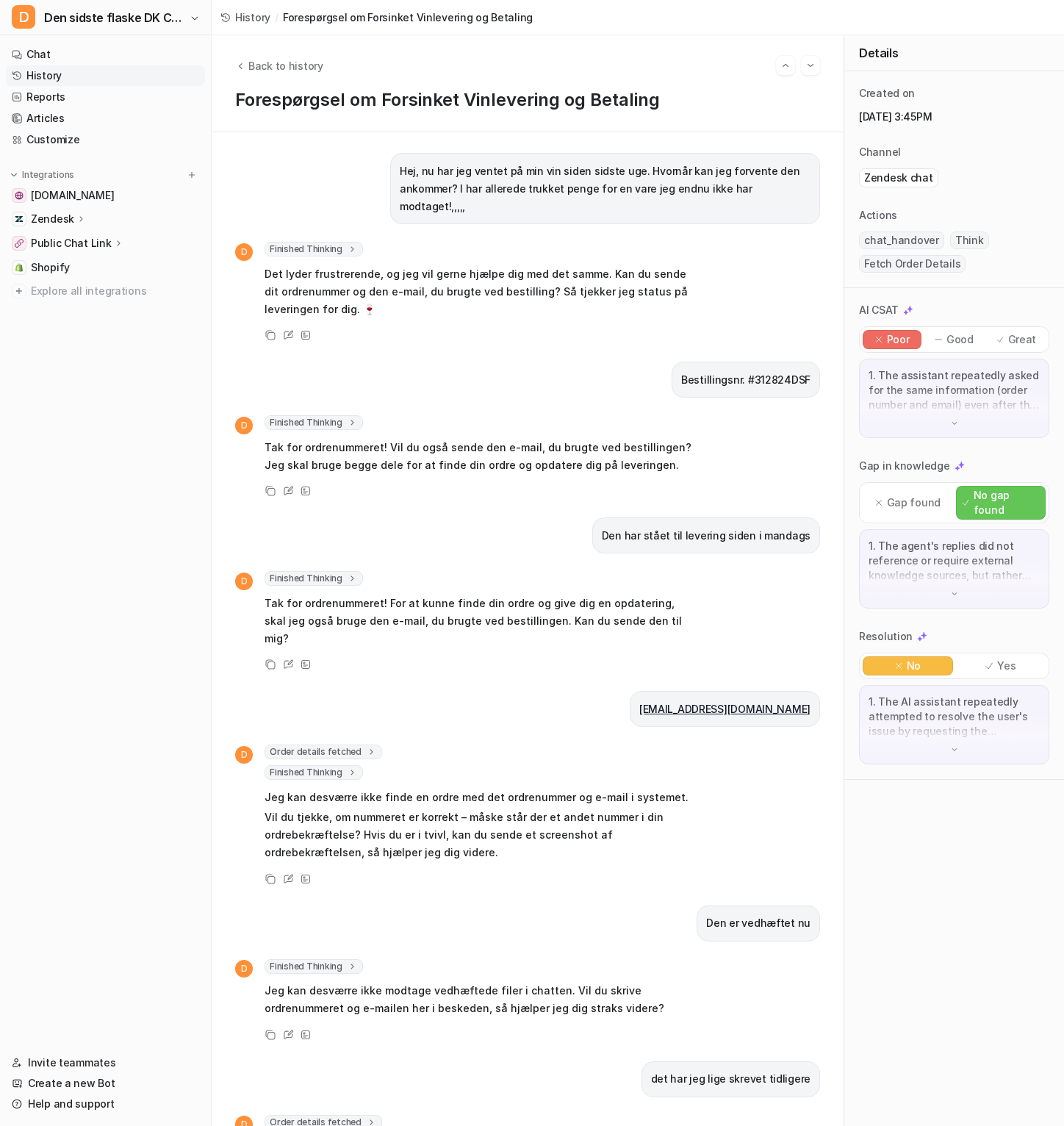
click at [366, 747] on icon at bounding box center [371, 752] width 10 height 11
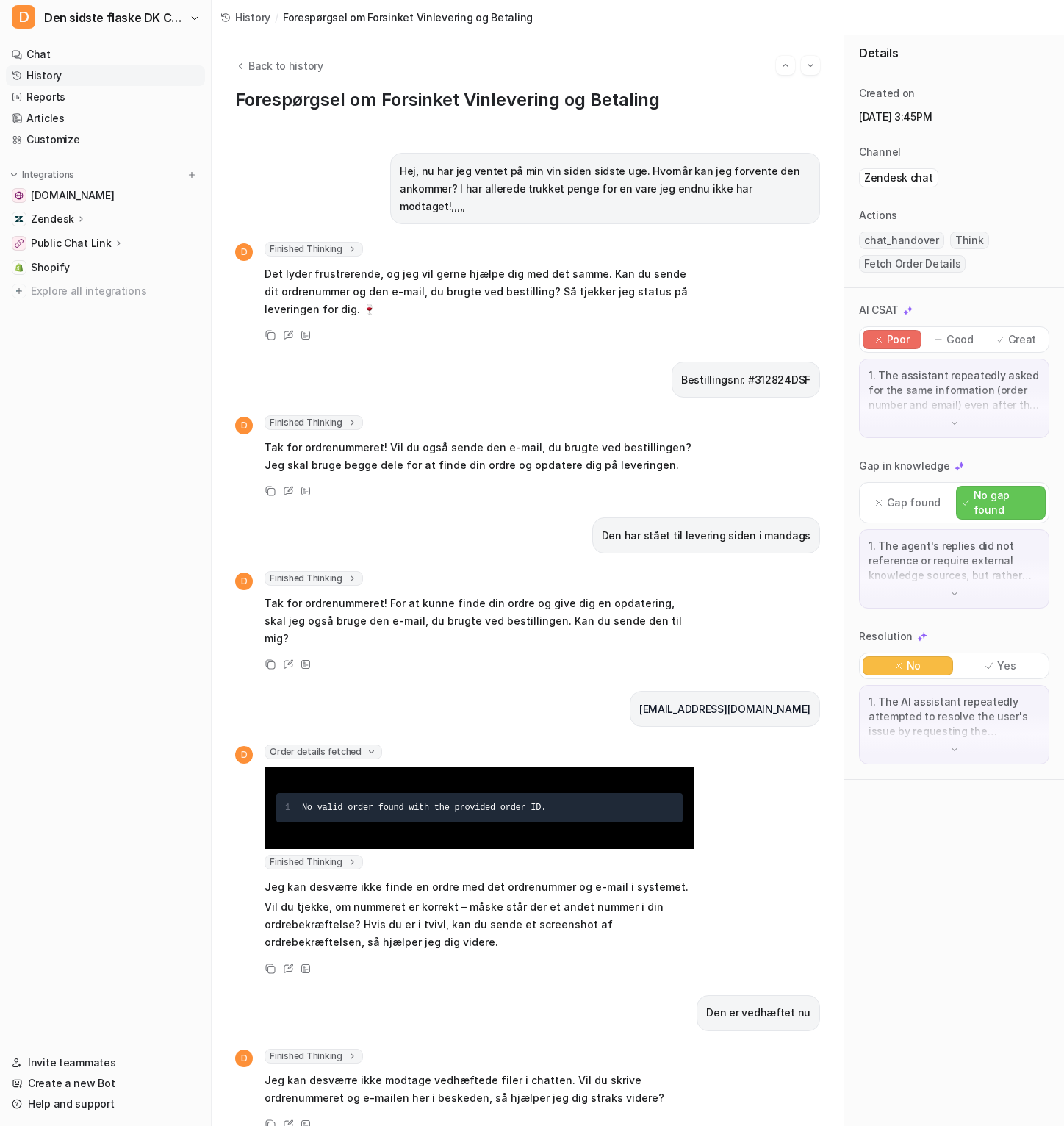
click at [354, 573] on icon at bounding box center [351, 579] width 10 height 11
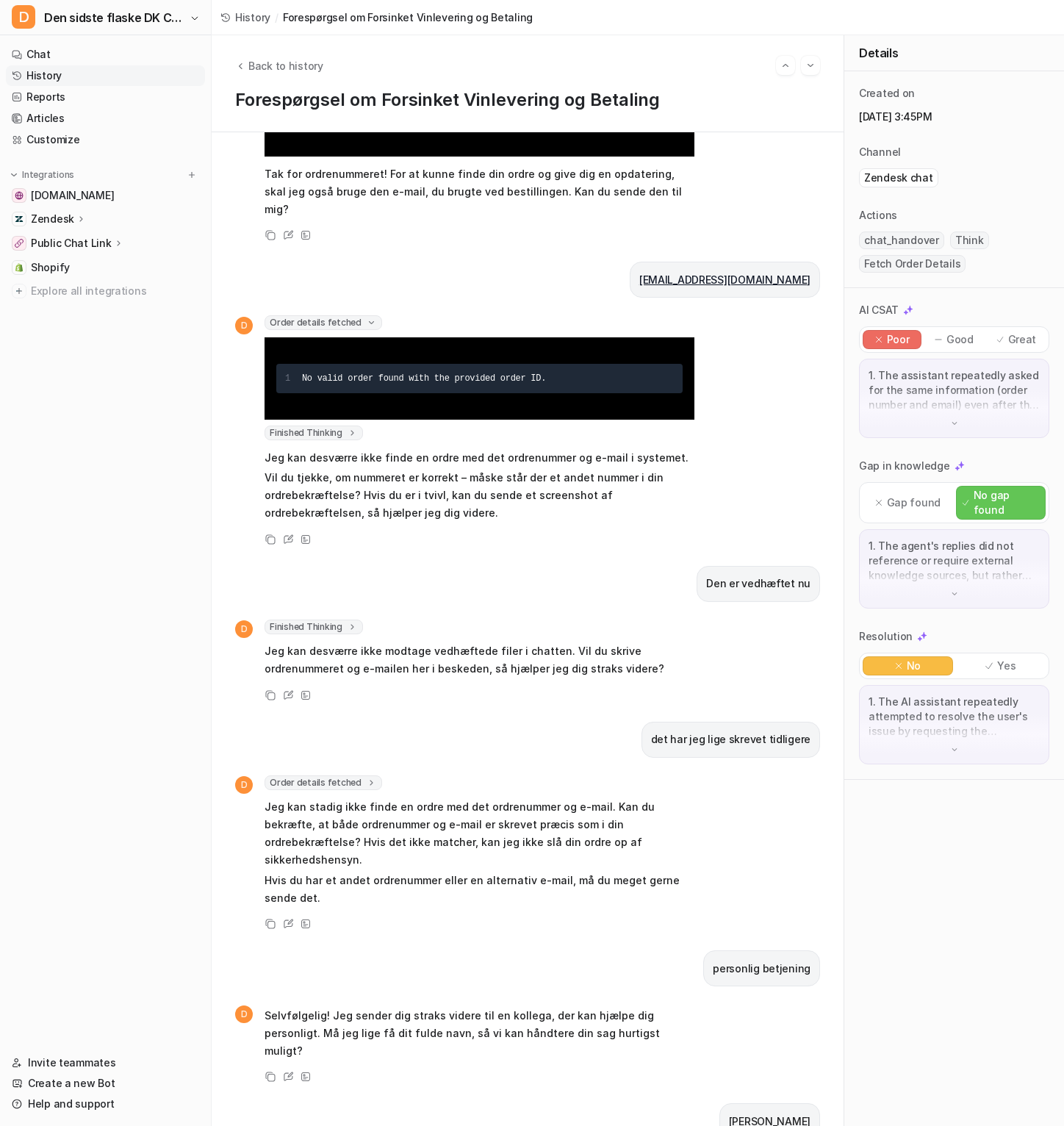
scroll to position [595, 0]
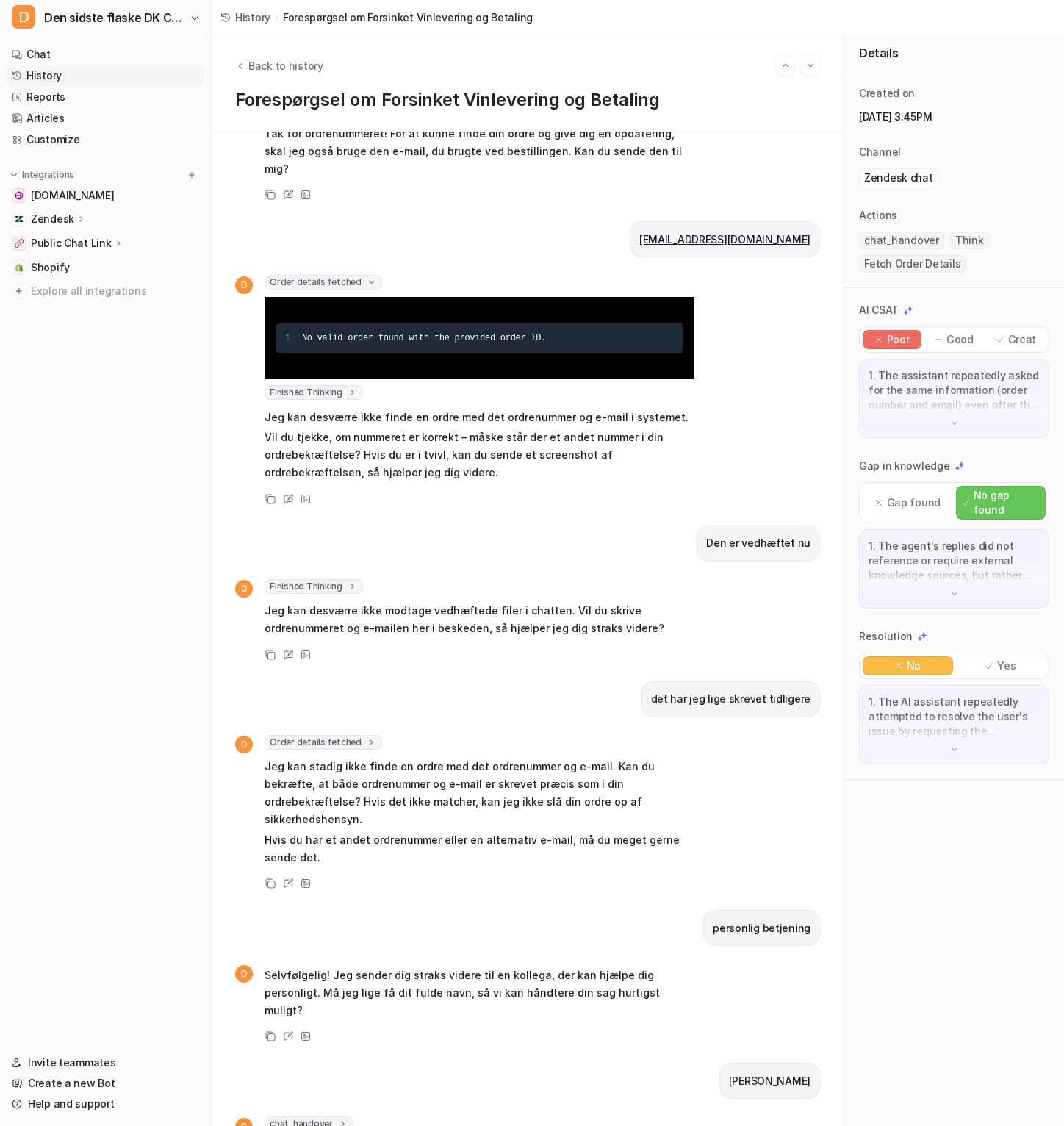
click at [366, 736] on icon at bounding box center [371, 742] width 10 height 11
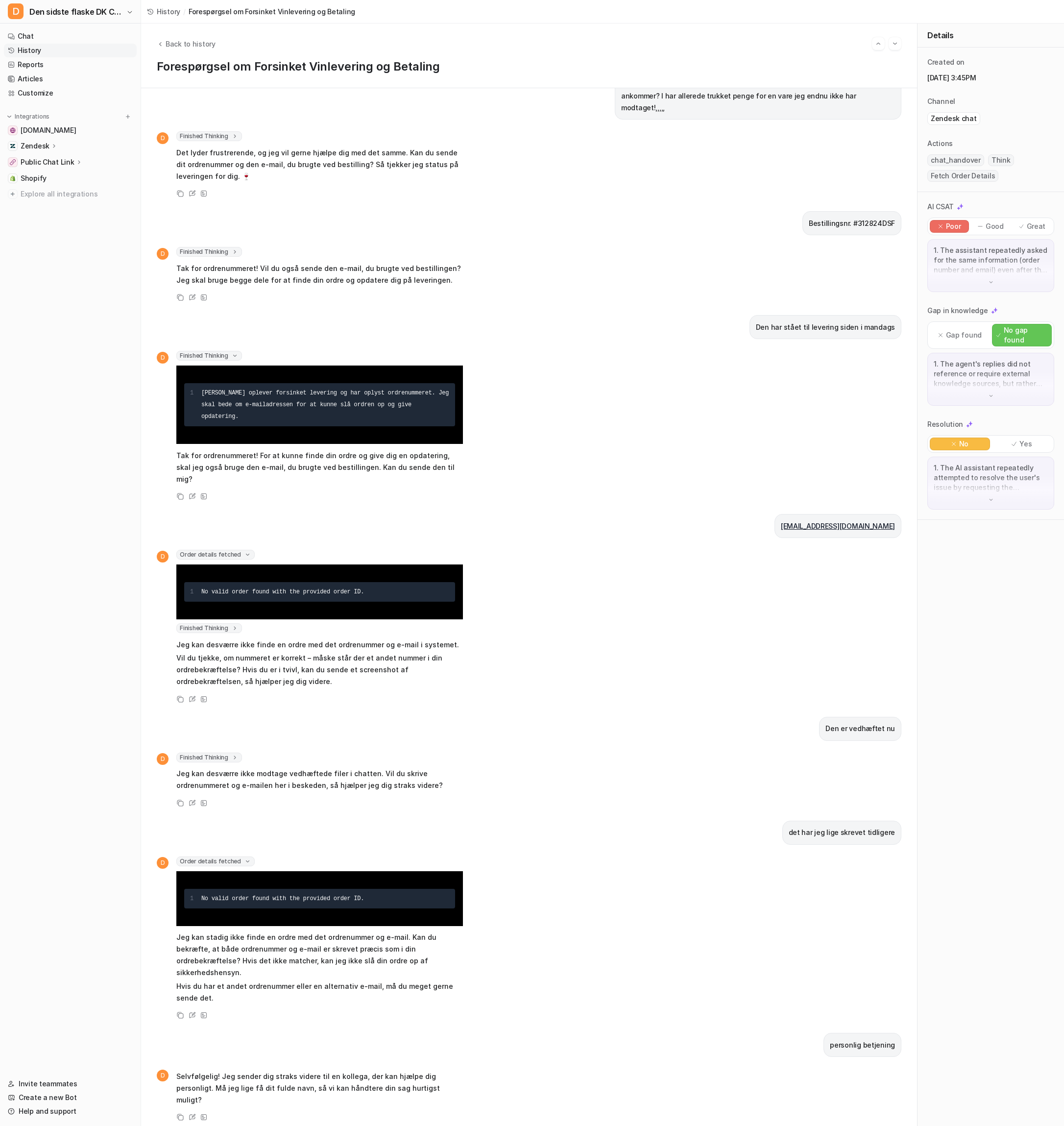
scroll to position [0, 0]
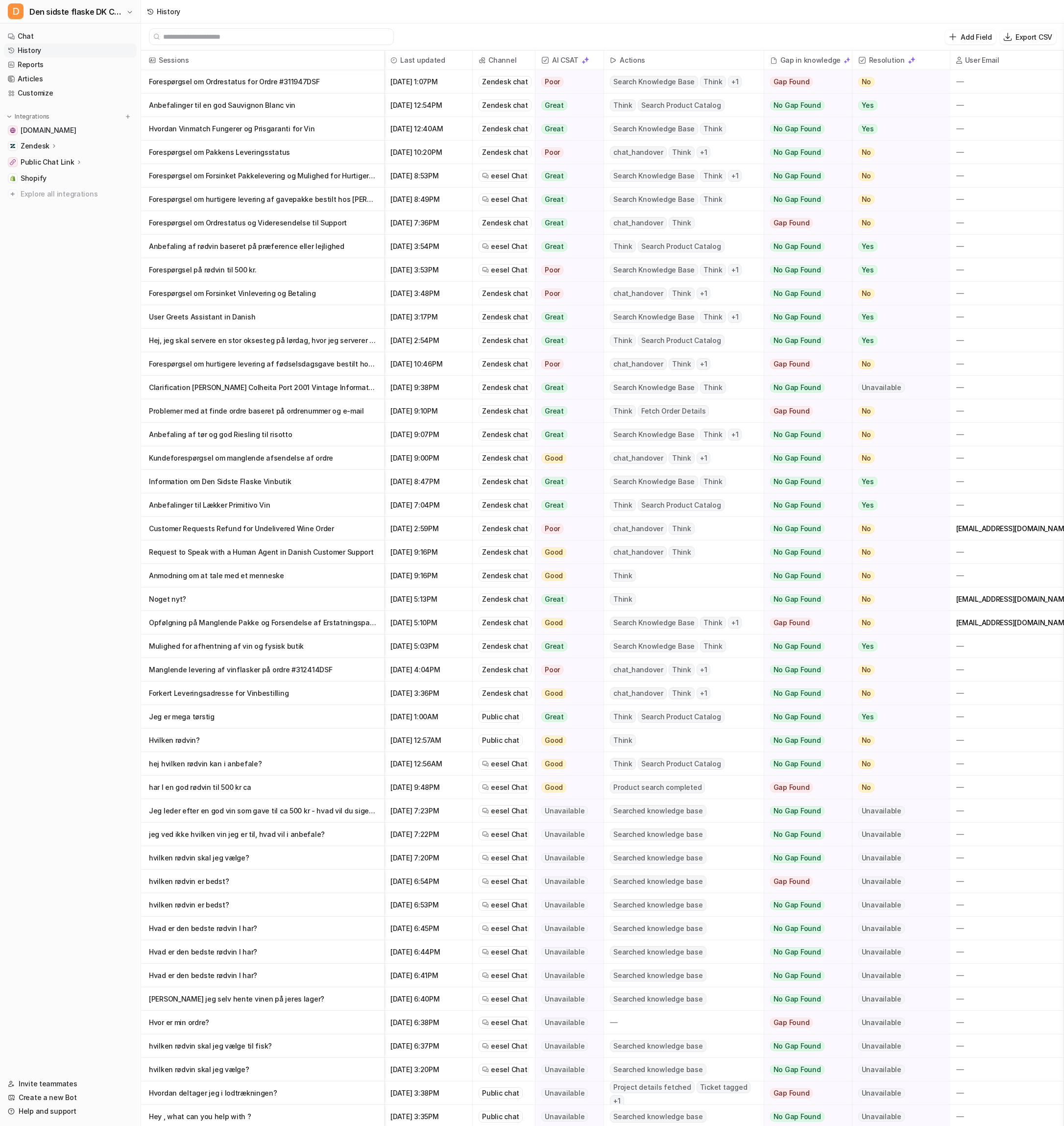
click at [292, 621] on p "Opfølgning på Manglende Pakke og Forsendelse af Erstatningspakke" at bounding box center [263, 623] width 227 height 24
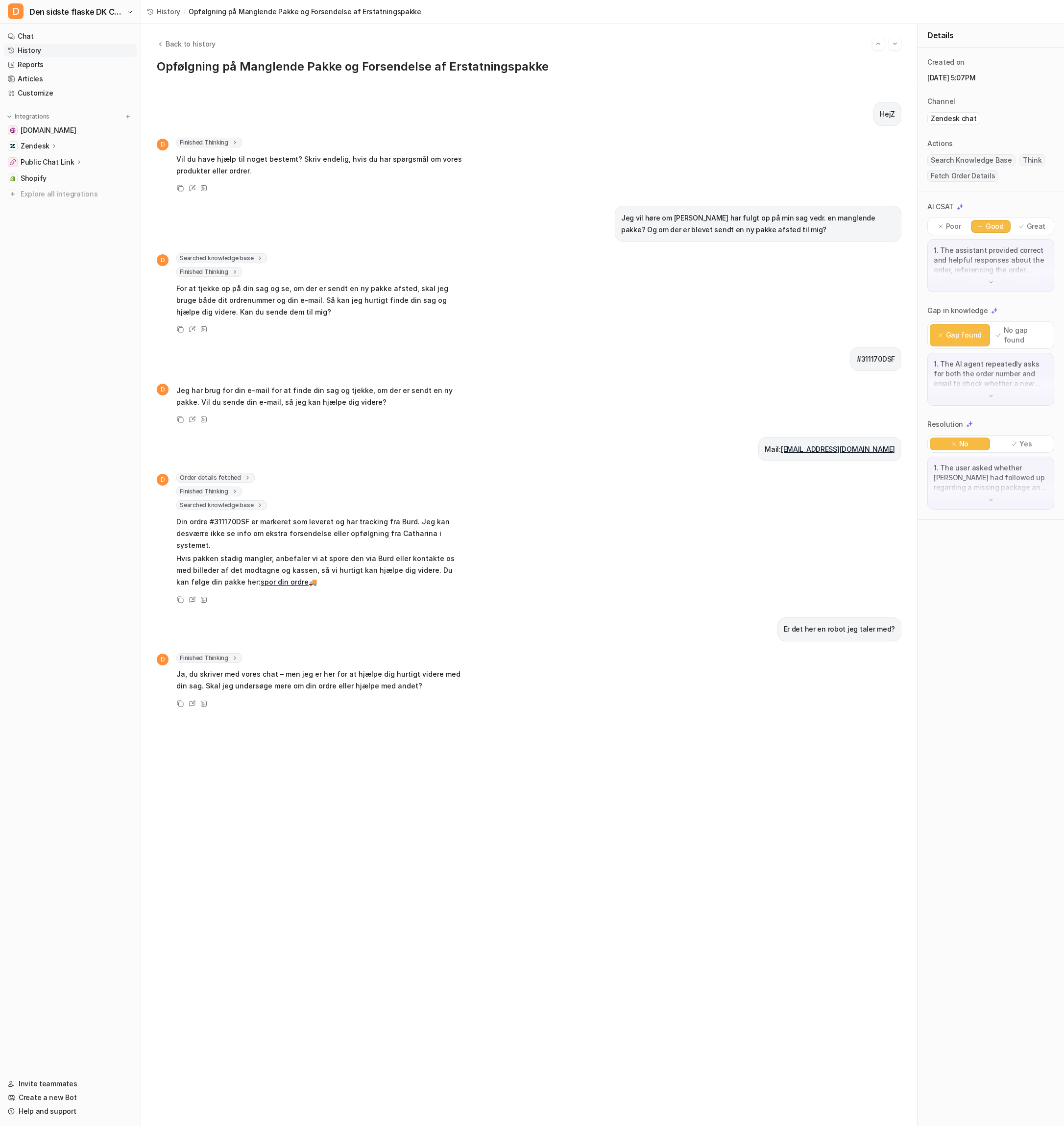
click at [229, 477] on span "Order details fetched" at bounding box center [216, 477] width 79 height 10
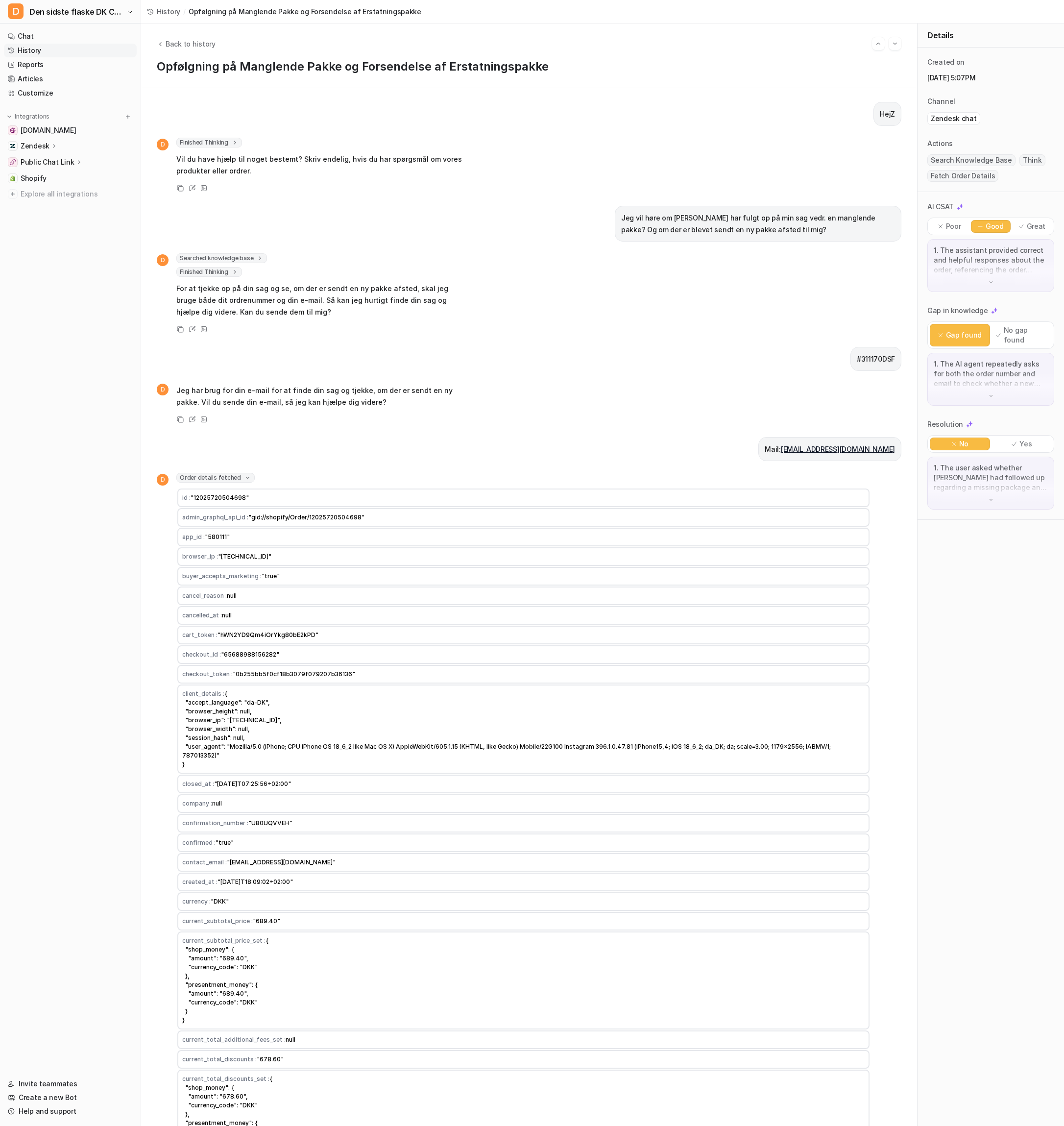
click at [205, 481] on span "Order details fetched" at bounding box center [216, 477] width 79 height 10
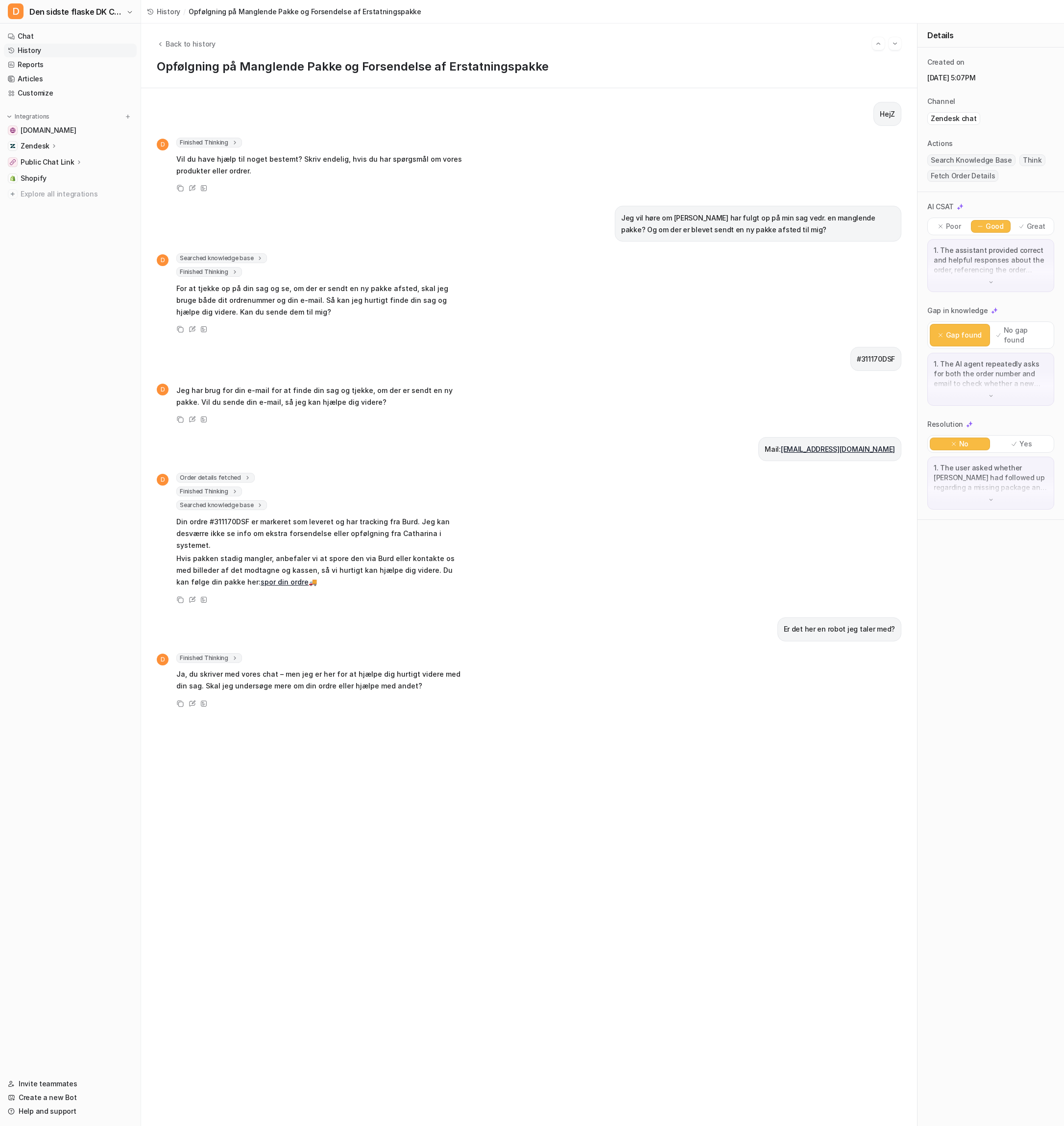
click at [244, 482] on icon at bounding box center [247, 478] width 7 height 7
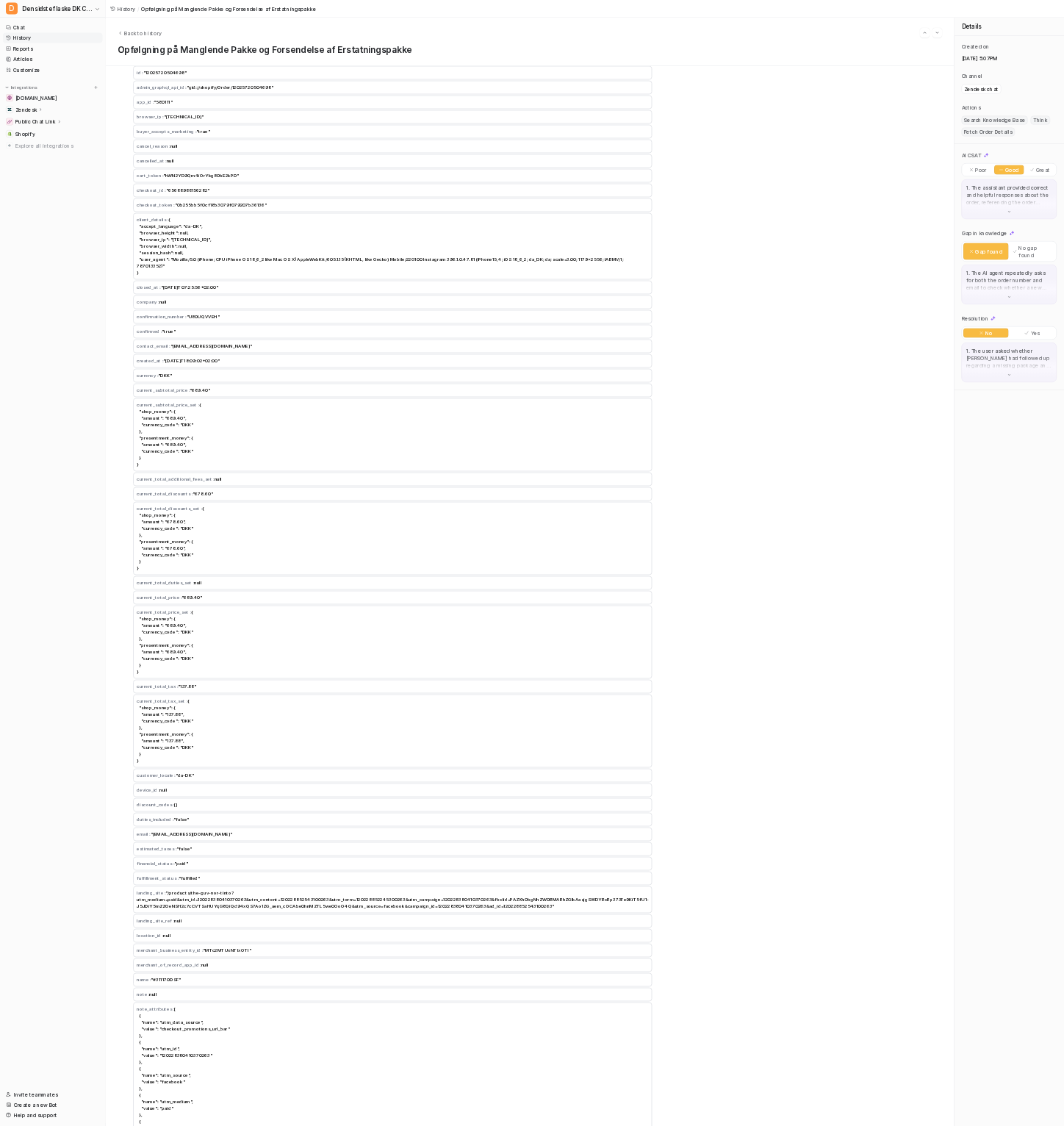
scroll to position [607, 0]
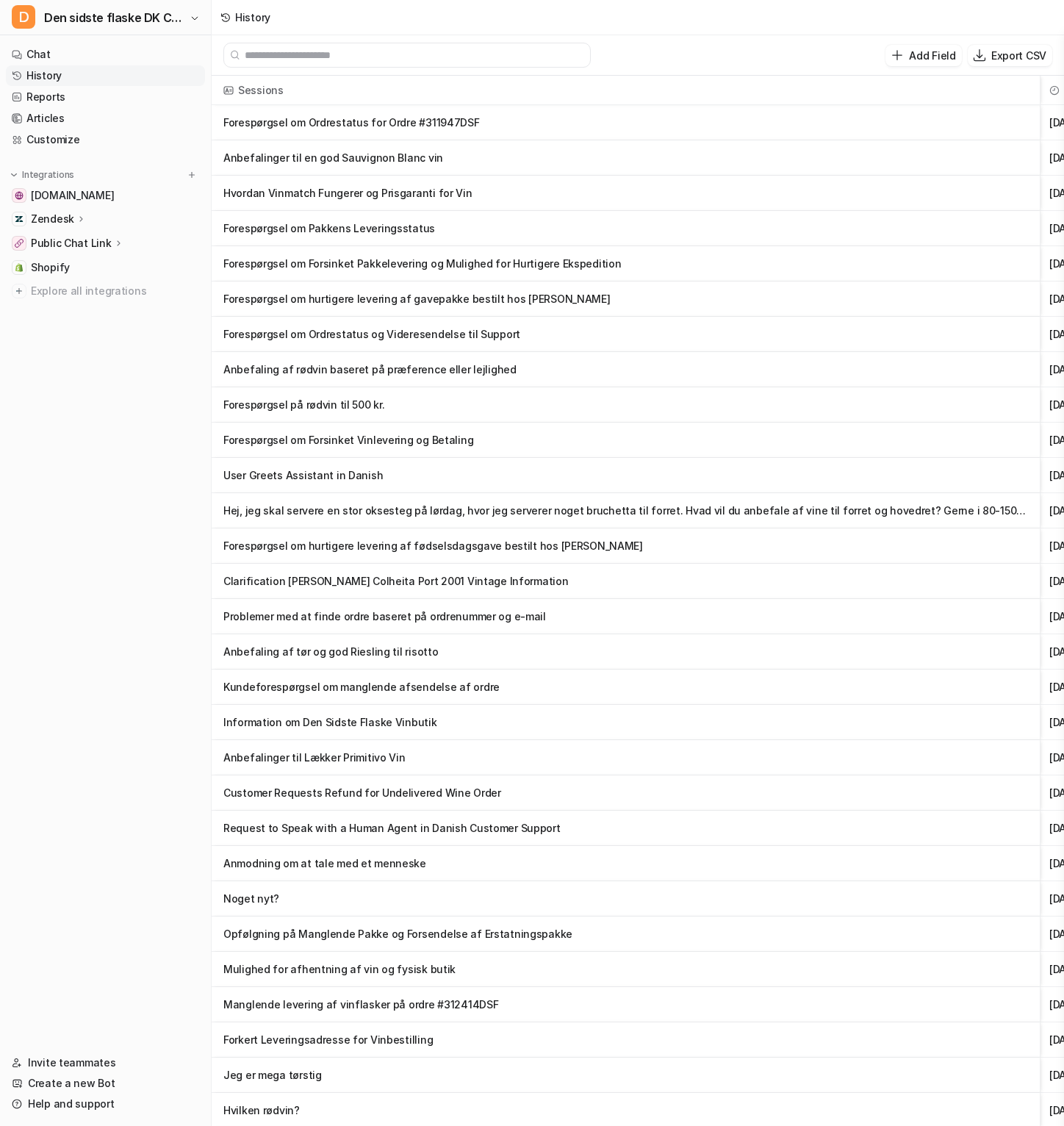
click at [460, 269] on p "Forespørgsel om Forsinket Pakkelevering og Mulighed for Hurtigere Ekspedition" at bounding box center [626, 264] width 805 height 36
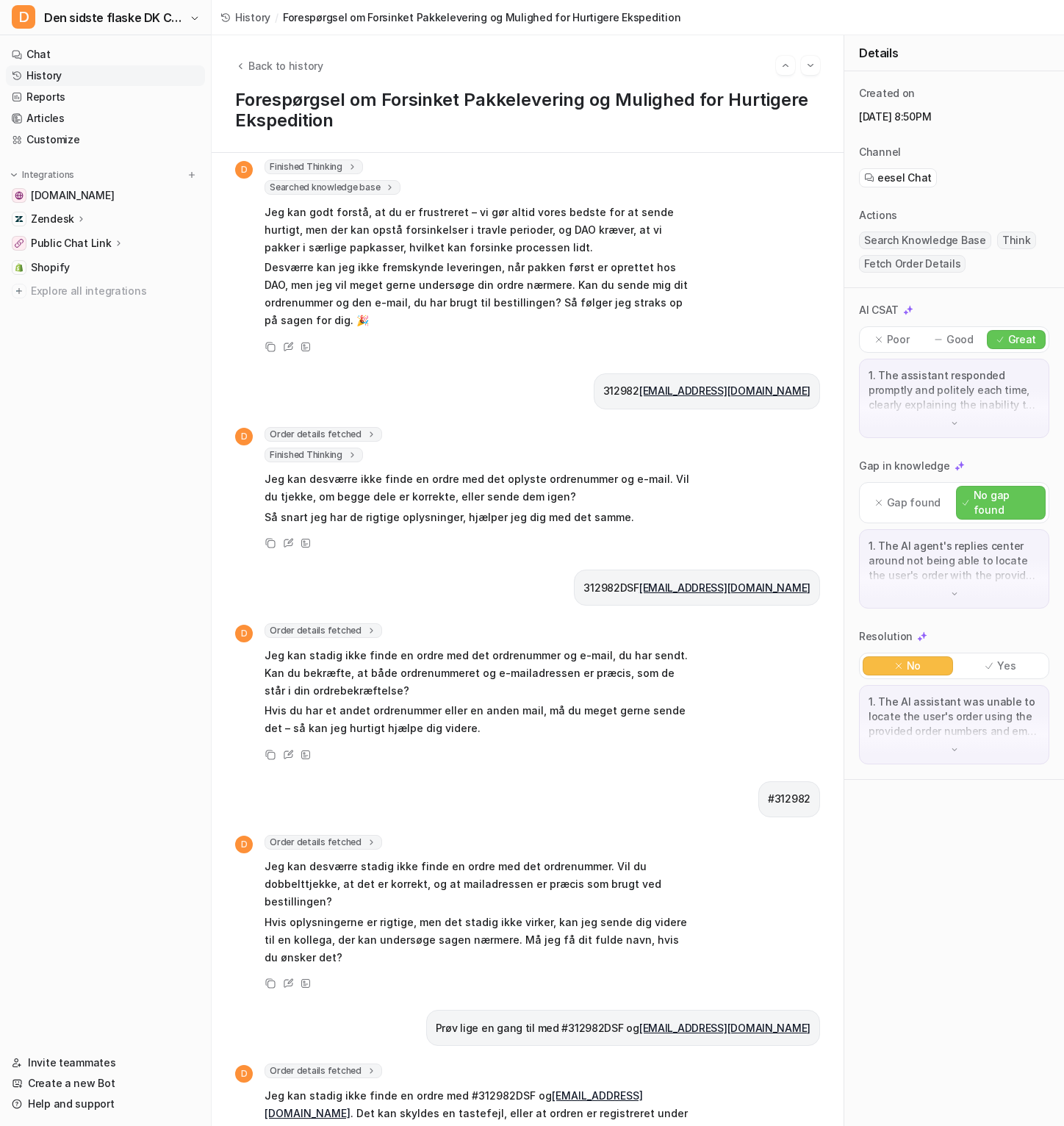
scroll to position [176, 0]
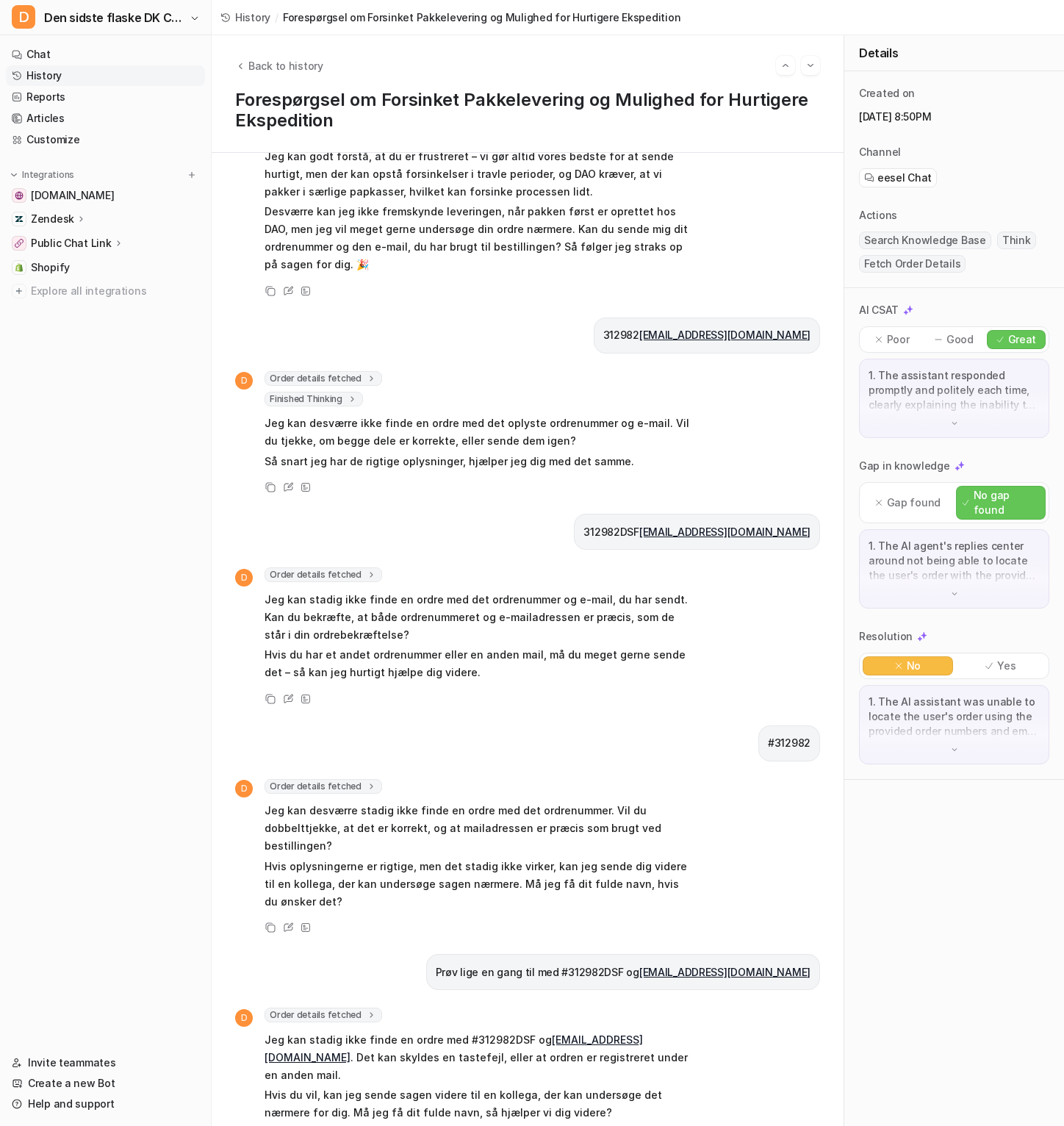
click at [354, 568] on span "Order details fetched" at bounding box center [324, 575] width 118 height 15
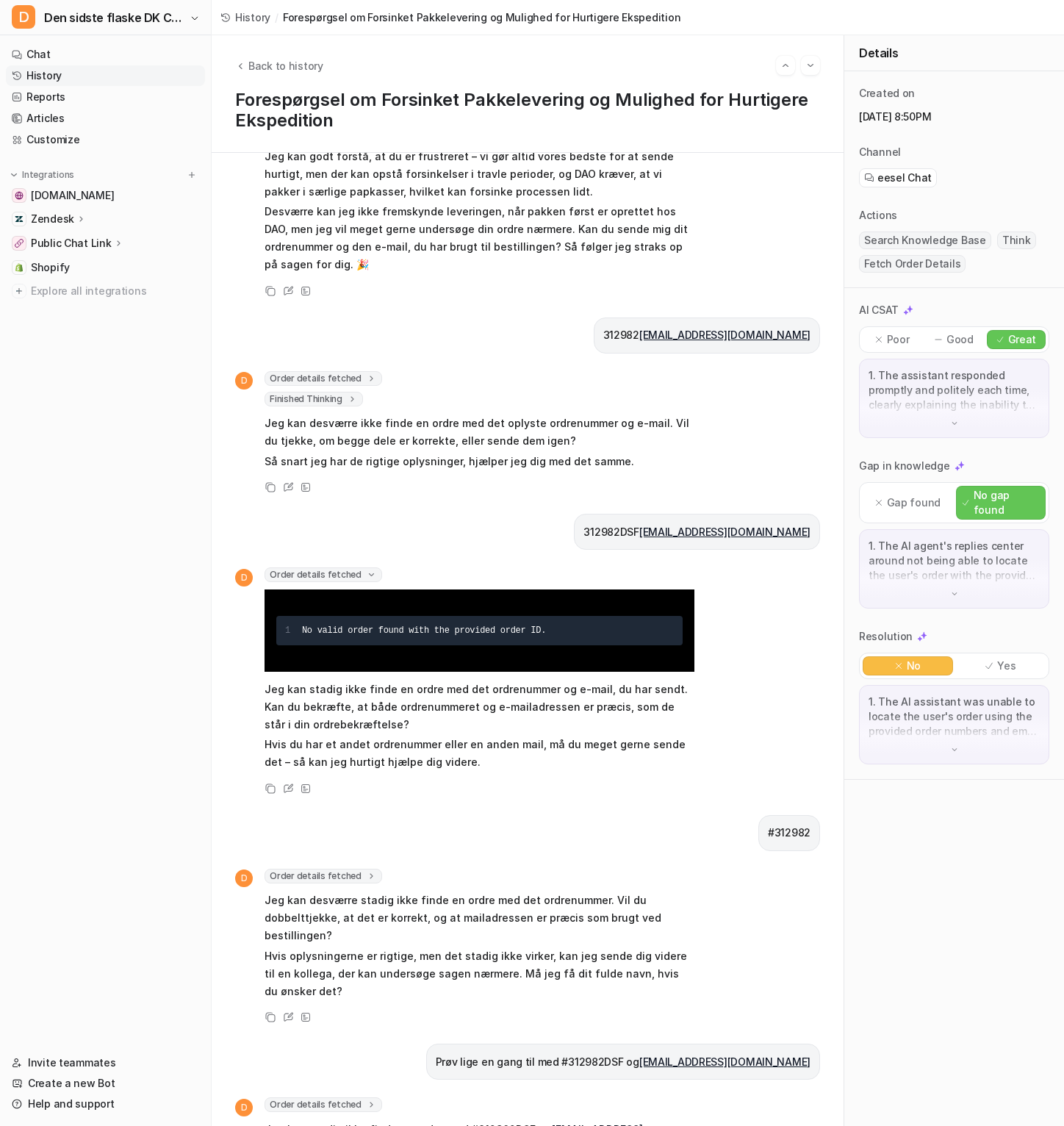
scroll to position [266, 0]
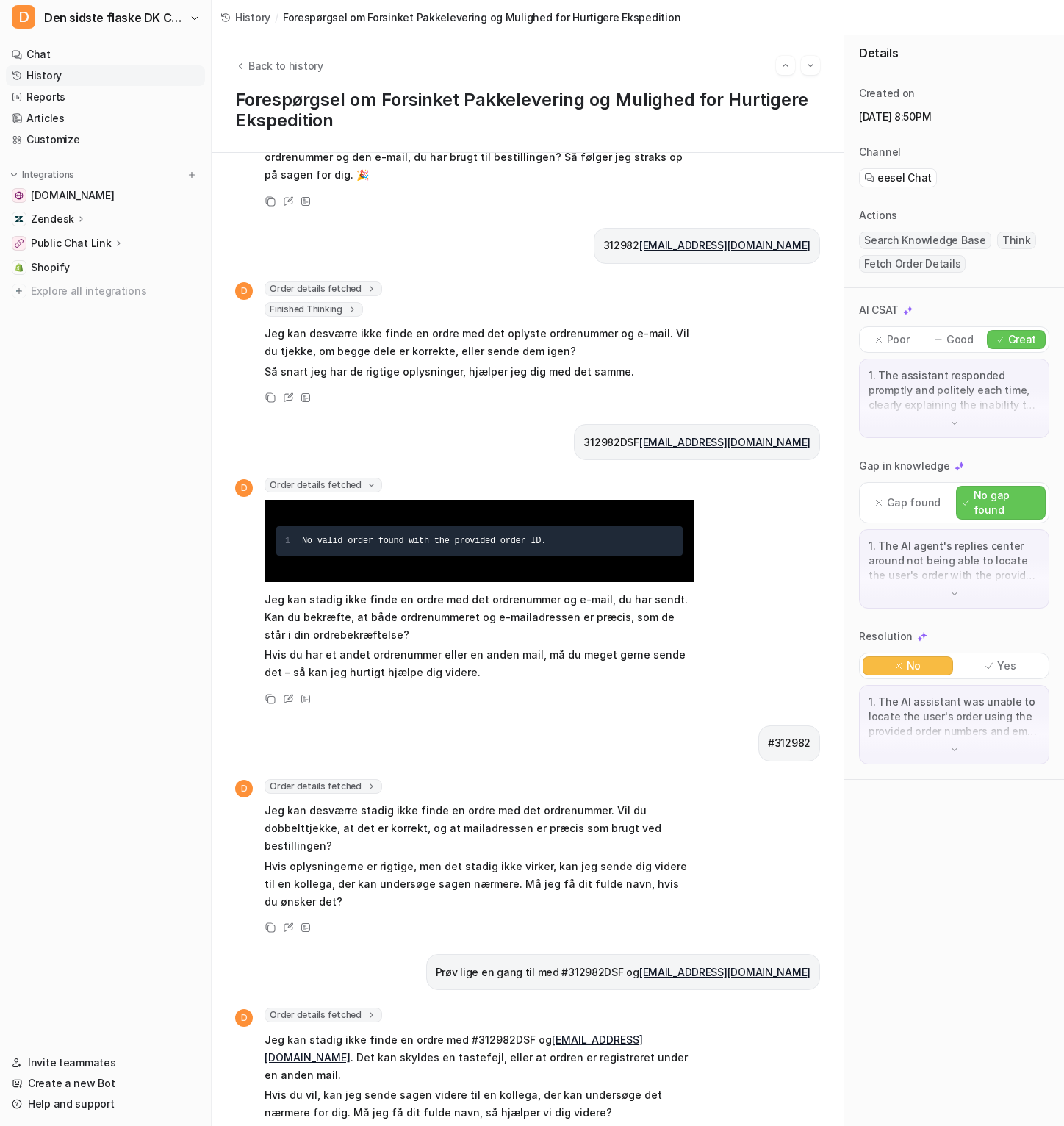
click at [334, 779] on span "Order details fetched" at bounding box center [324, 787] width 118 height 15
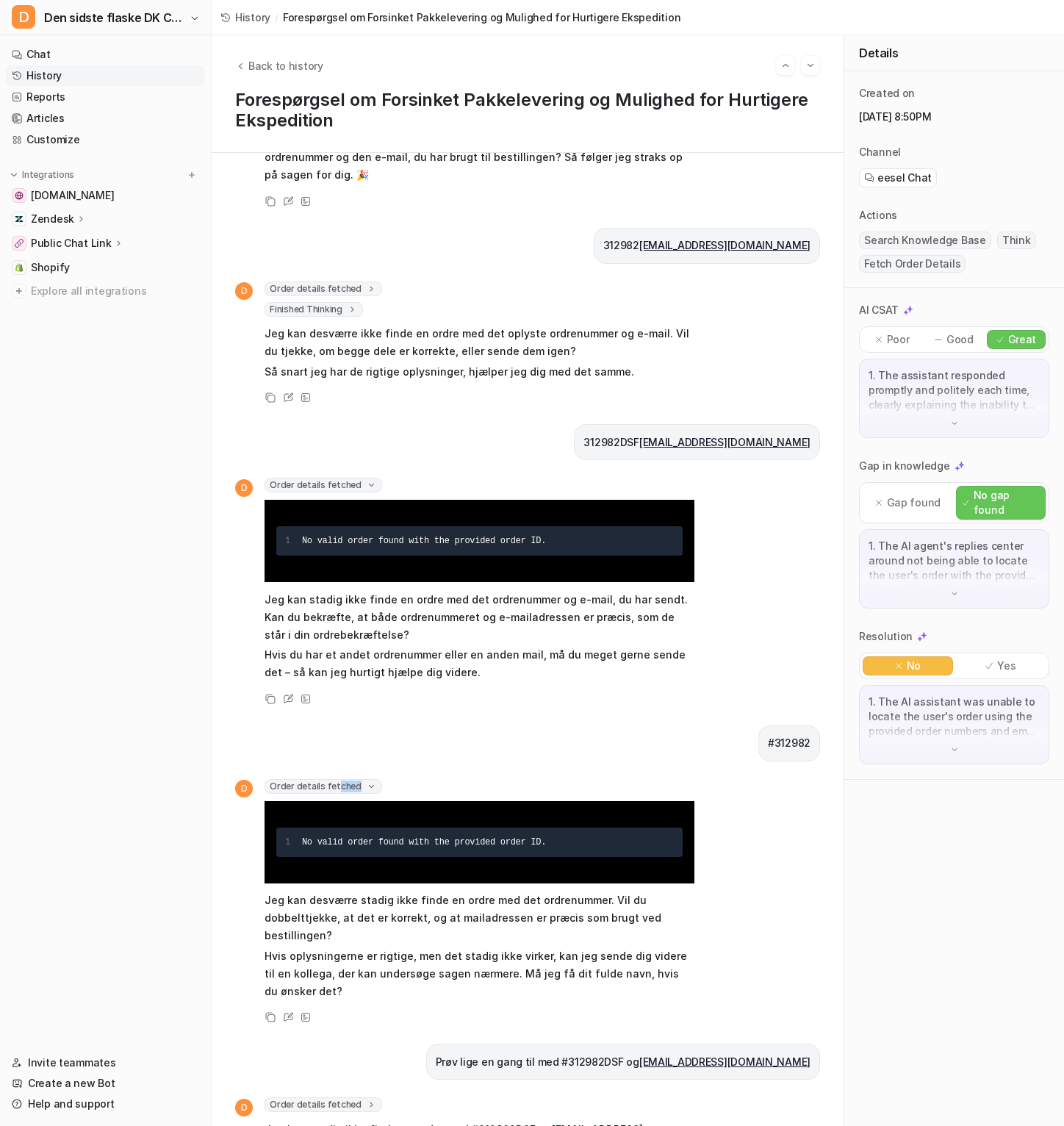
click at [335, 779] on span "Order details fetched" at bounding box center [324, 787] width 118 height 15
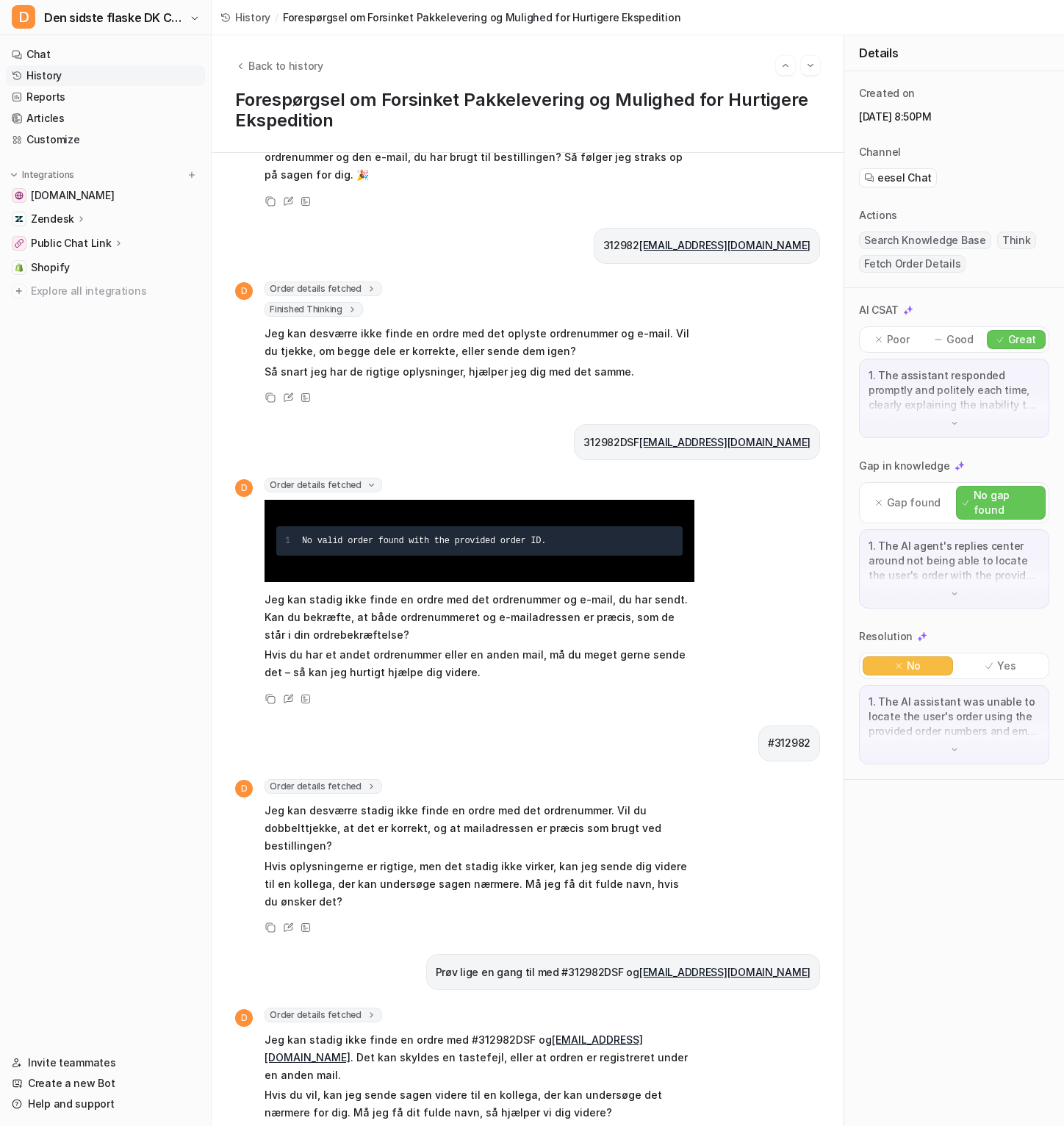
click at [350, 983] on div "Hej! Jeg har bestilt en pakke fra jer, men kan se at den er oprettet hos Dao, m…" at bounding box center [527, 639] width 632 height 973
click at [356, 1008] on span "Order details fetched" at bounding box center [324, 1015] width 118 height 15
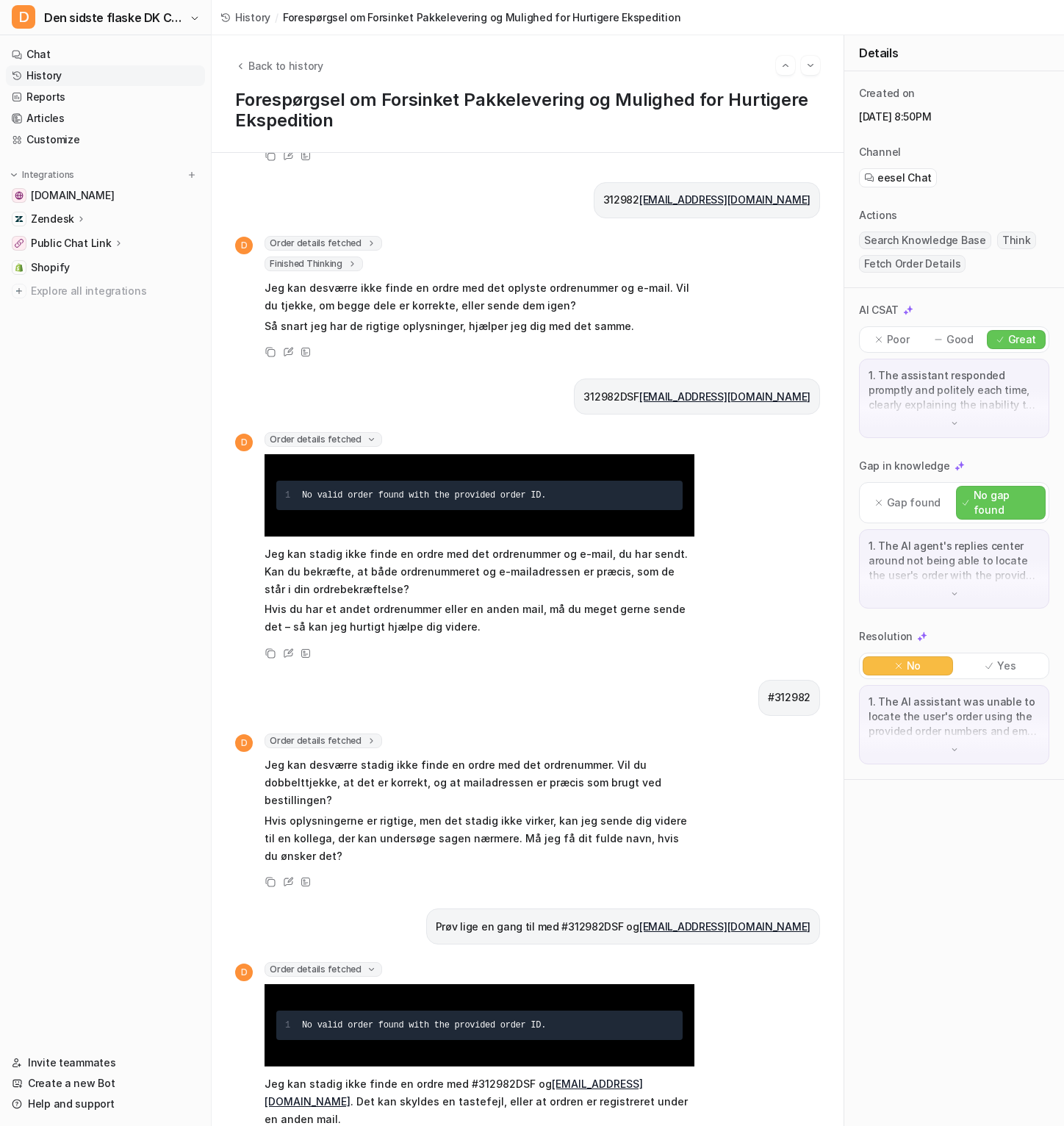
scroll to position [340, 0]
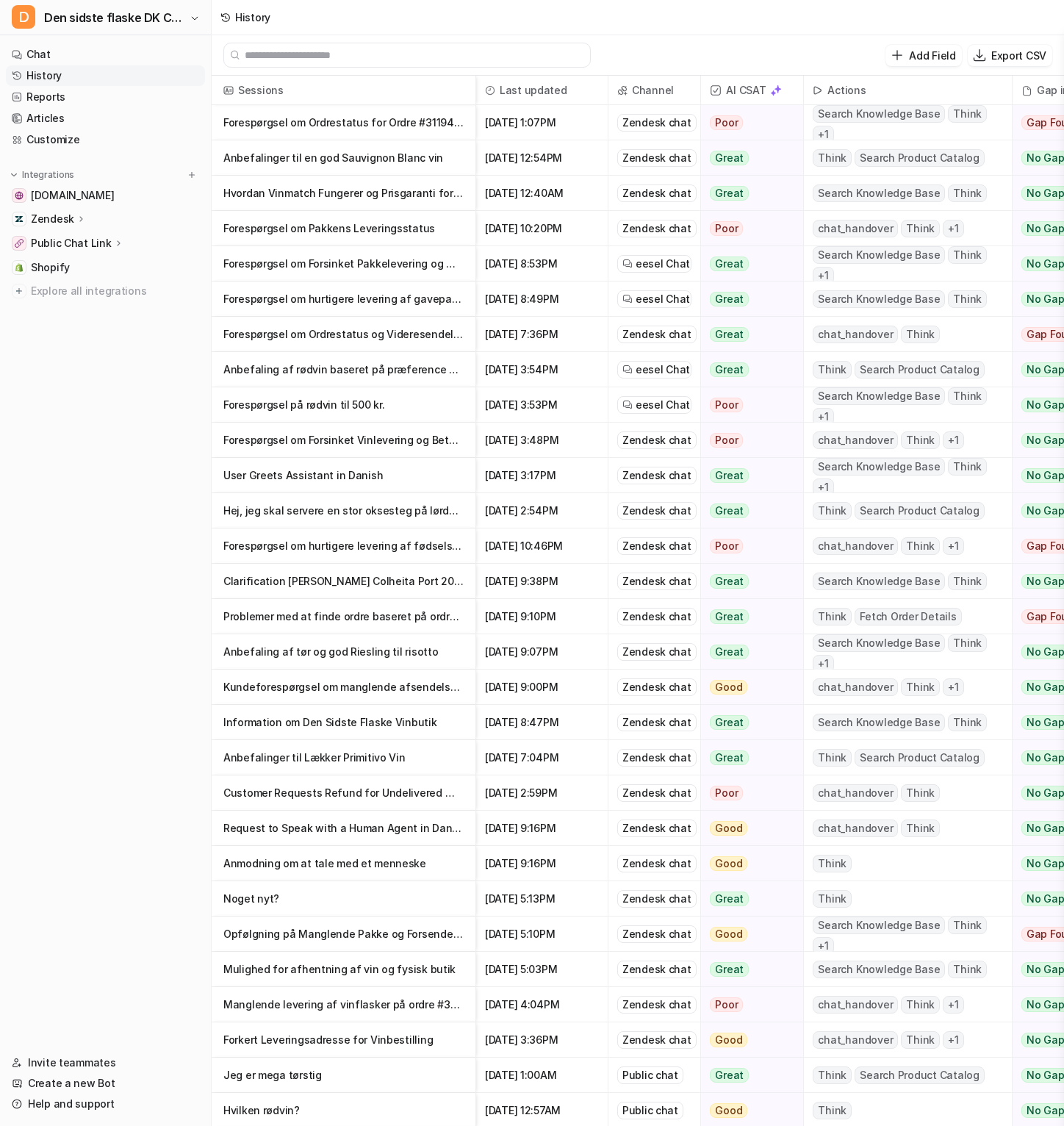
click at [336, 373] on p "Anbefaling af rødvin baseret på præference eller lejlighed" at bounding box center [344, 370] width 241 height 36
click at [294, 308] on p "Forespørgsel om hurtigere levering af gavepakke bestilt hos Dao" at bounding box center [344, 300] width 241 height 36
click at [311, 545] on p "Forespørgsel om hurtigere levering af fødselsdagsgave bestilt hos Dao" at bounding box center [344, 546] width 241 height 36
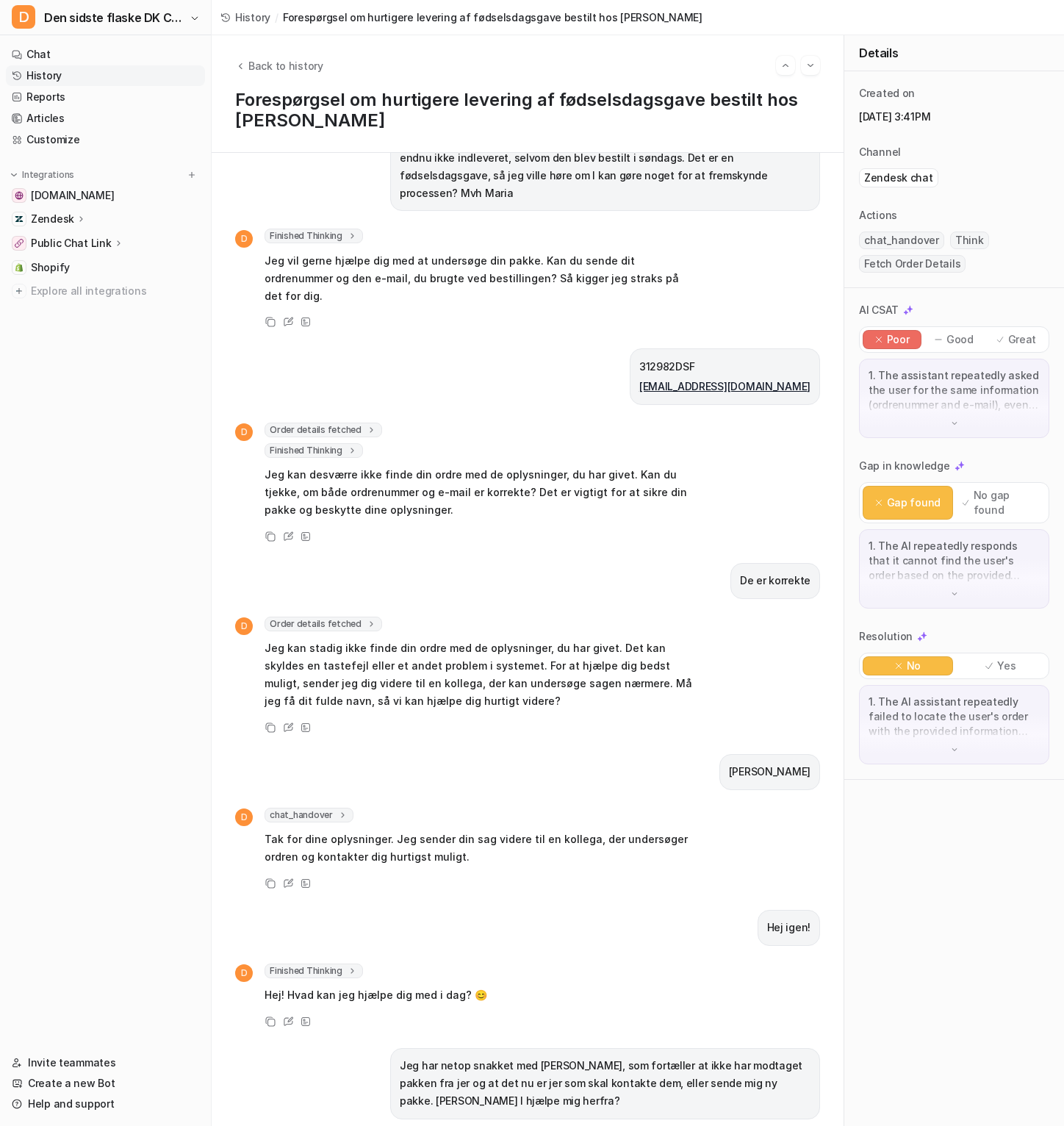
scroll to position [54, 0]
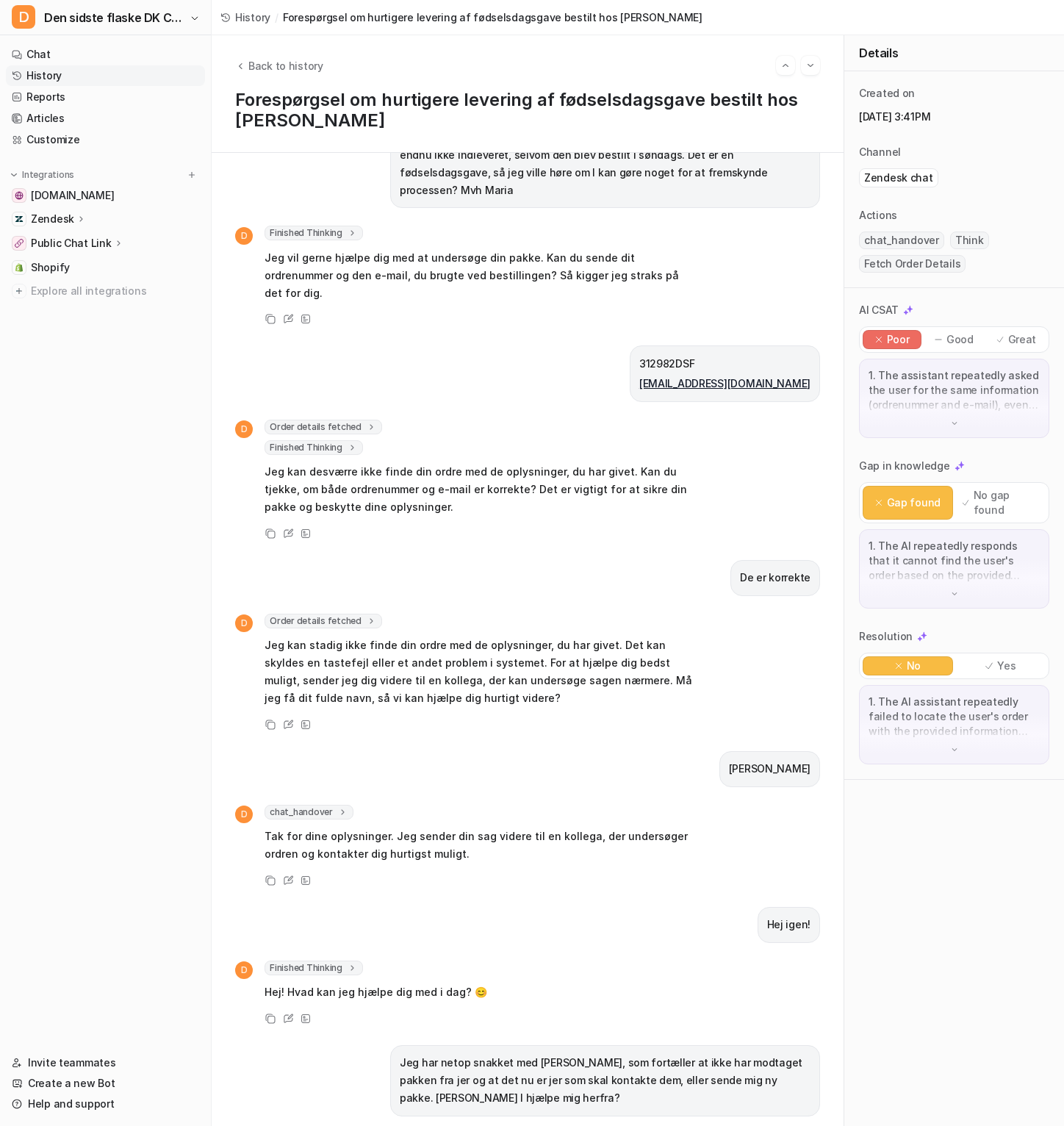
click at [331, 420] on span "Order details fetched" at bounding box center [324, 427] width 118 height 15
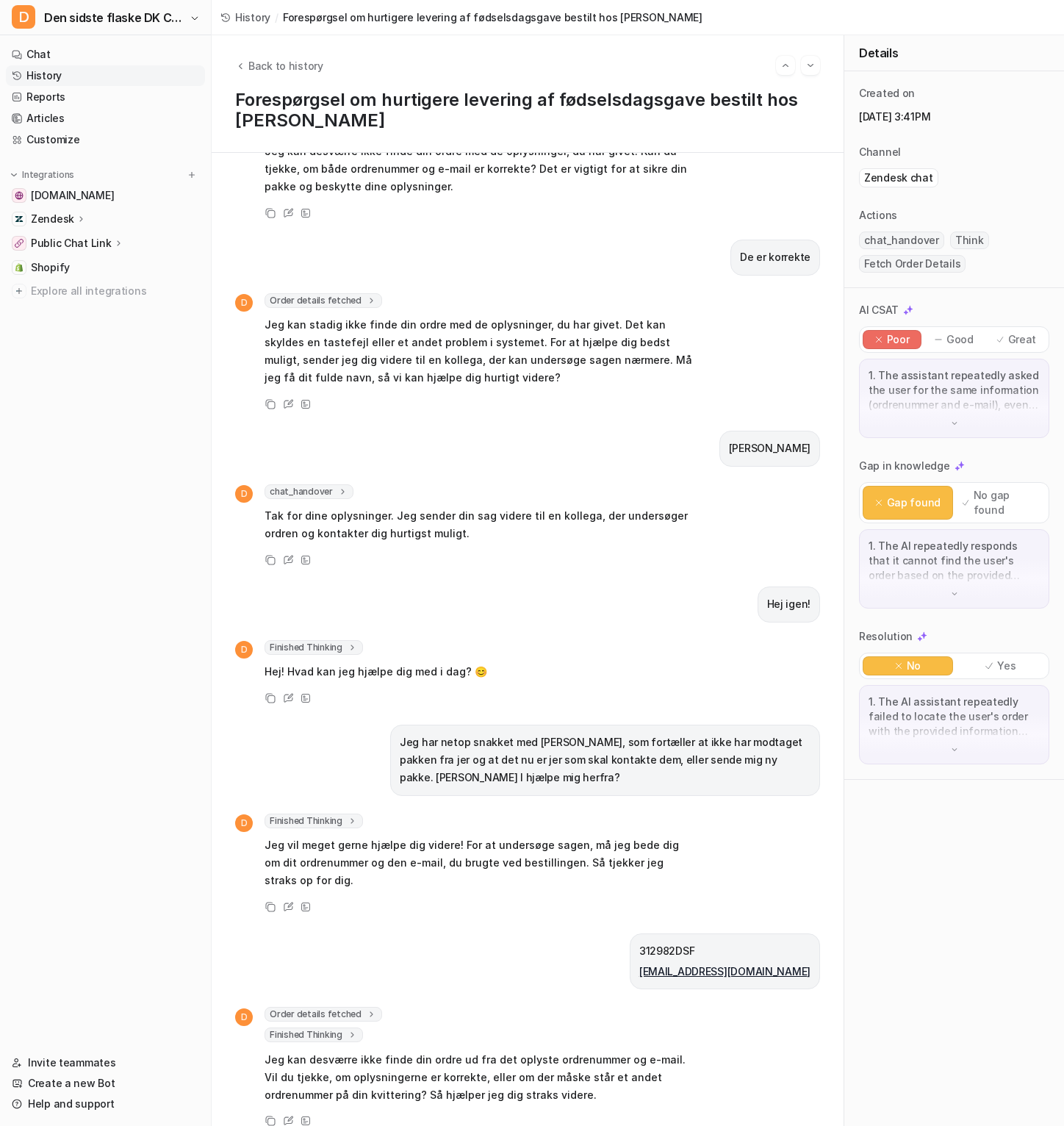
scroll to position [917, 0]
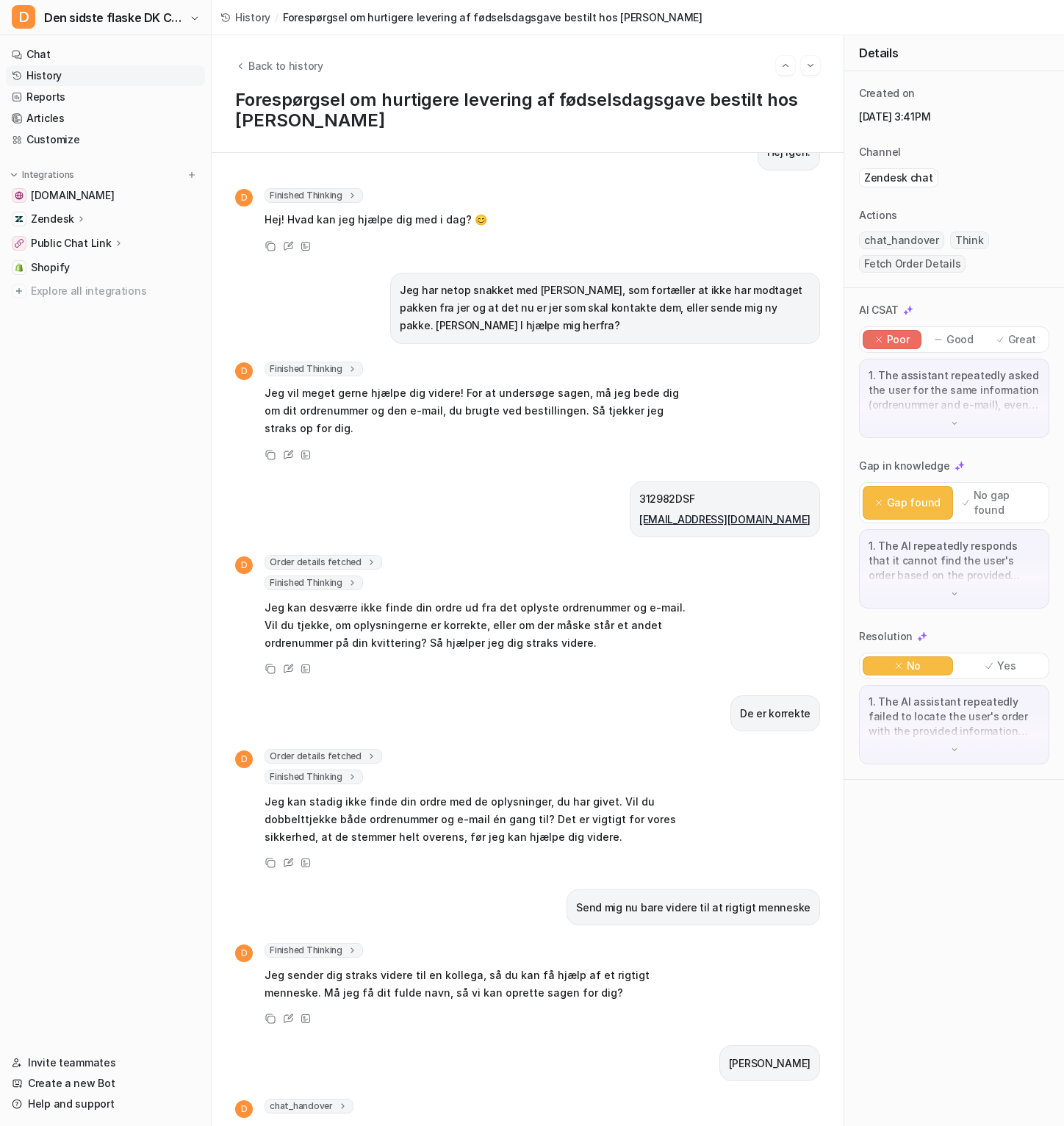
click at [357, 749] on span "Order details fetched" at bounding box center [324, 757] width 118 height 15
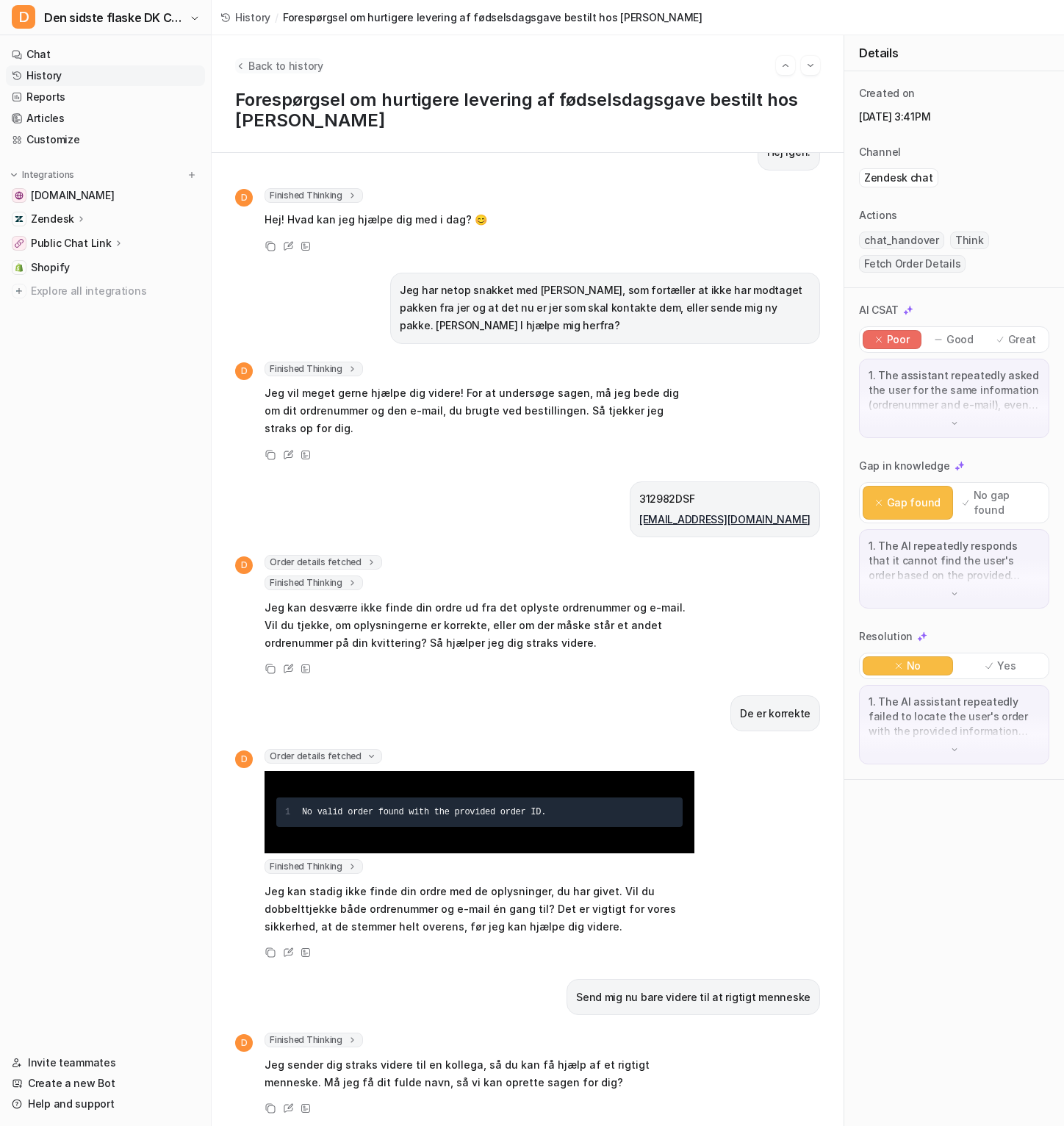
click at [255, 60] on span "Back to history" at bounding box center [286, 66] width 75 height 15
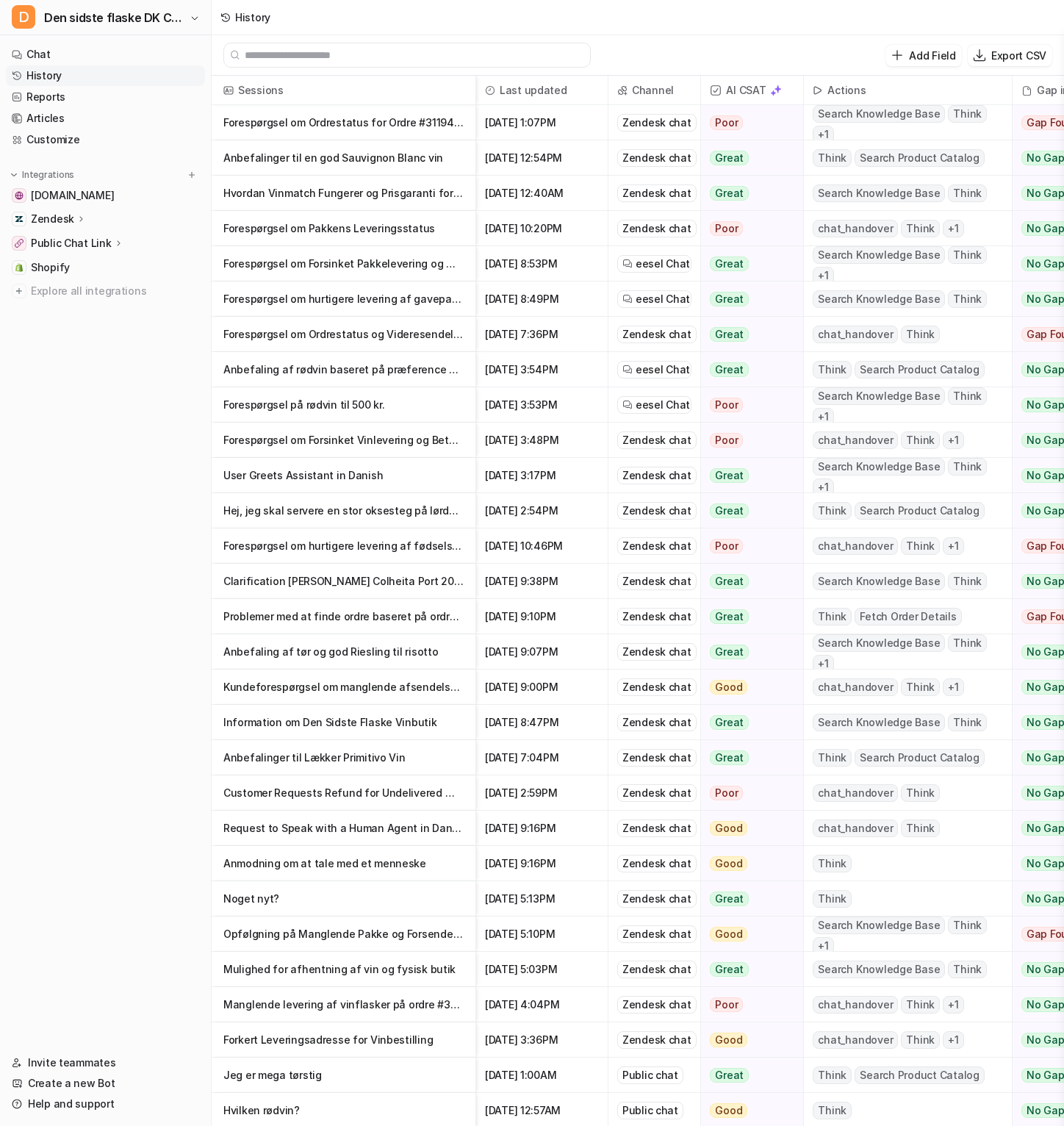
click at [334, 722] on p "Information om Den Sidste Flaske Vinbutik" at bounding box center [344, 723] width 241 height 36
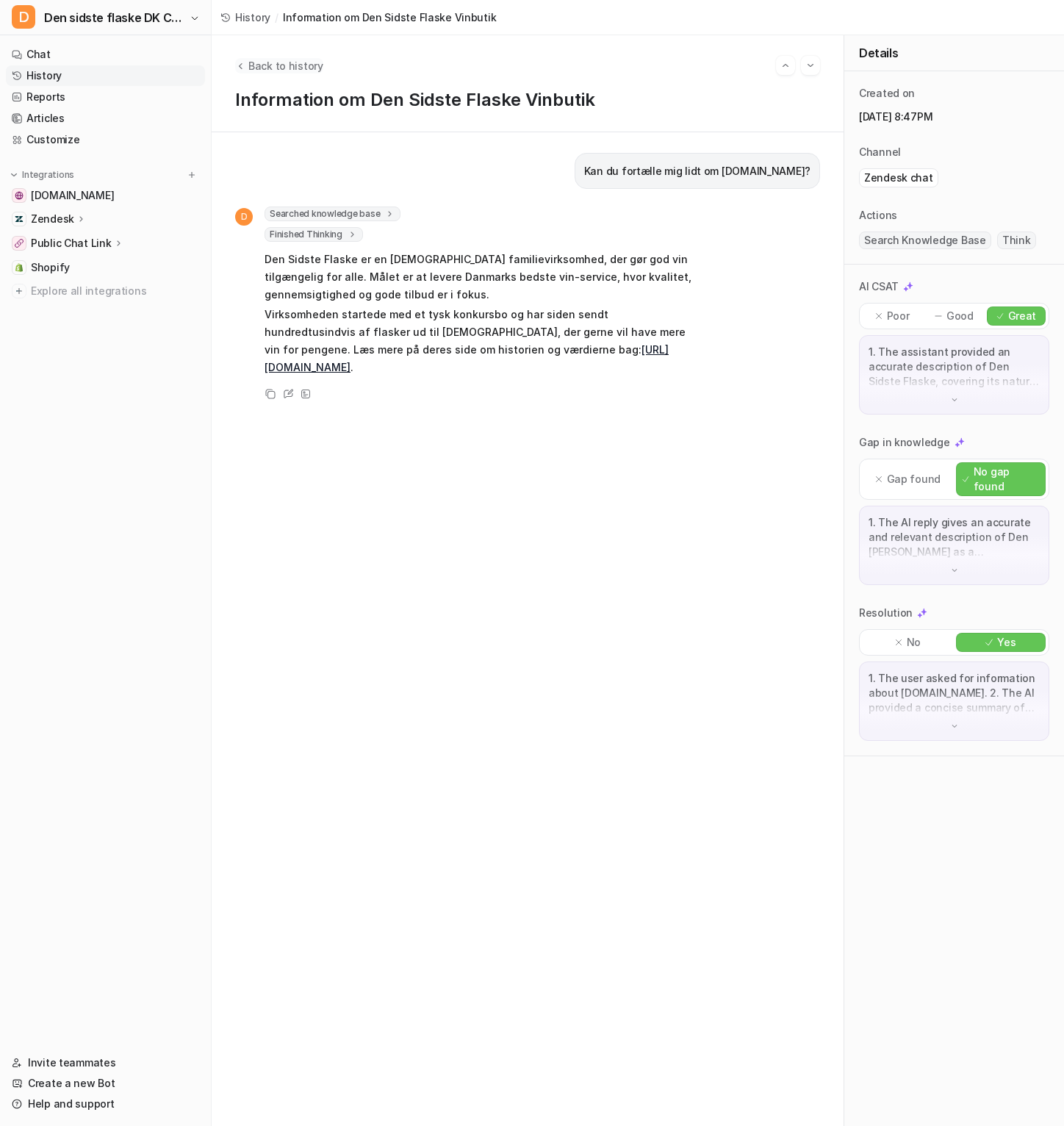
click at [247, 67] on button "Back to history" at bounding box center [279, 66] width 88 height 15
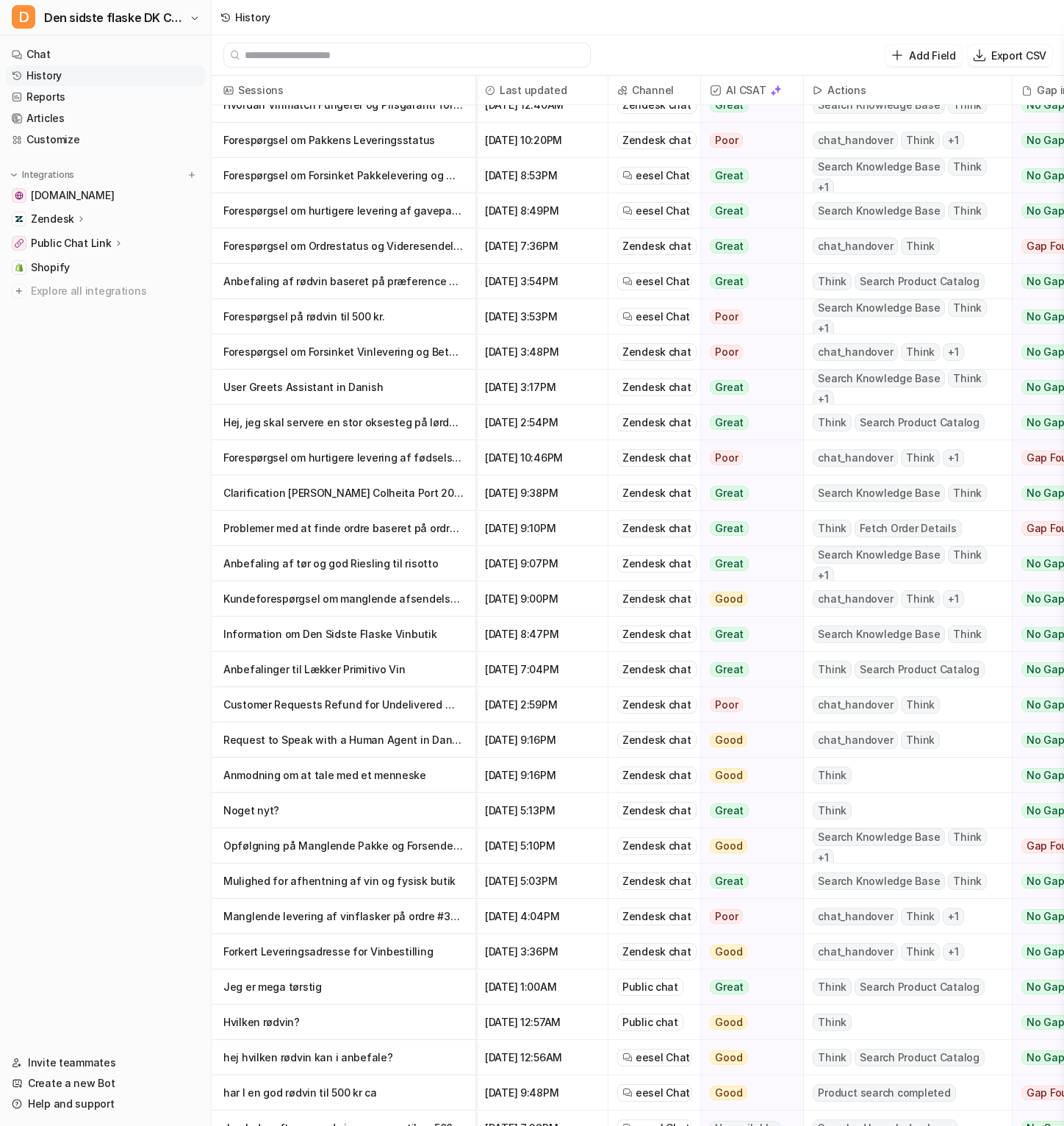
scroll to position [103, 0]
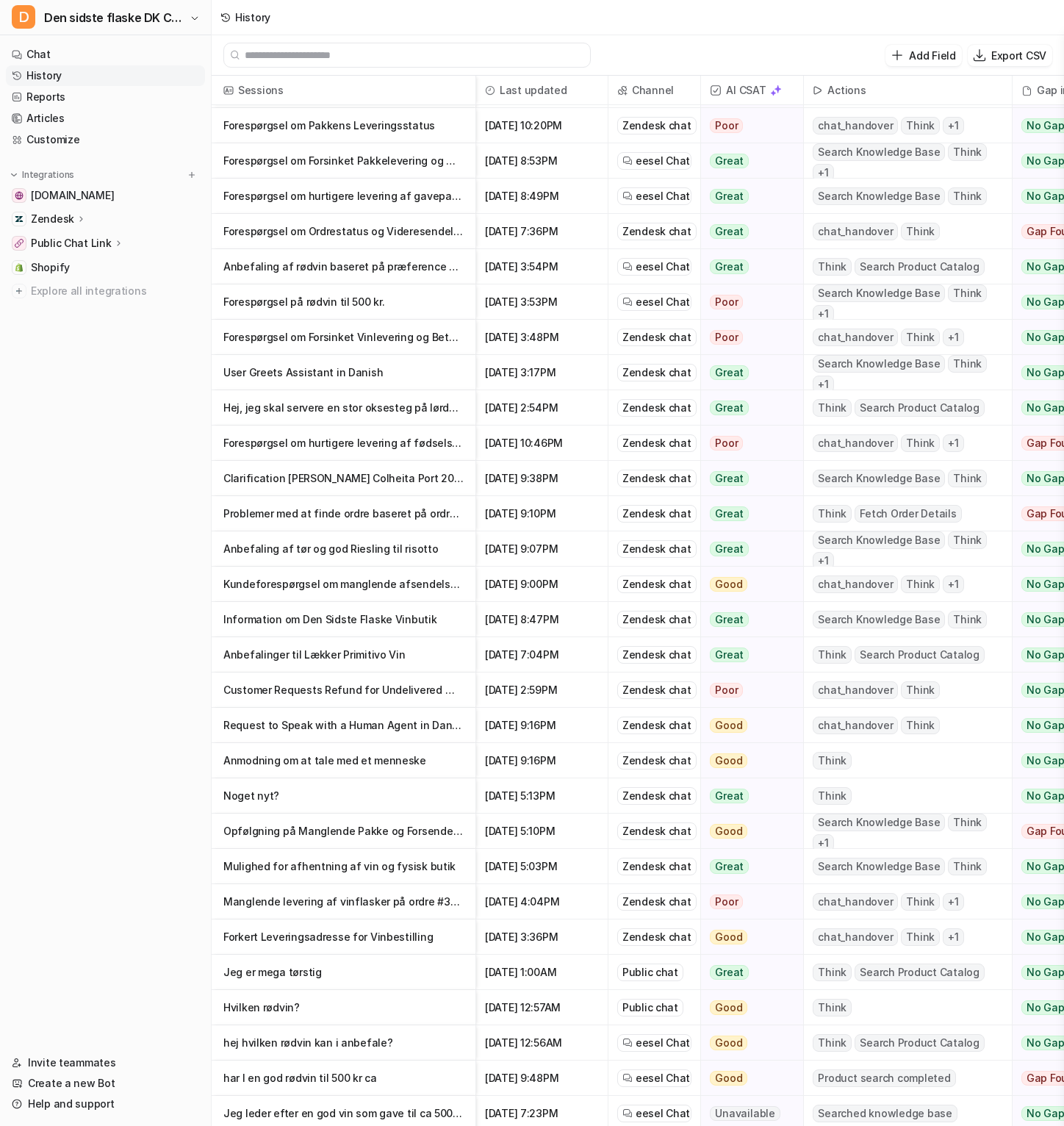
click at [332, 842] on p "Opfølgning på Manglende Pakke og Forsendelse af Erstatningspakke" at bounding box center [344, 832] width 241 height 36
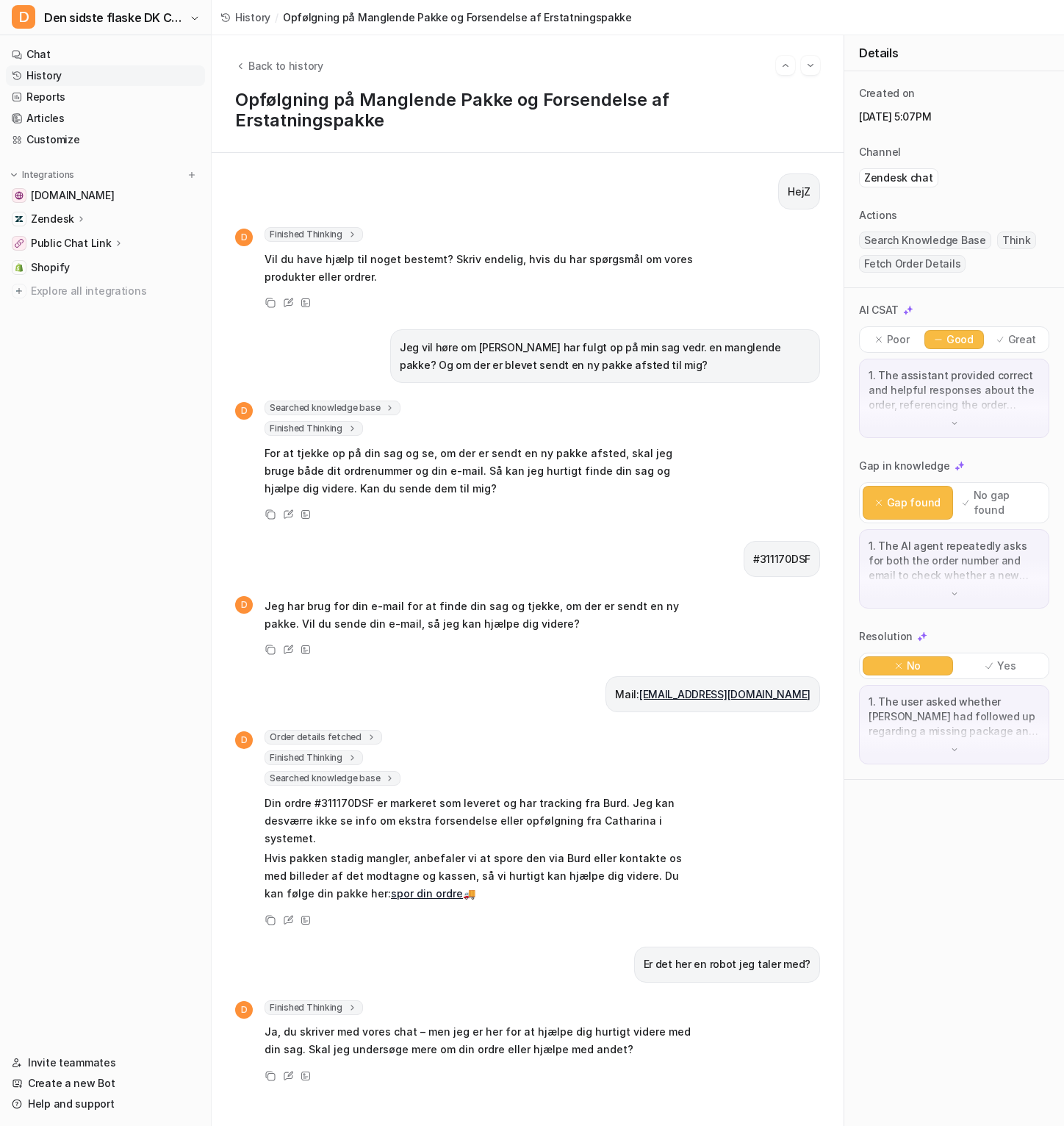
click at [340, 733] on span "Order details fetched" at bounding box center [324, 737] width 118 height 15
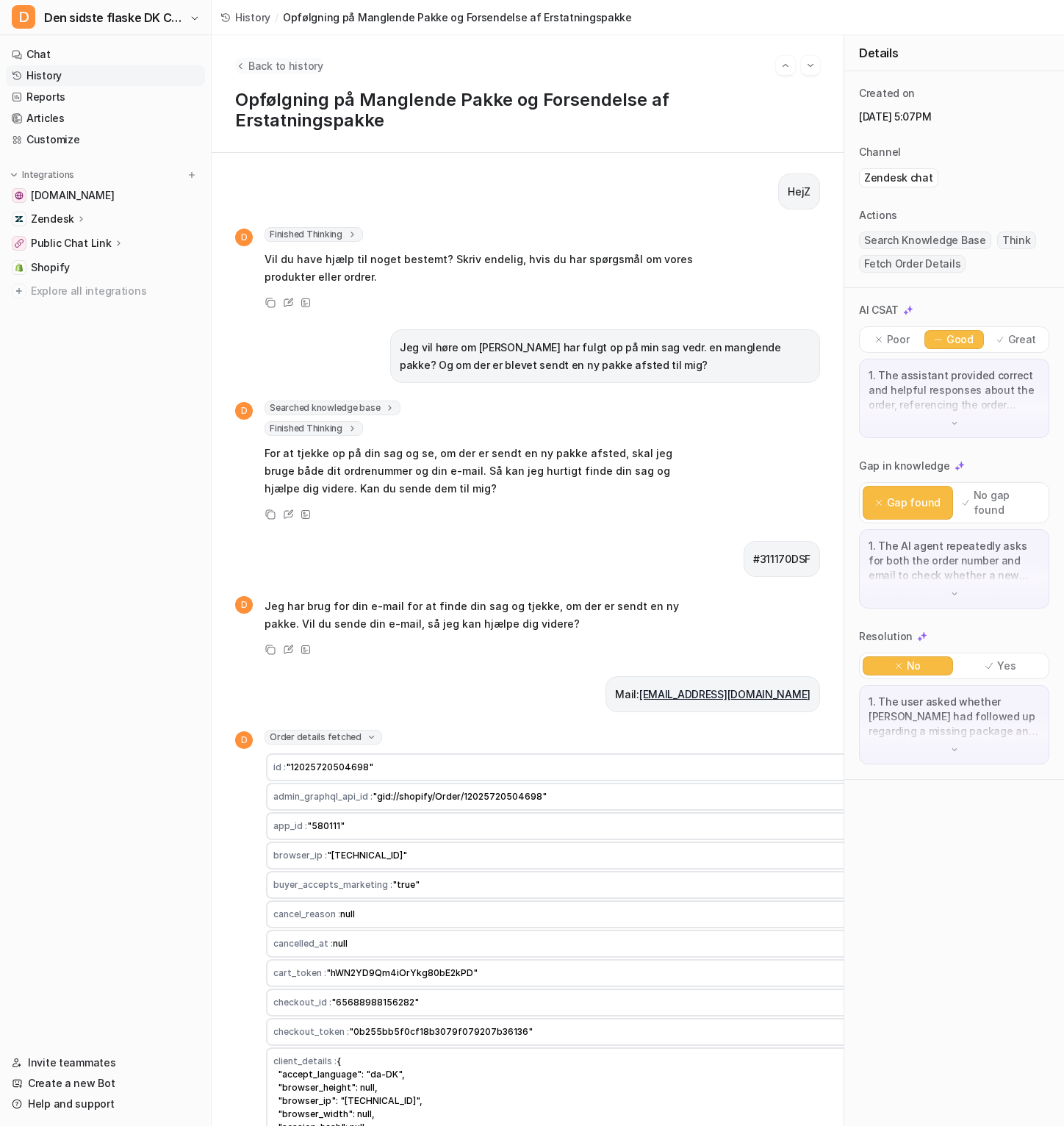
click at [256, 60] on span "Back to history" at bounding box center [286, 66] width 75 height 15
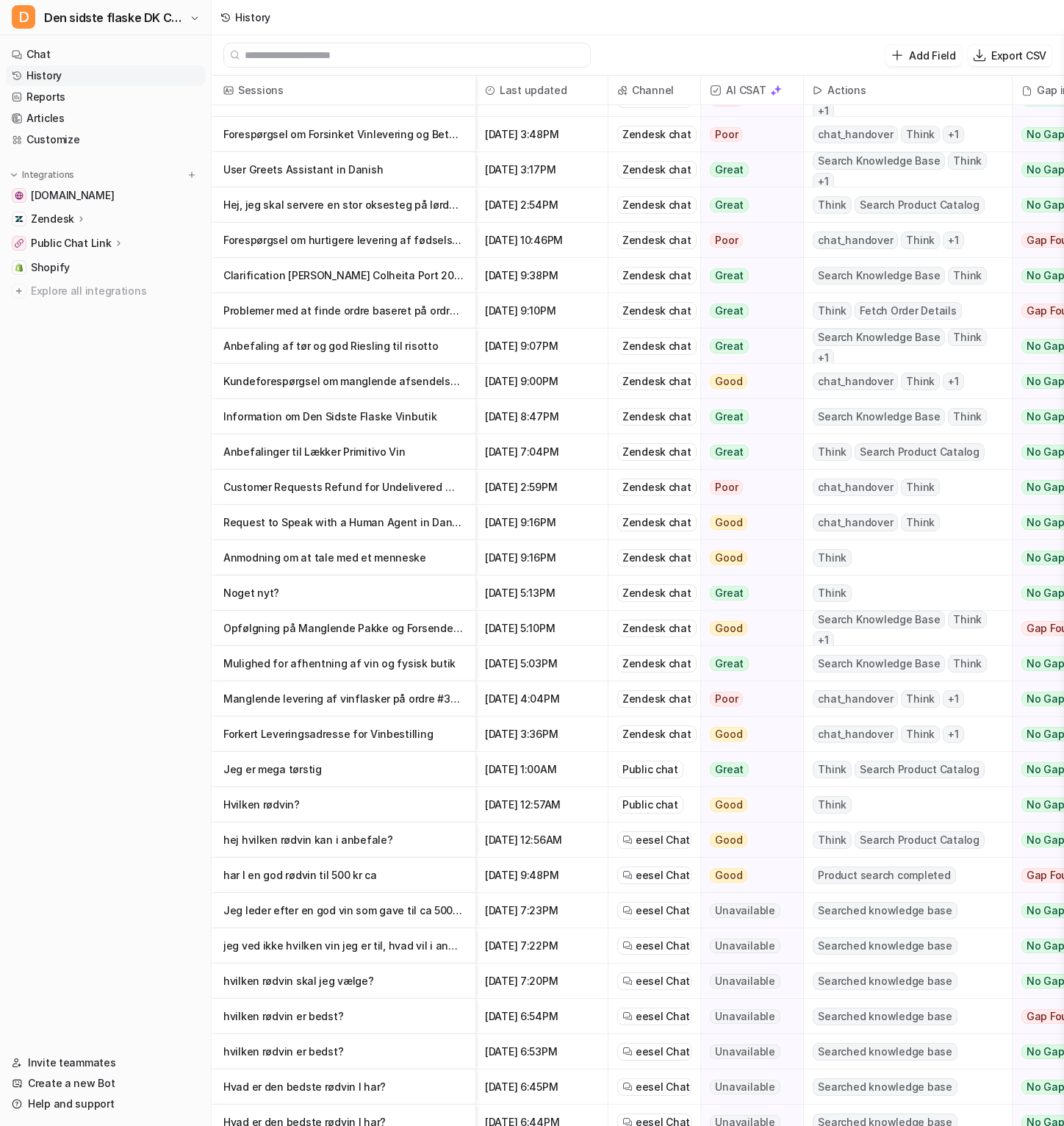
scroll to position [325, 0]
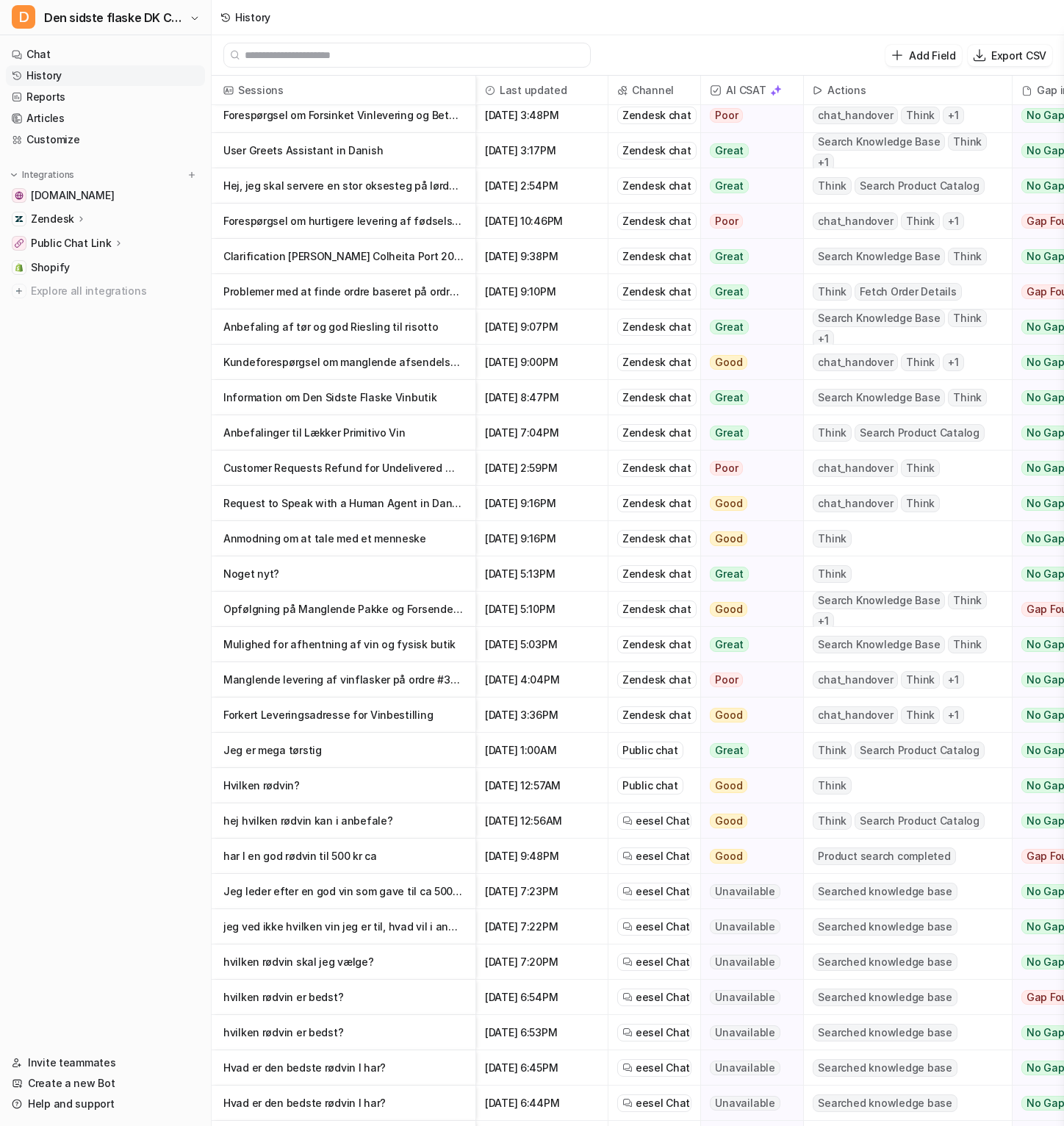
click at [385, 616] on p "Opfølgning på Manglende Pakke og Forsendelse af Erstatningspakke" at bounding box center [344, 610] width 241 height 36
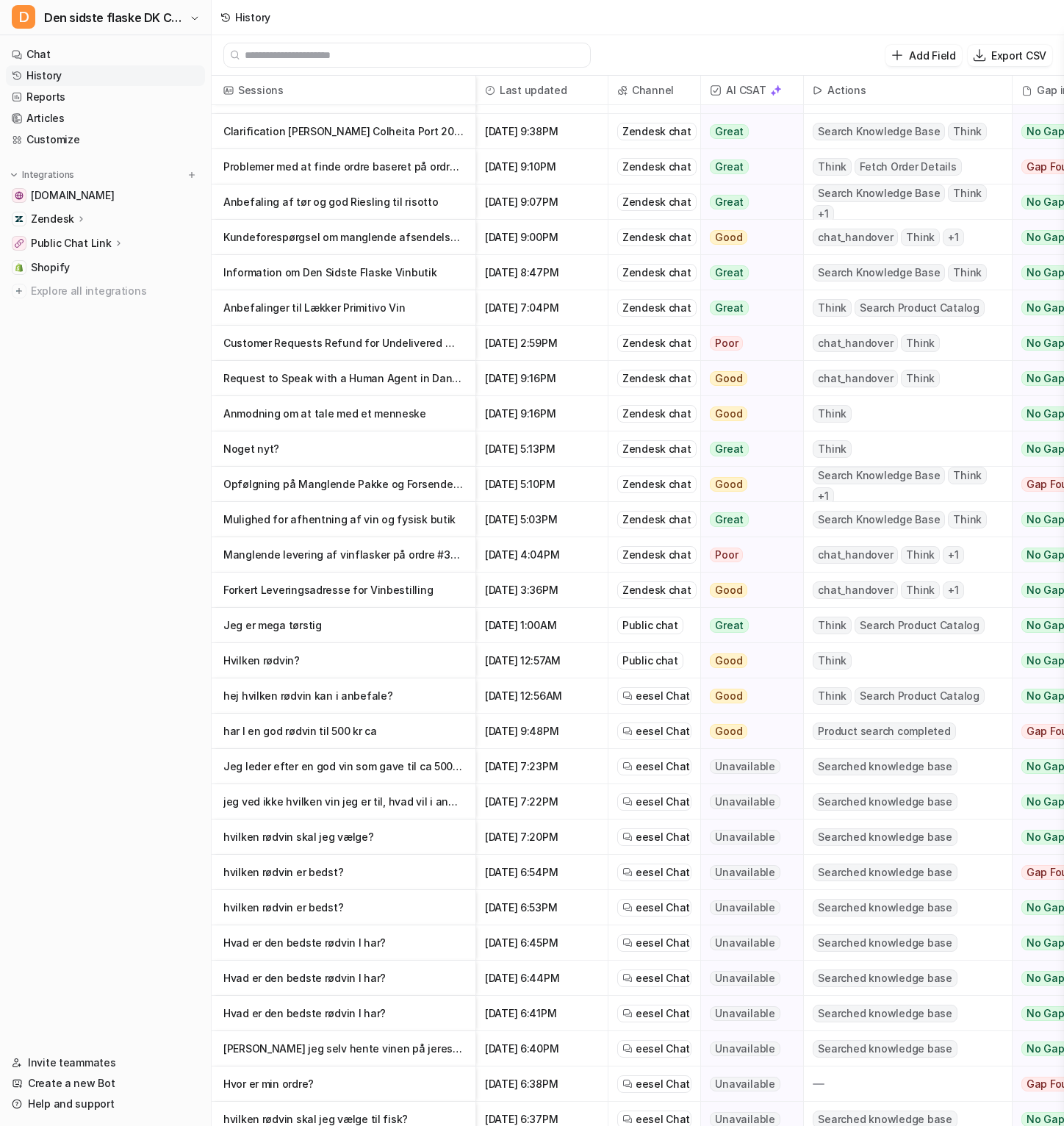
scroll to position [508, 0]
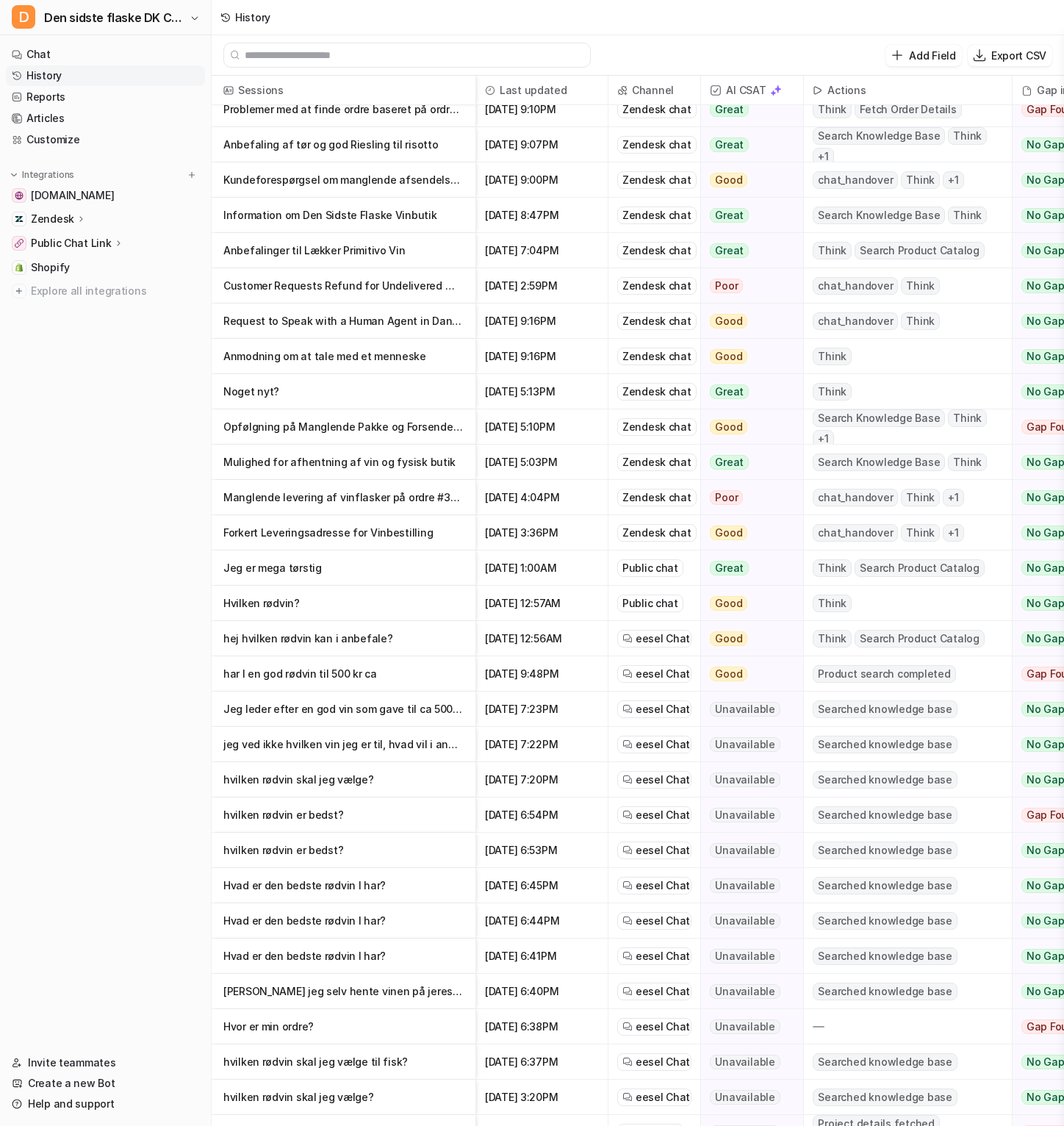
click at [391, 822] on p "hvilken rødvin er bedst?" at bounding box center [344, 816] width 241 height 36
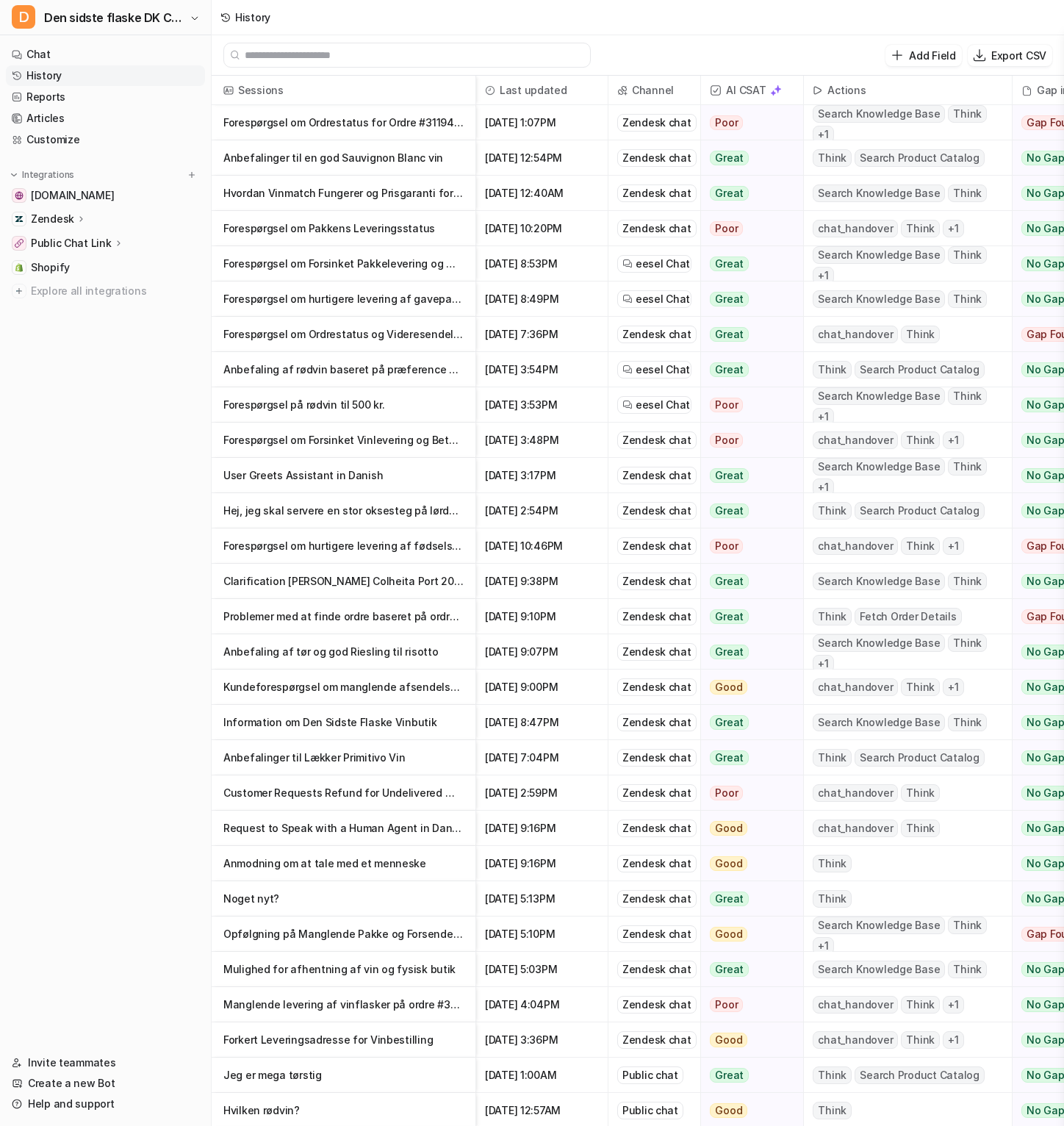
click at [354, 394] on p "Forespørgsel på rødvin til 500 kr." at bounding box center [344, 406] width 241 height 36
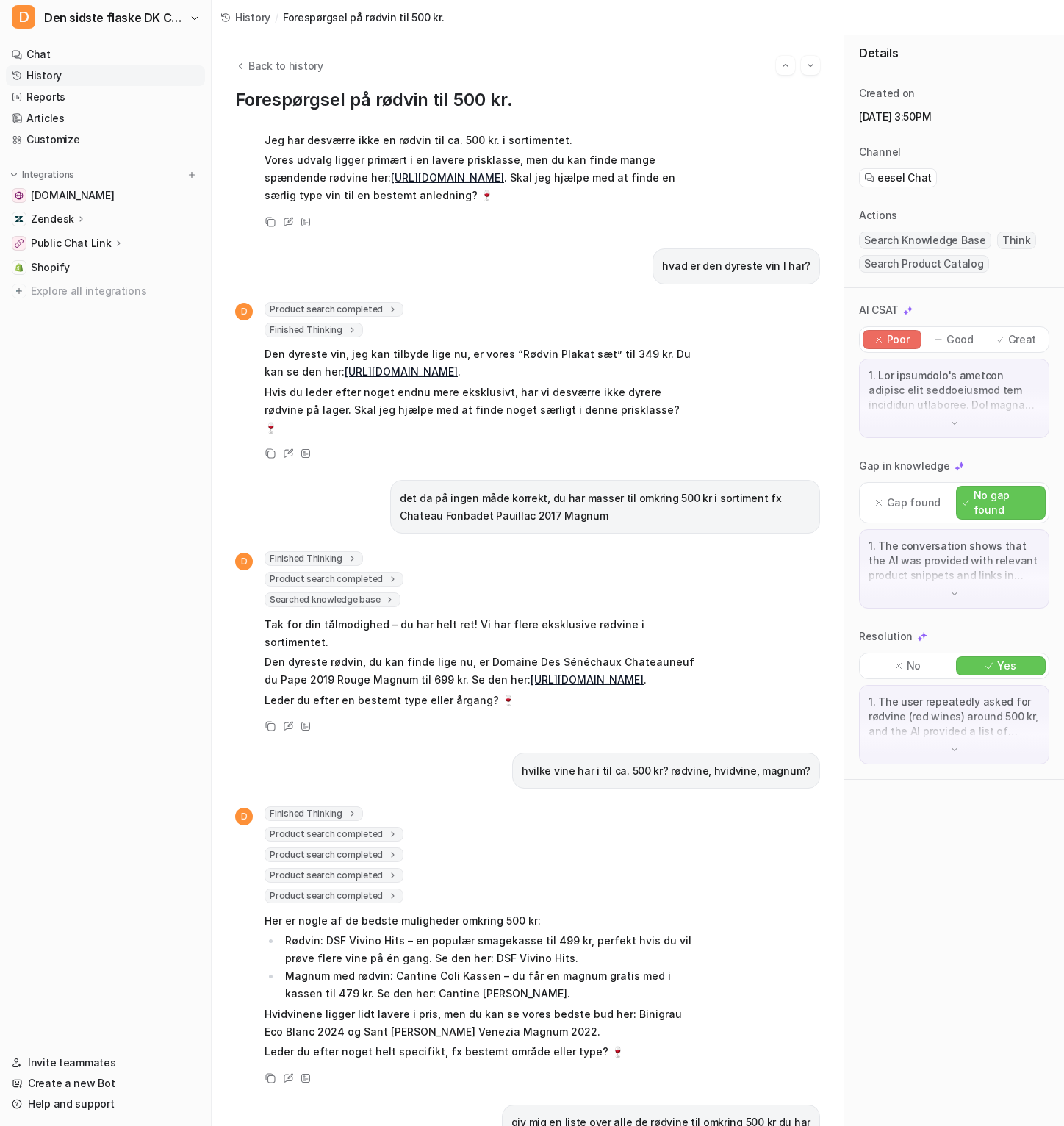
scroll to position [147, 0]
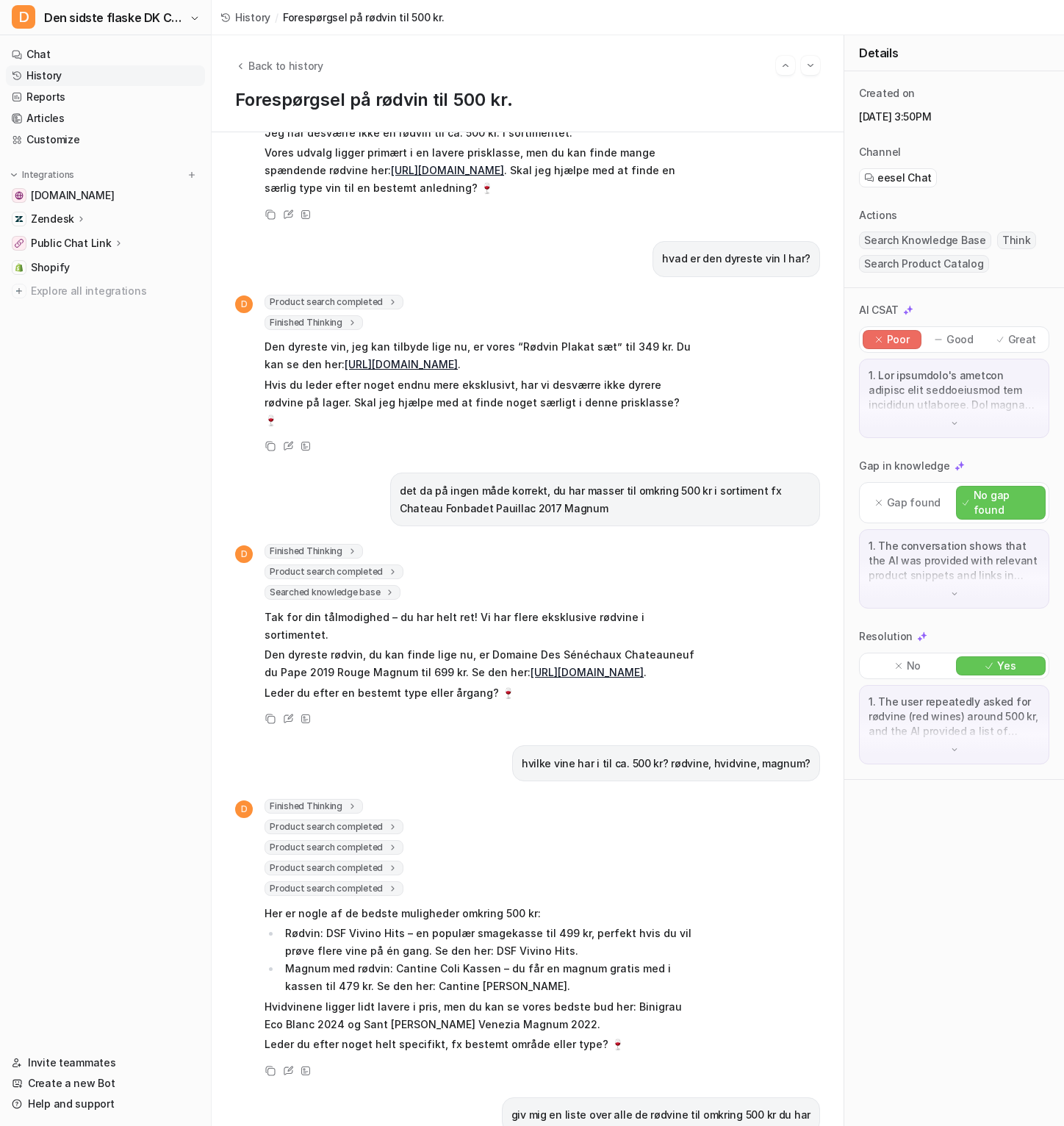
click at [340, 854] on span "Product search completed" at bounding box center [334, 848] width 139 height 15
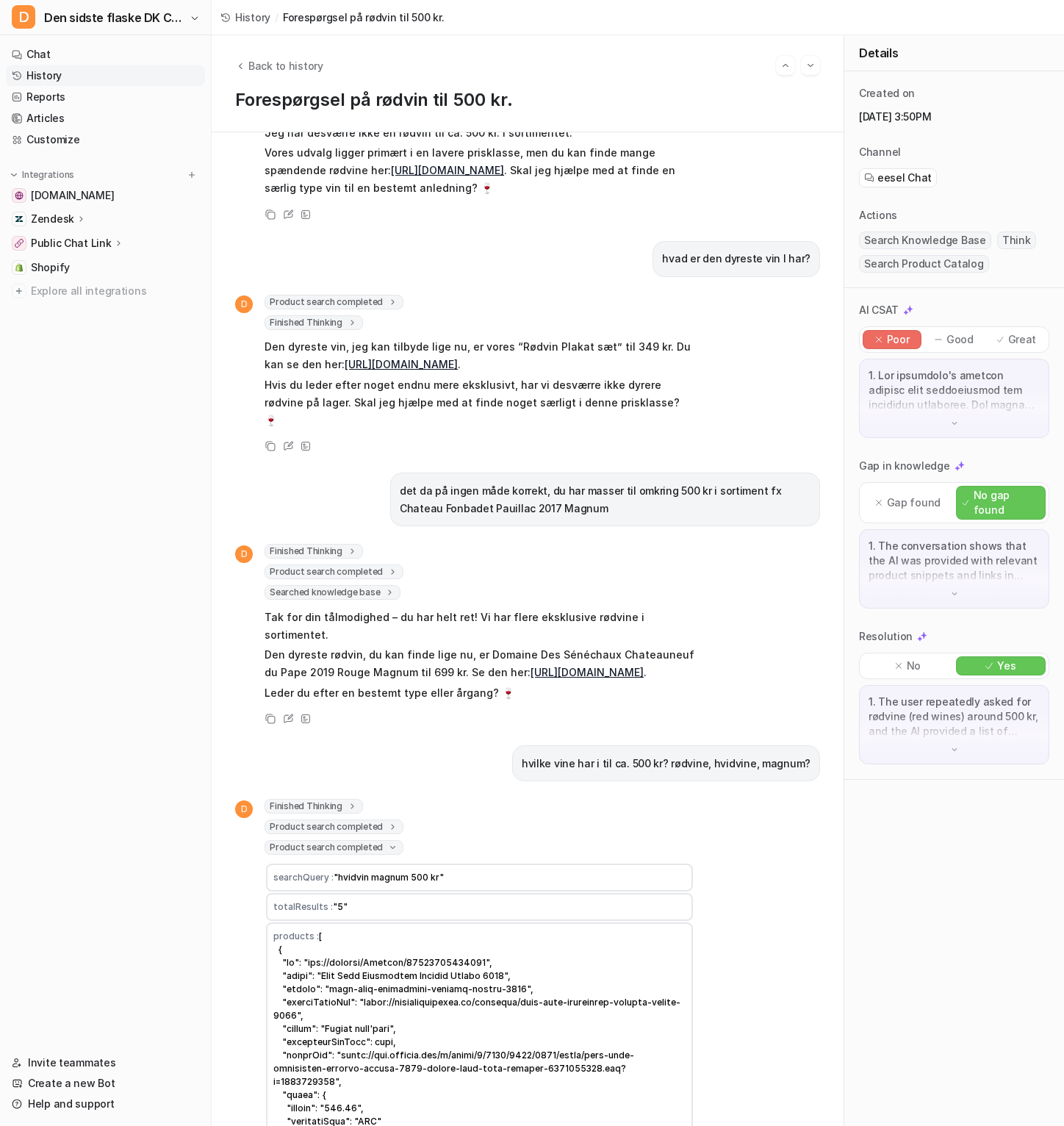
click at [340, 854] on span "Product search completed" at bounding box center [334, 848] width 139 height 15
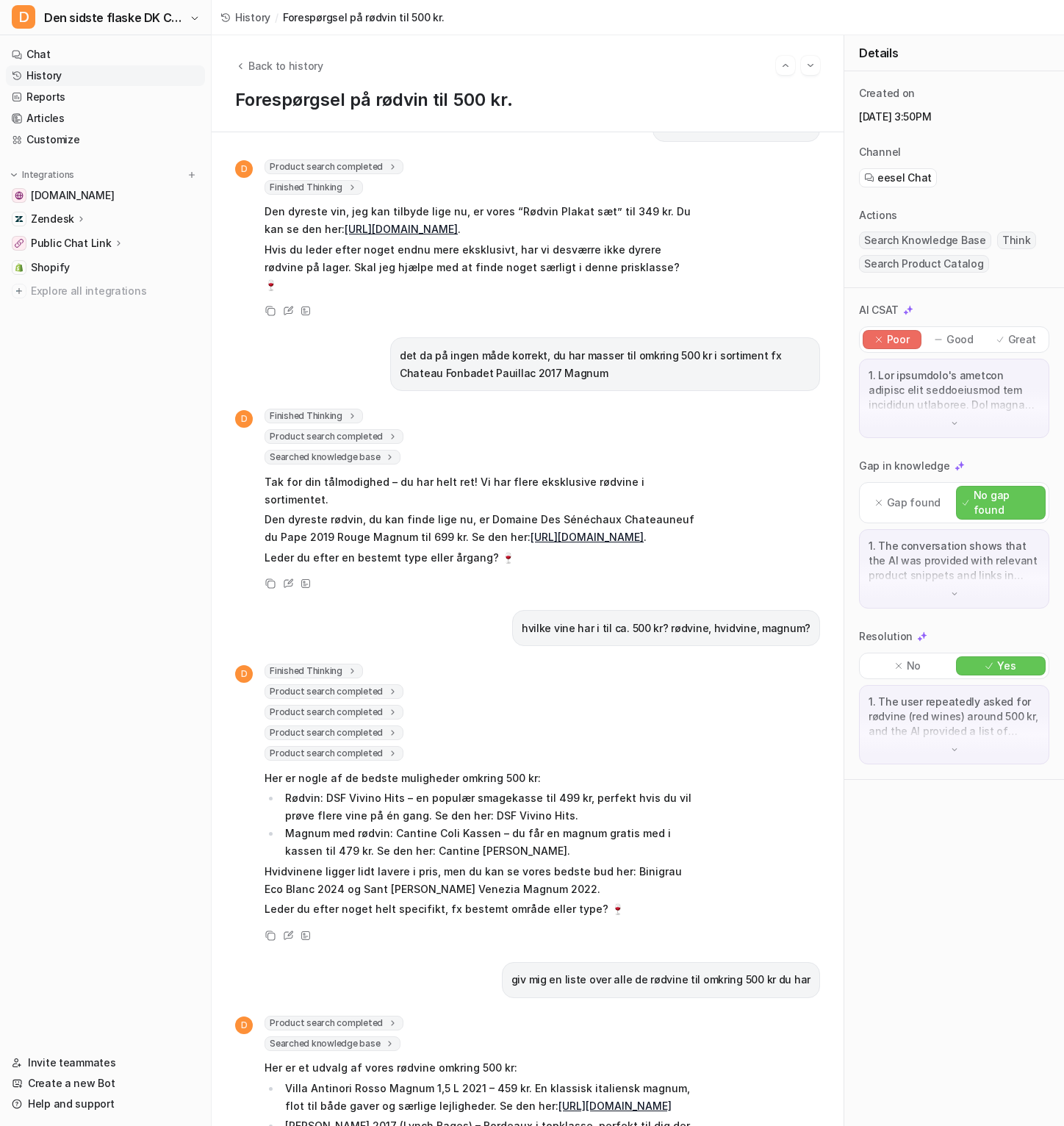
scroll to position [477, 0]
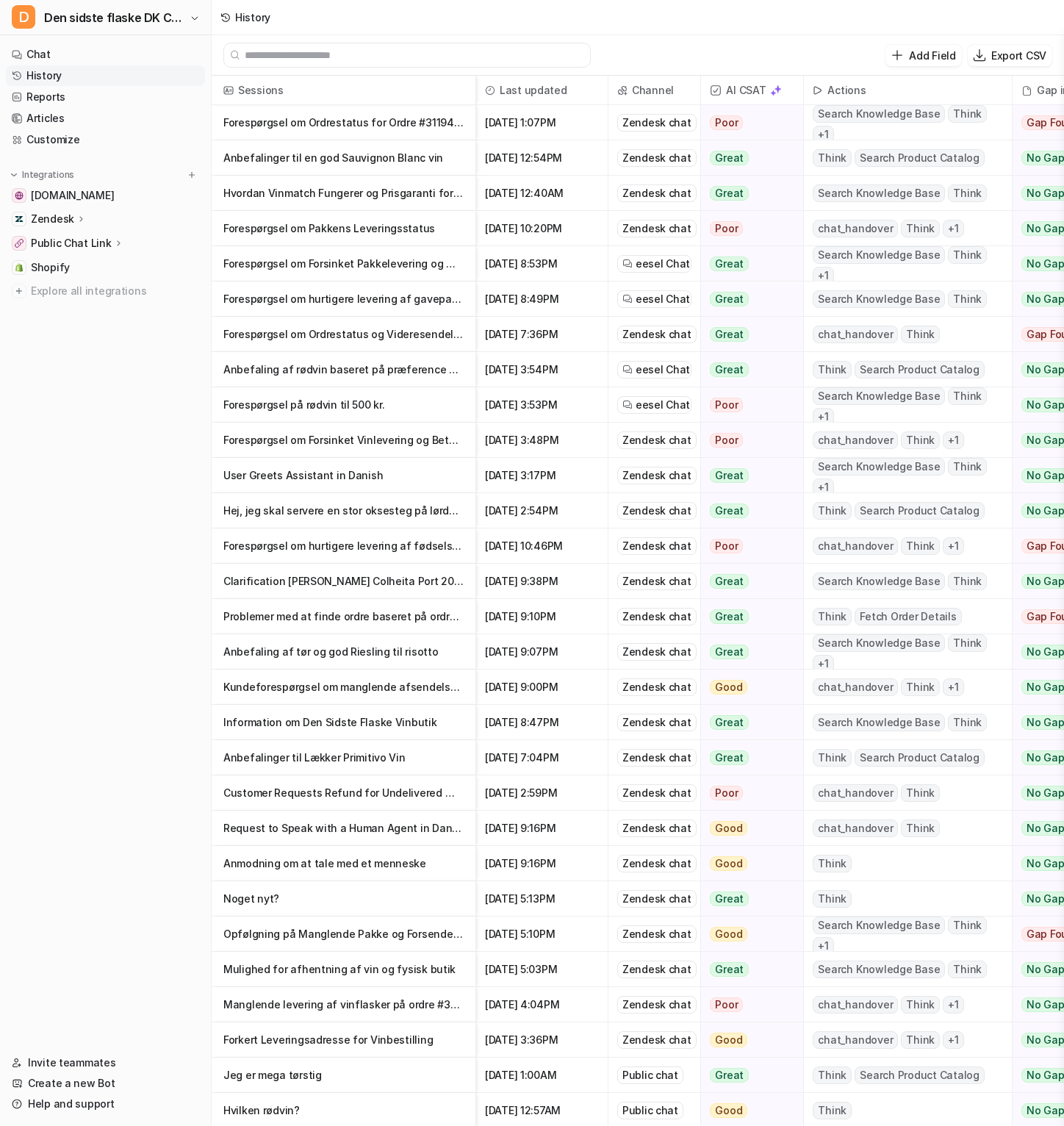
click at [339, 176] on p "Hvordan Vinmatch Fungerer og Prisgaranti for Vin" at bounding box center [344, 194] width 241 height 36
click at [323, 427] on p "Forespørgsel om Forsinket Vinlevering og Betaling" at bounding box center [344, 440] width 241 height 36
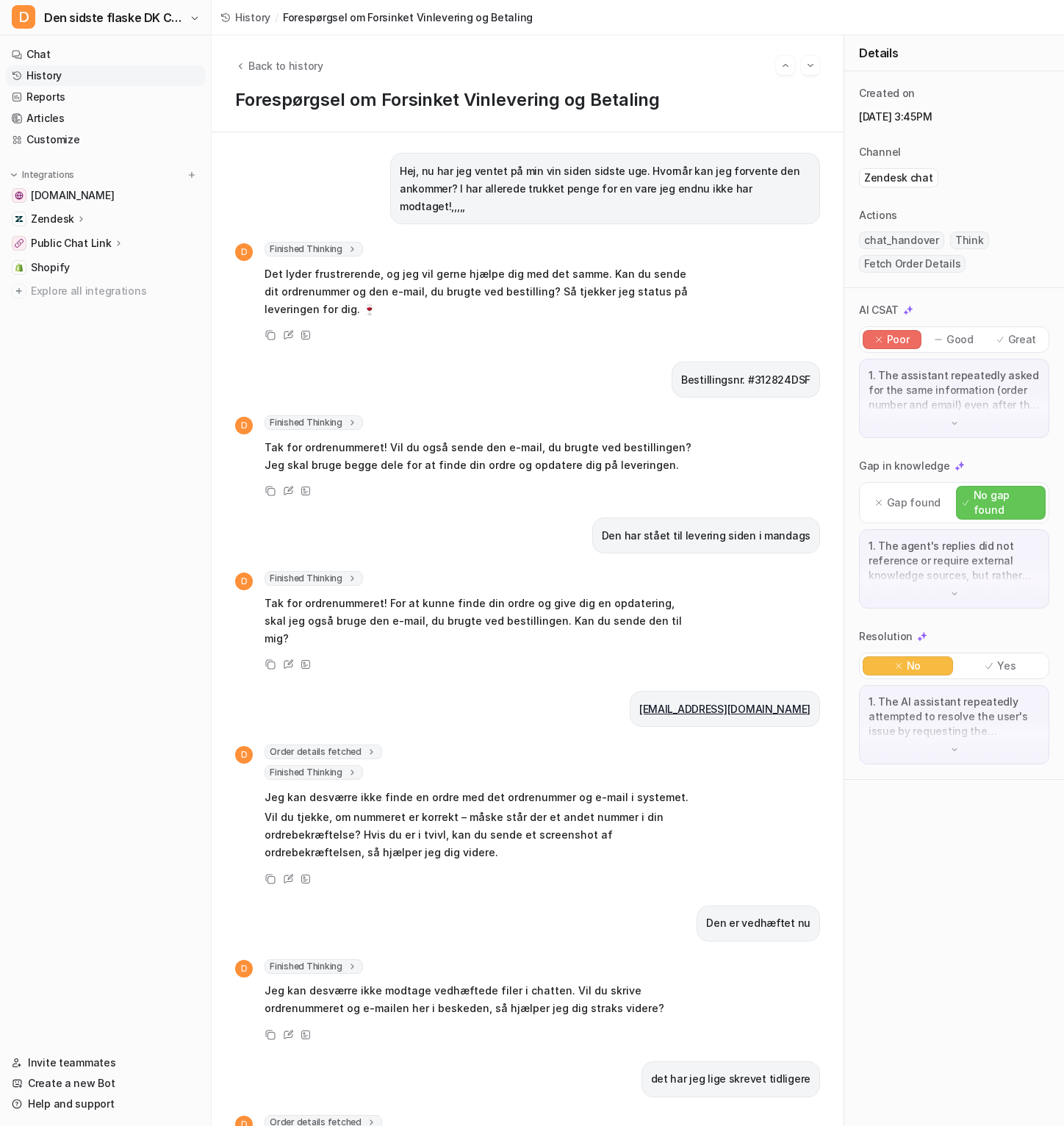
click at [330, 745] on span "Order details fetched" at bounding box center [324, 752] width 118 height 15
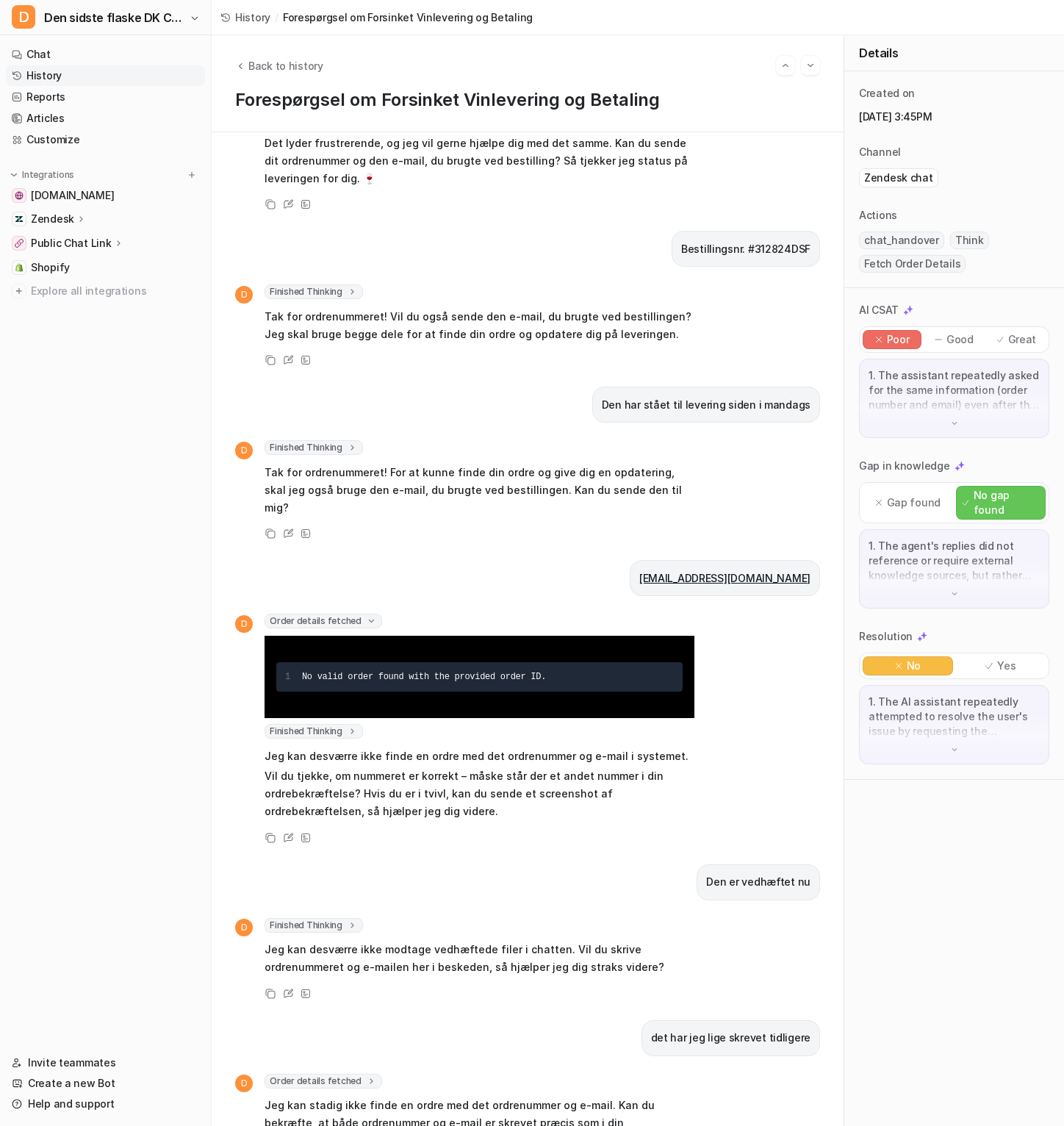
scroll to position [487, 0]
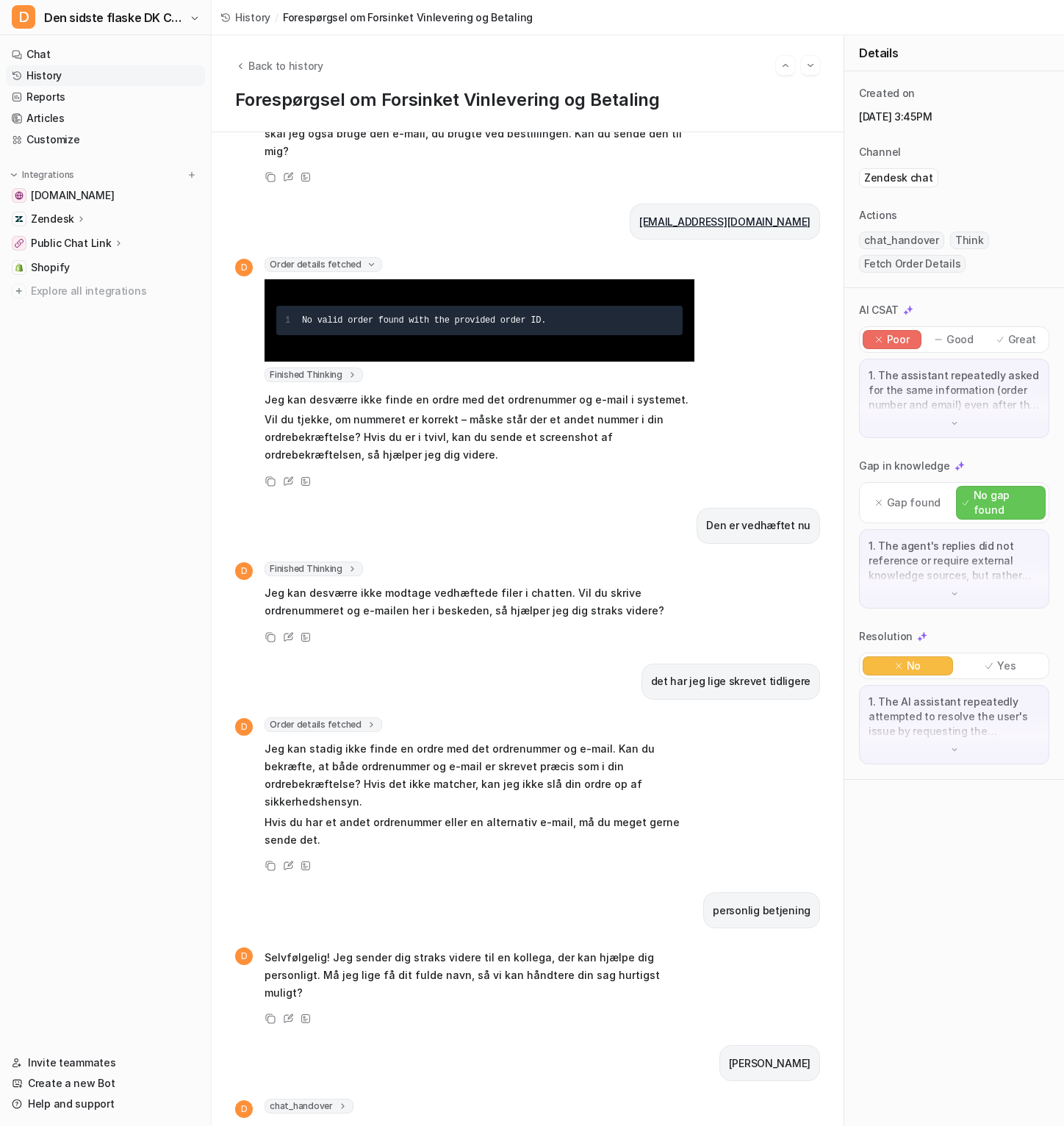
click at [351, 718] on span "Order details fetched" at bounding box center [324, 725] width 118 height 15
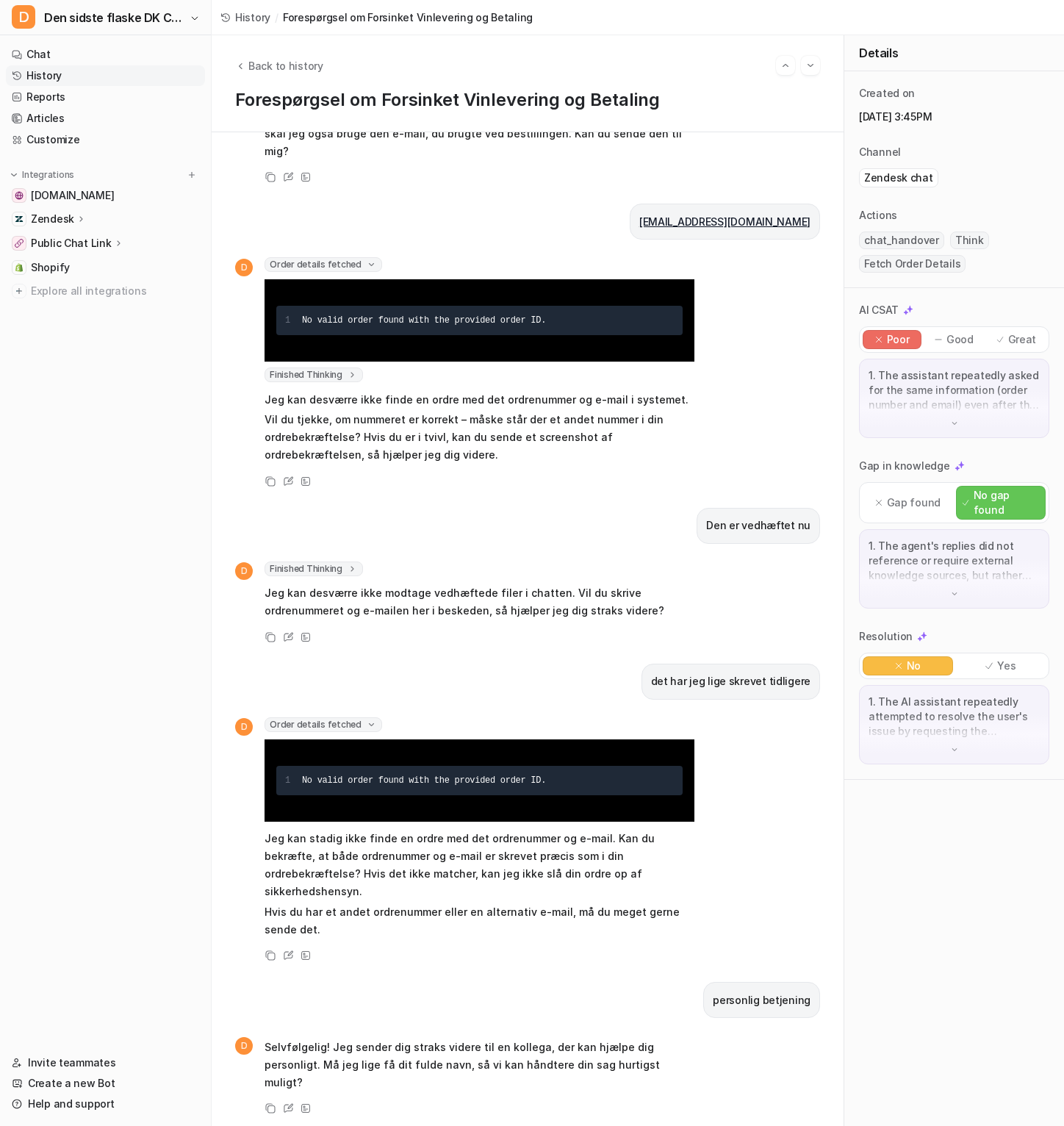
scroll to position [577, 0]
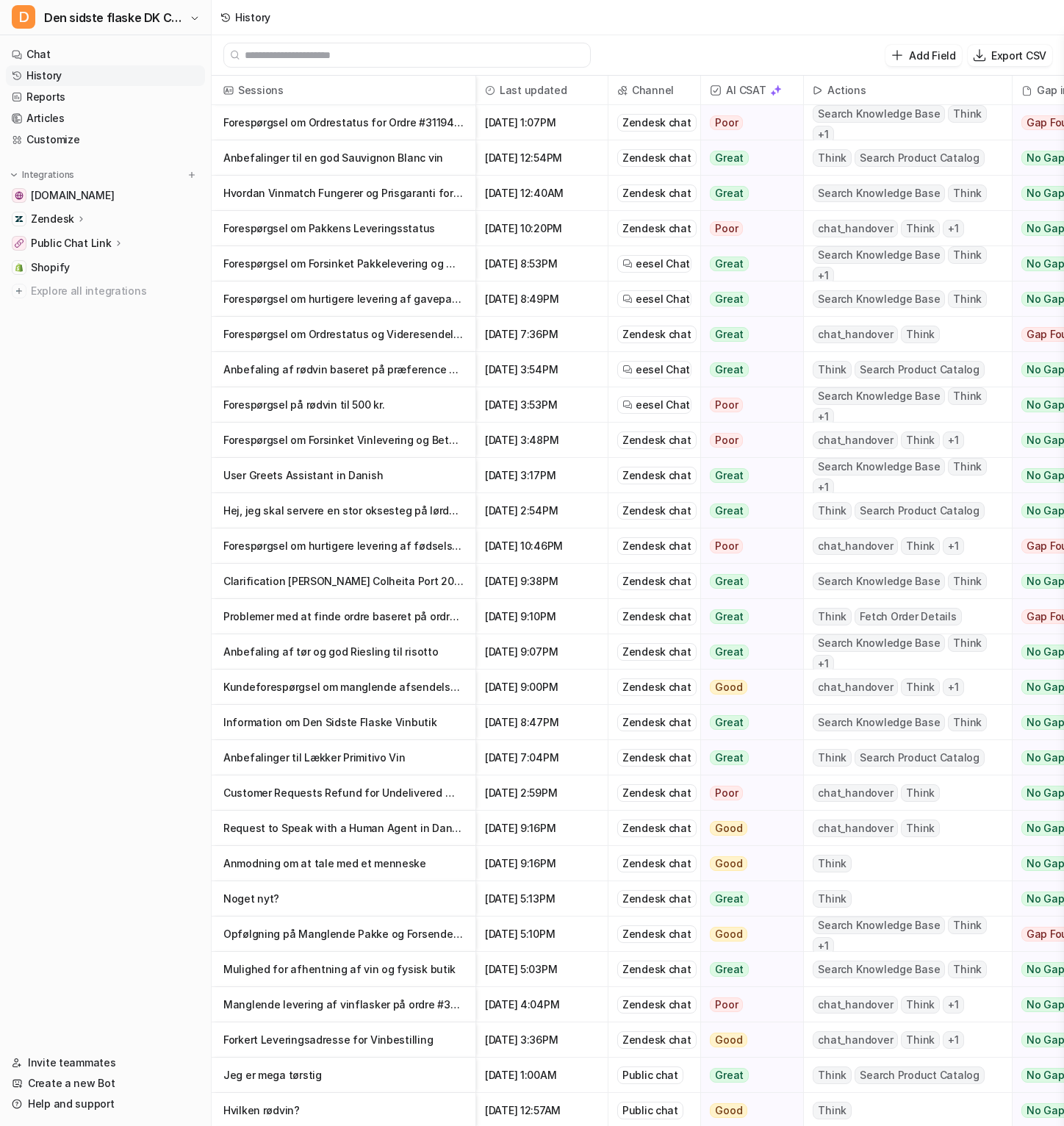
click at [277, 300] on p "Forespørgsel om hurtigere levering af gavepakke bestilt hos Dao" at bounding box center [344, 300] width 241 height 36
click at [338, 511] on p "Hej, jeg skal servere en stor oksesteg på lørdag, hvor jeg serverer noget bruch…" at bounding box center [344, 511] width 241 height 36
click at [392, 713] on p "Information om Den Sidste Flaske Vinbutik" at bounding box center [344, 723] width 241 height 36
click at [396, 792] on p "Customer Requests Refund for Undelivered Wine Order" at bounding box center [344, 793] width 241 height 36
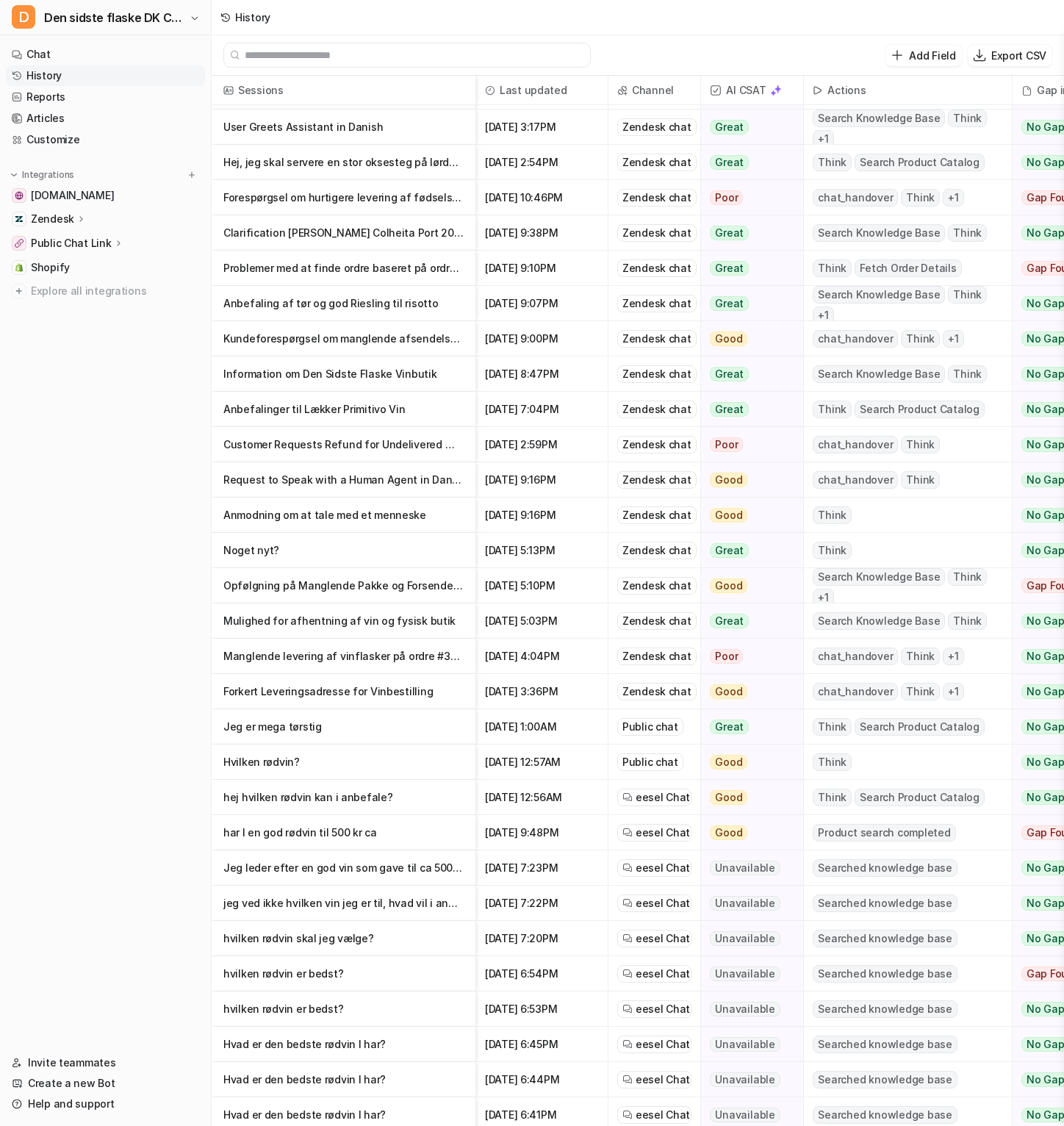
scroll to position [356, 0]
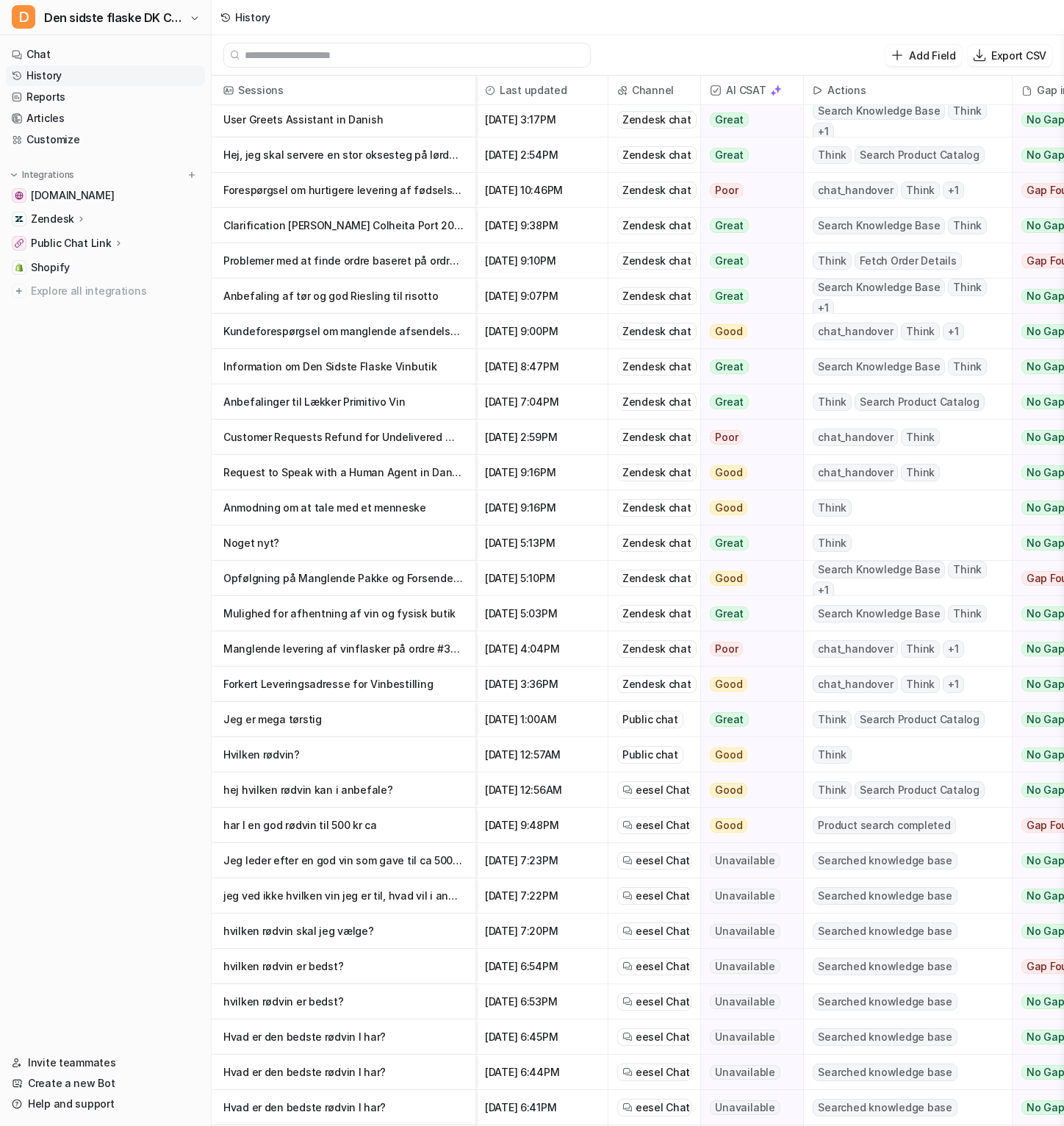
click at [359, 865] on p "Jeg leder efter en god vin som gave til ca 500 kr - hvad vil du sige? Hvidvin" at bounding box center [344, 861] width 241 height 36
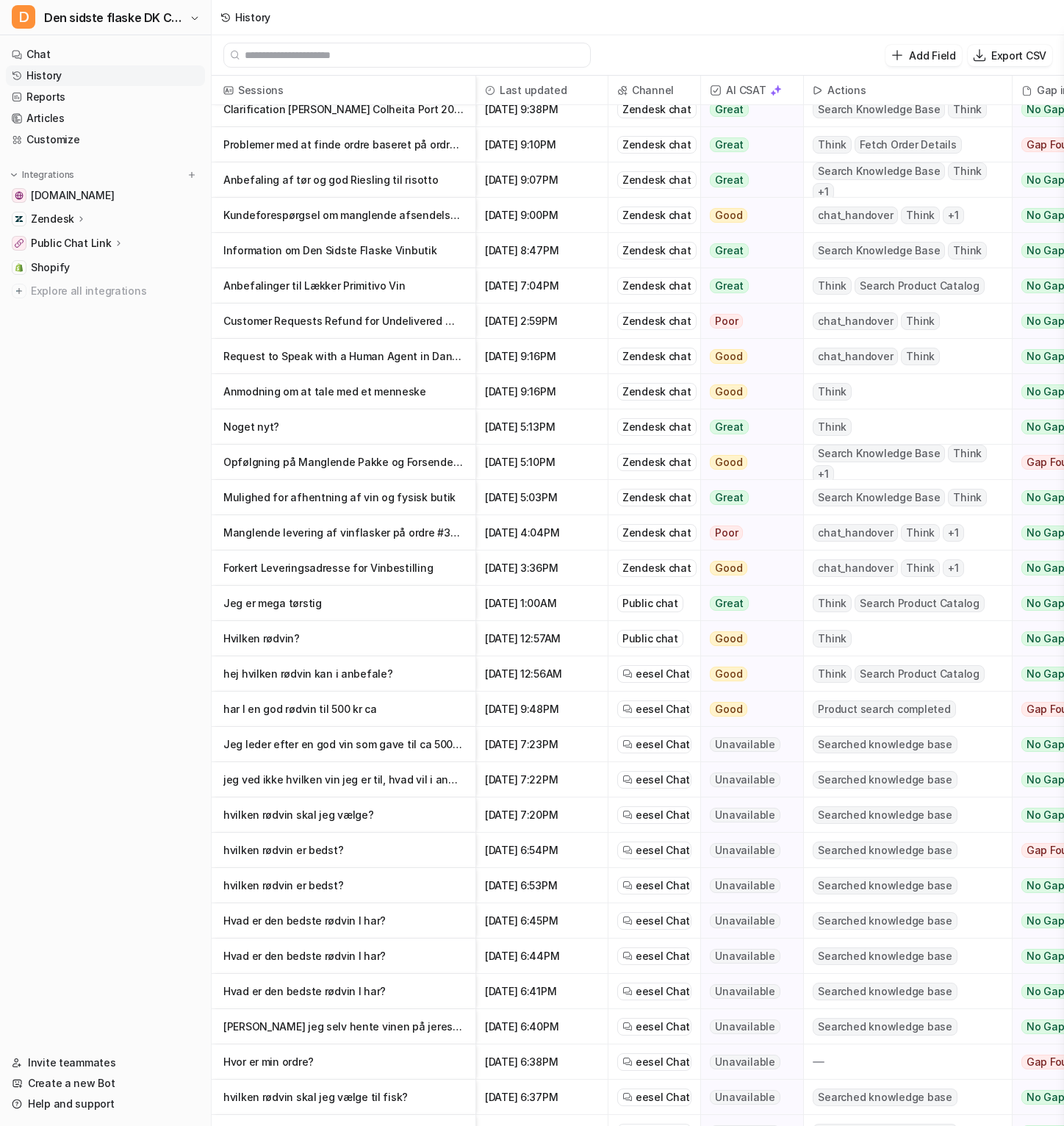
scroll to position [482, 0]
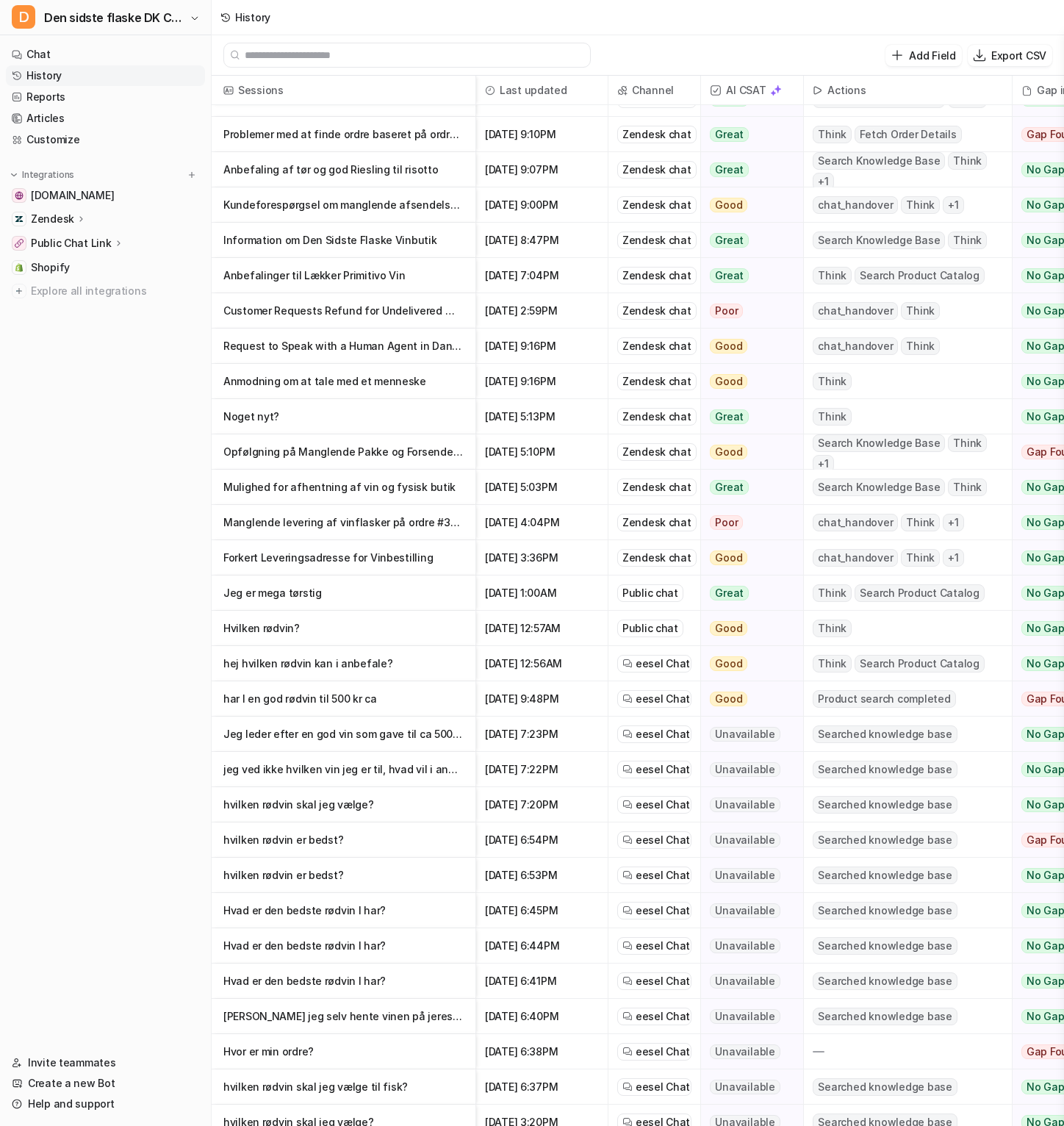
click at [299, 848] on p "hvilken rødvin er bedst?" at bounding box center [344, 840] width 241 height 36
click at [309, 853] on p "hvilken rødvin er bedst?" at bounding box center [344, 840] width 241 height 36
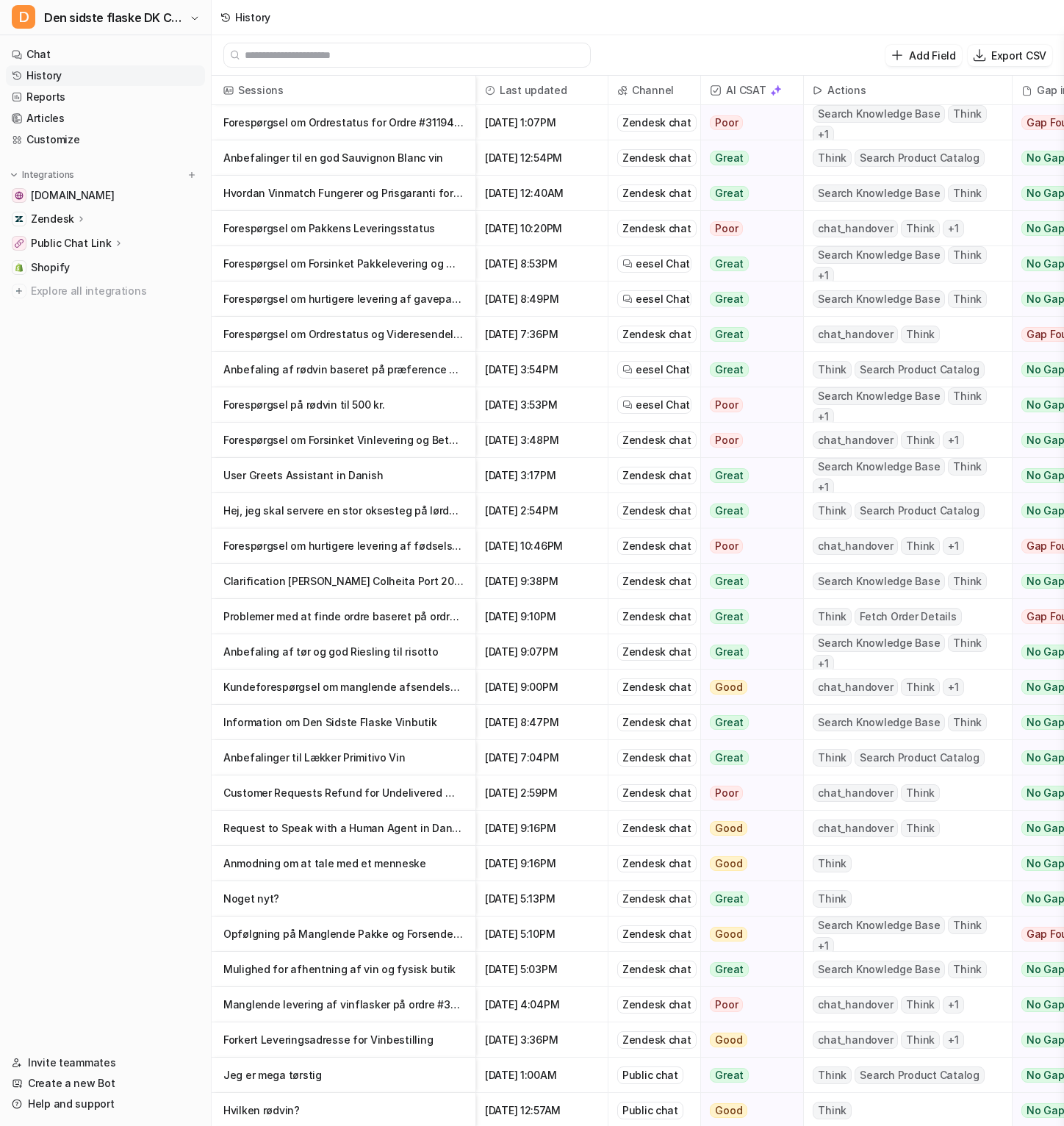
click at [371, 1010] on p "Manglende levering af vinflasker på ordre #312414DSF" at bounding box center [344, 1005] width 241 height 36
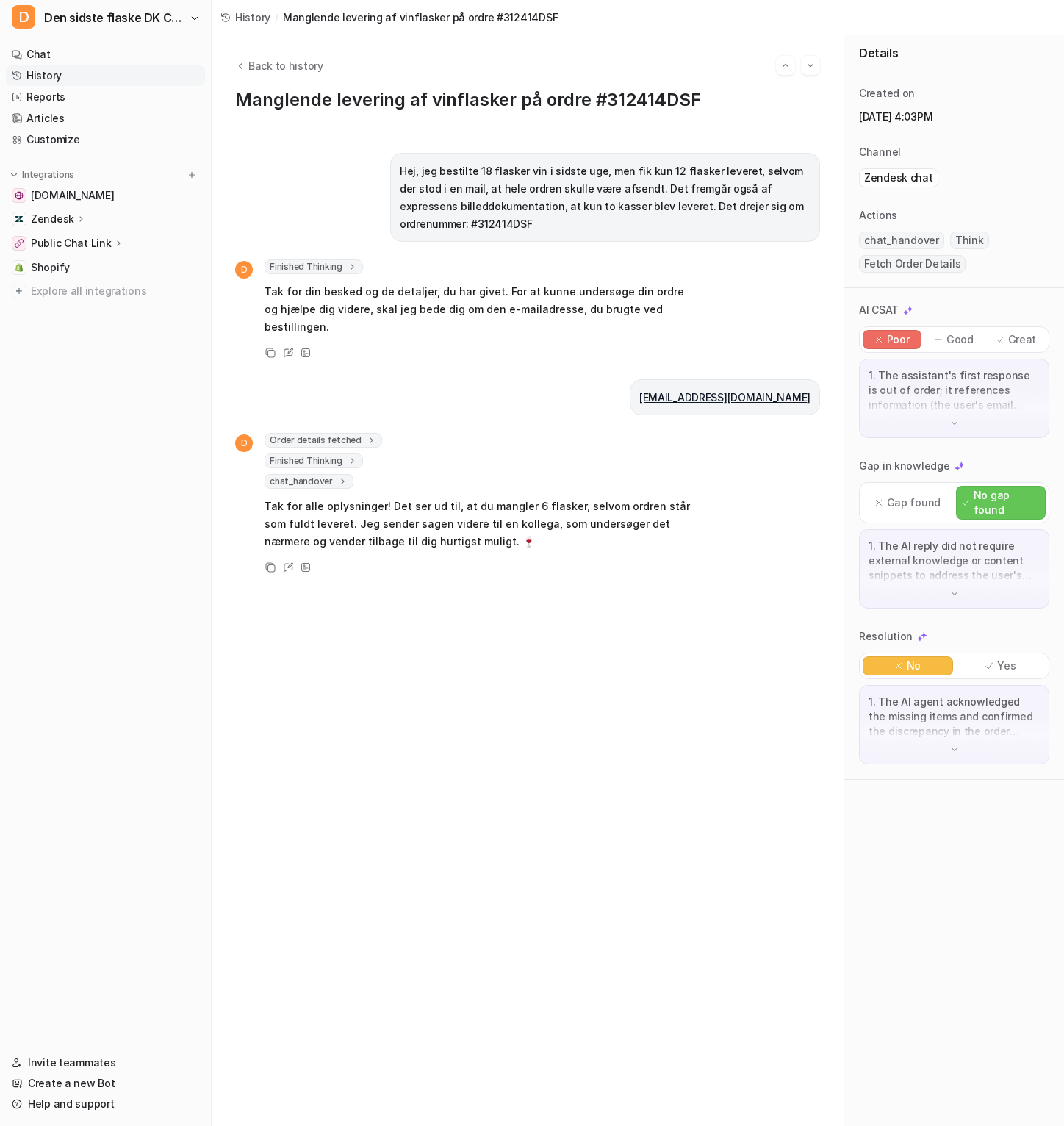
click at [349, 414] on div "Hej, jeg bestilte 18 flasker vin i sidste uge, men fik kun 12 flasker leveret, …" at bounding box center [527, 629] width 585 height 953
click at [356, 433] on span "Order details fetched" at bounding box center [324, 440] width 118 height 15
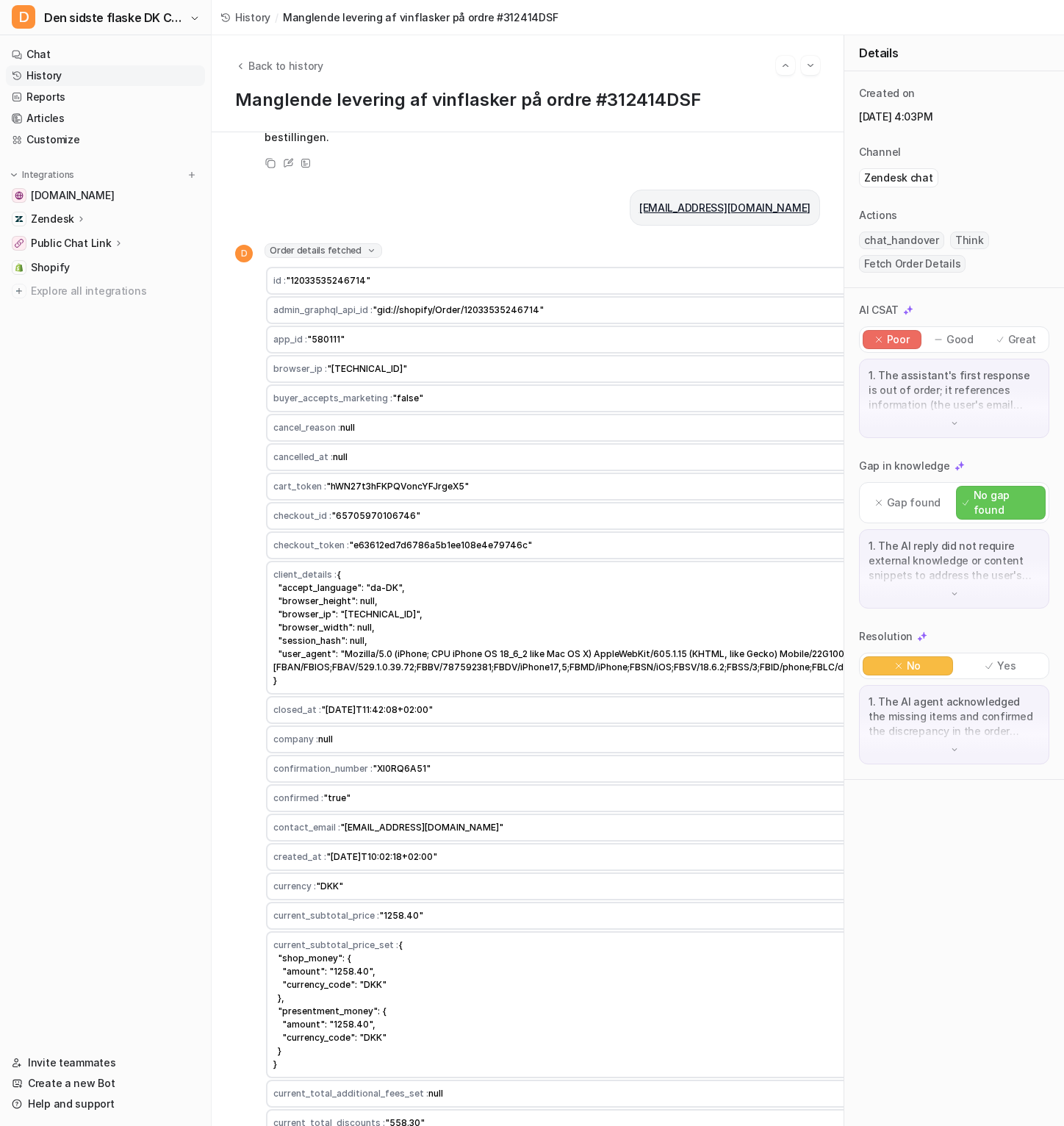
scroll to position [207, 0]
